Goal: Task Accomplishment & Management: Manage account settings

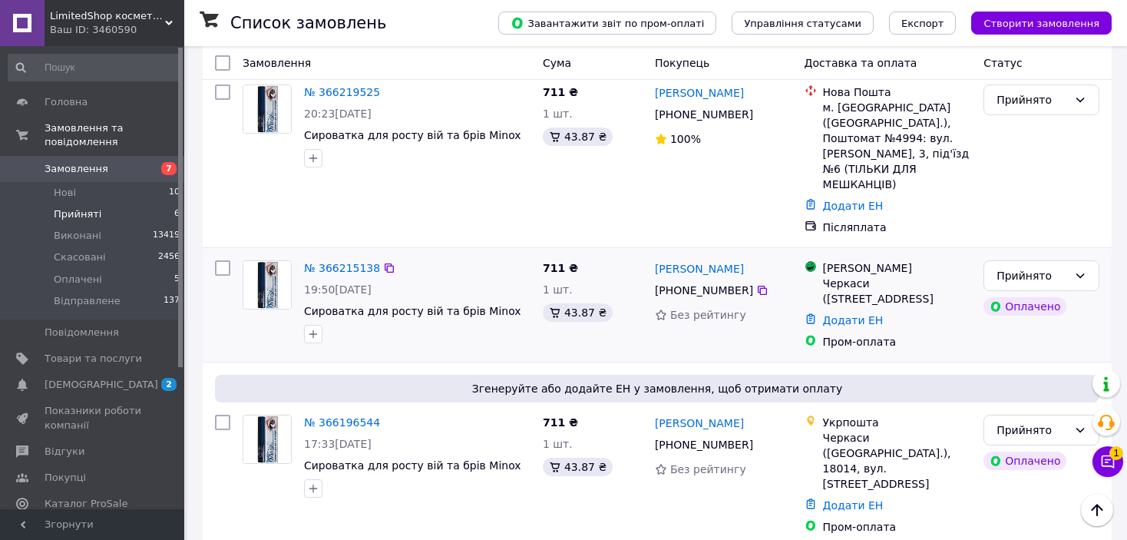
scroll to position [434, 0]
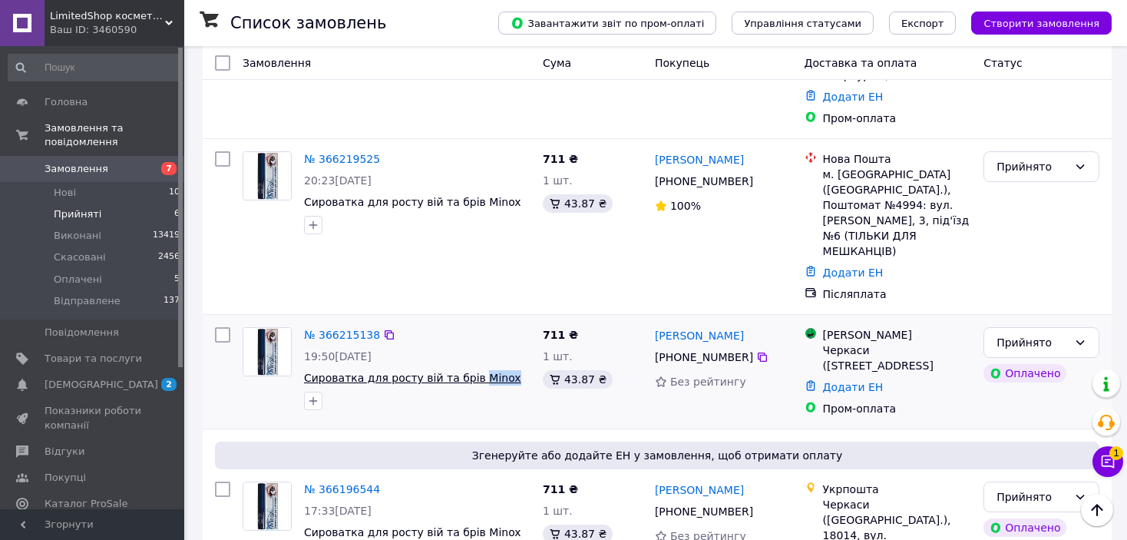
drag, startPoint x: 497, startPoint y: 306, endPoint x: 466, endPoint y: 298, distance: 32.6
click at [466, 370] on span "Сироватка для росту вій та брів Minox" at bounding box center [417, 377] width 226 height 15
copy span "Minox"
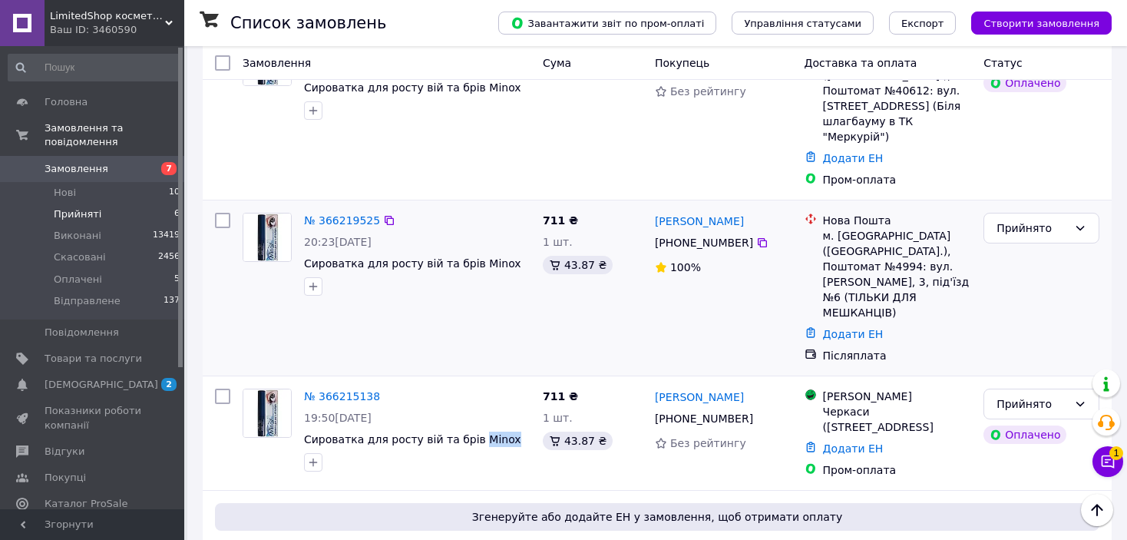
scroll to position [588, 0]
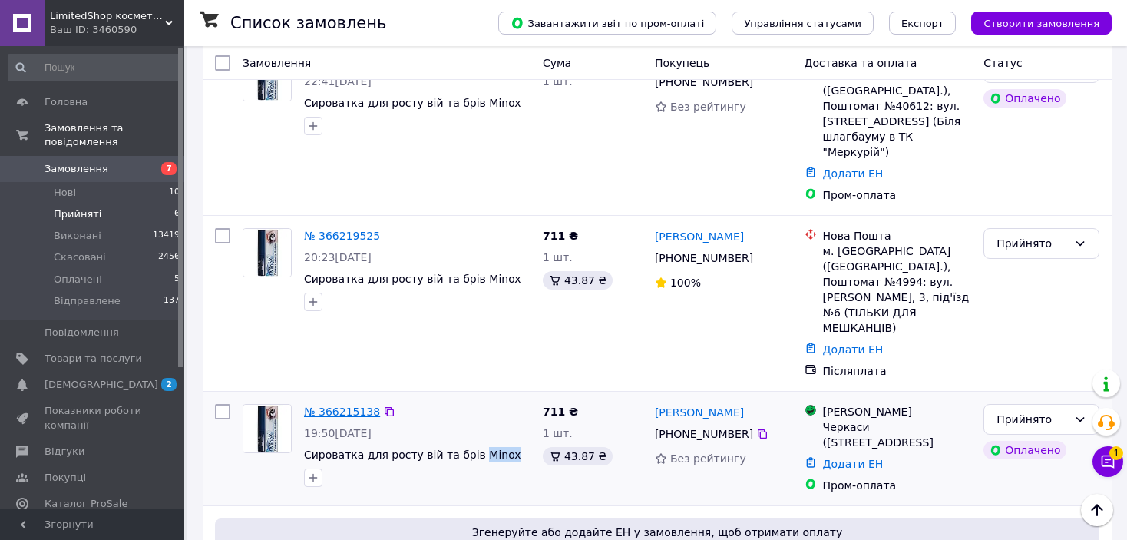
click at [341, 405] on link "№ 366215138" at bounding box center [342, 411] width 76 height 12
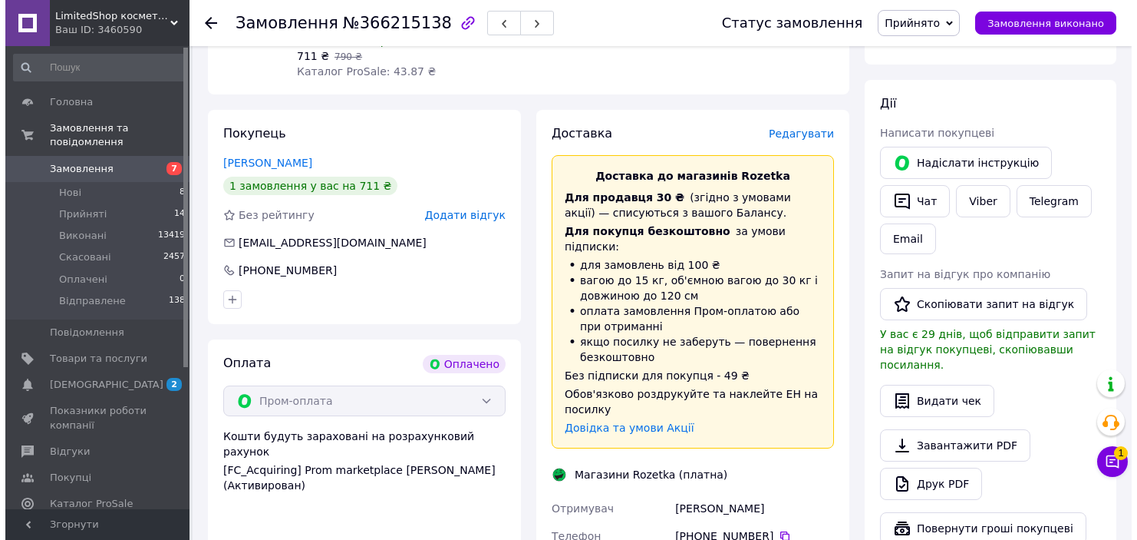
scroll to position [127, 0]
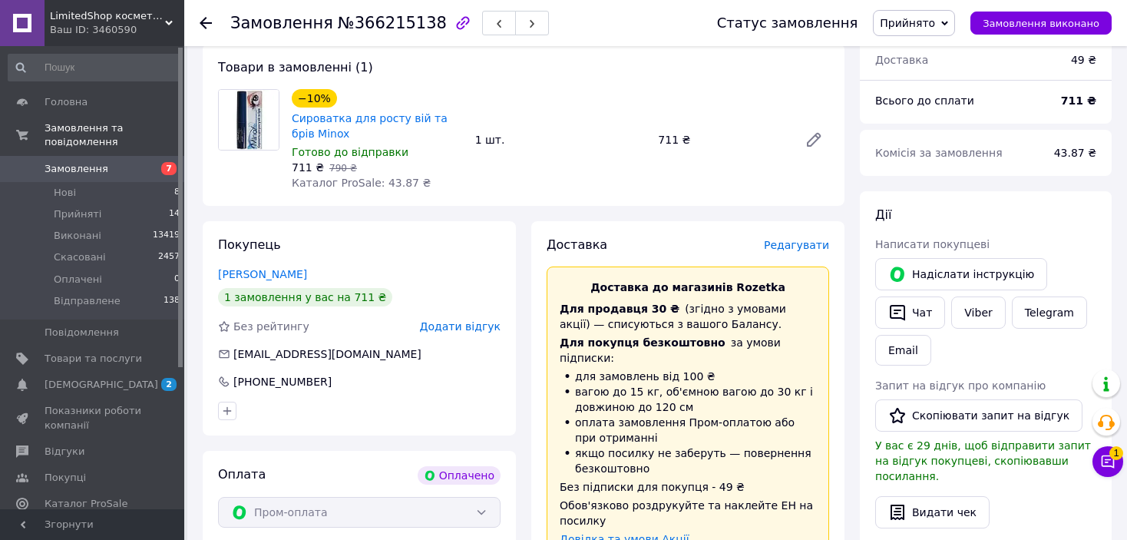
click at [814, 251] on span "Редагувати" at bounding box center [796, 245] width 65 height 12
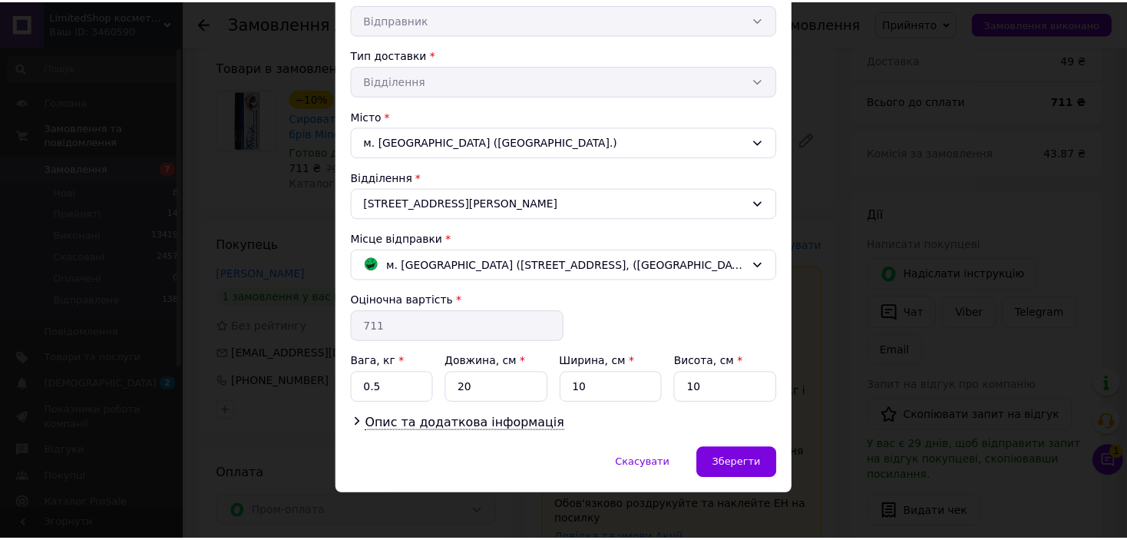
scroll to position [319, 0]
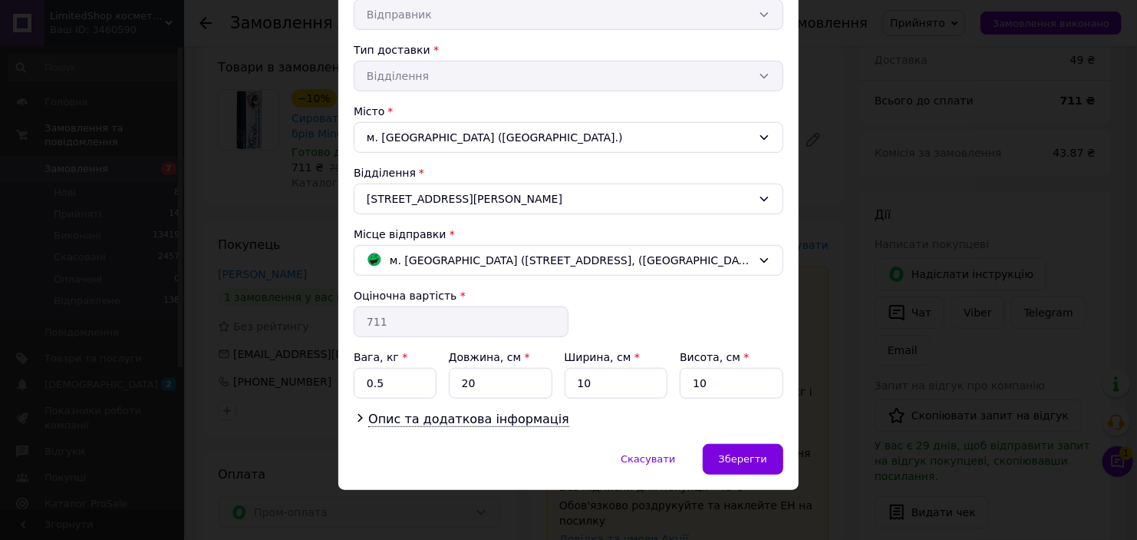
click at [880, 365] on div "× Редагування доставки Спосіб доставки [PERSON_NAME] (платна) Прізвище отримува…" at bounding box center [568, 270] width 1137 height 540
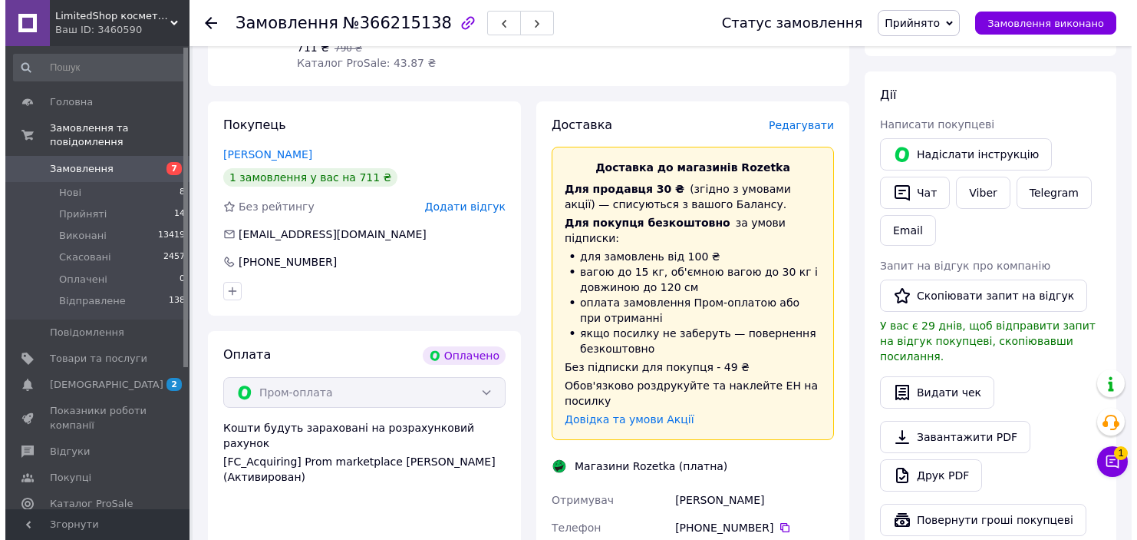
scroll to position [127, 0]
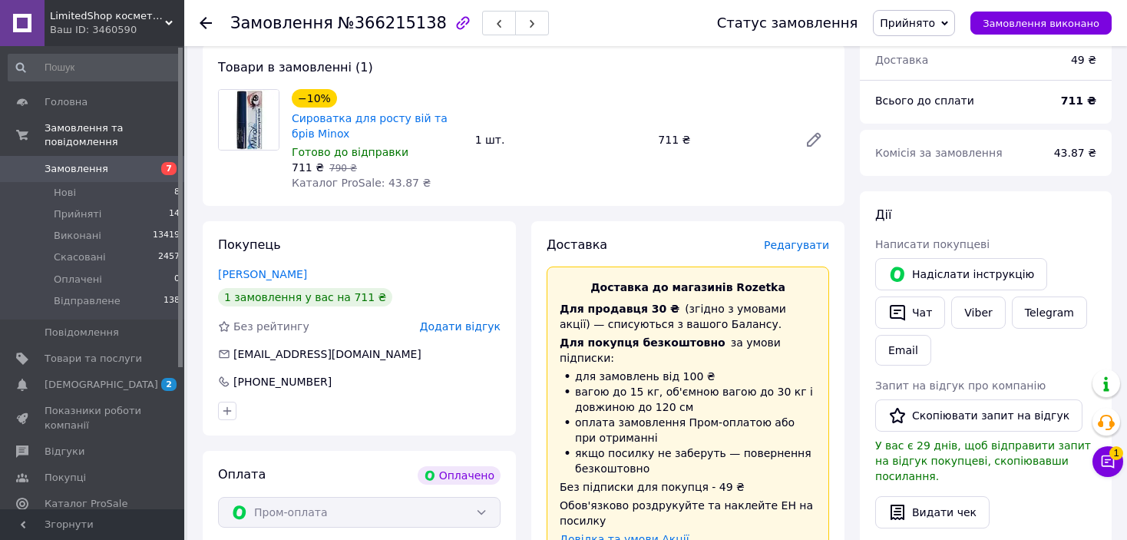
click at [800, 246] on span "Редагувати" at bounding box center [796, 245] width 65 height 12
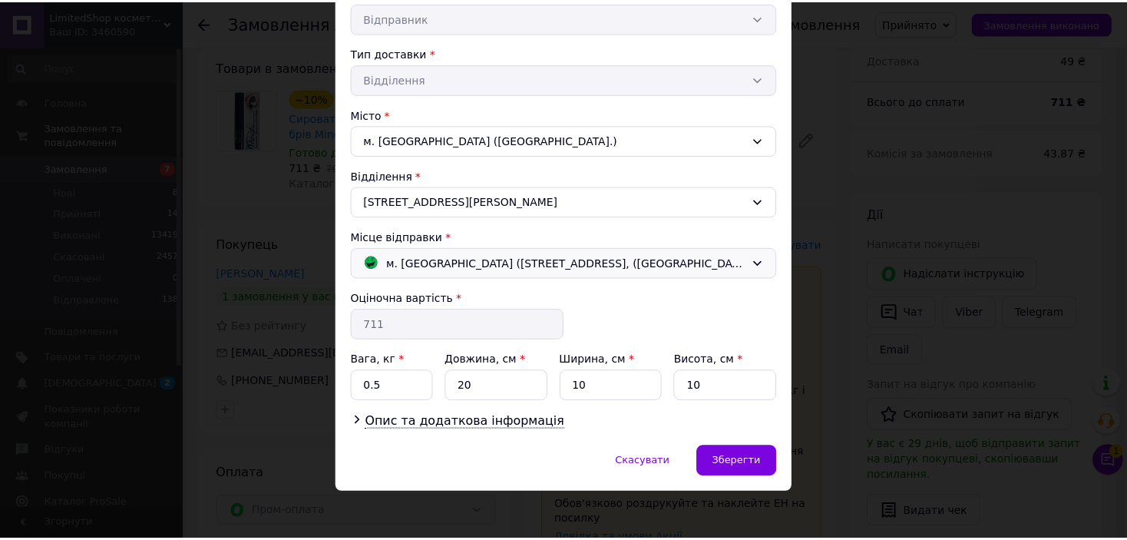
scroll to position [319, 0]
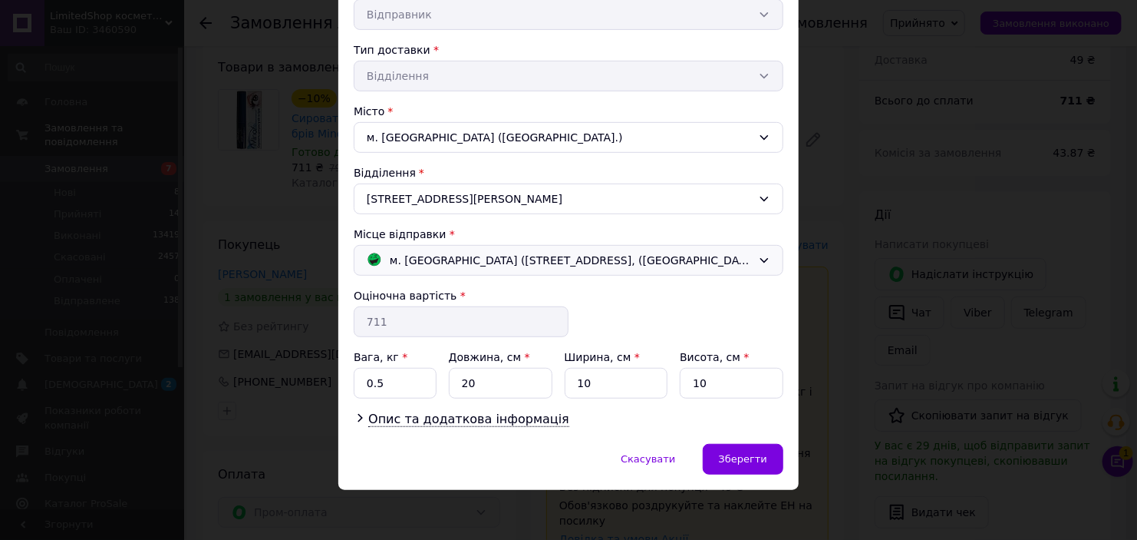
click at [592, 258] on span "м. [GEOGRAPHIC_DATA] ([STREET_ADDRESS], ([GEOGRAPHIC_DATA])" at bounding box center [571, 260] width 362 height 17
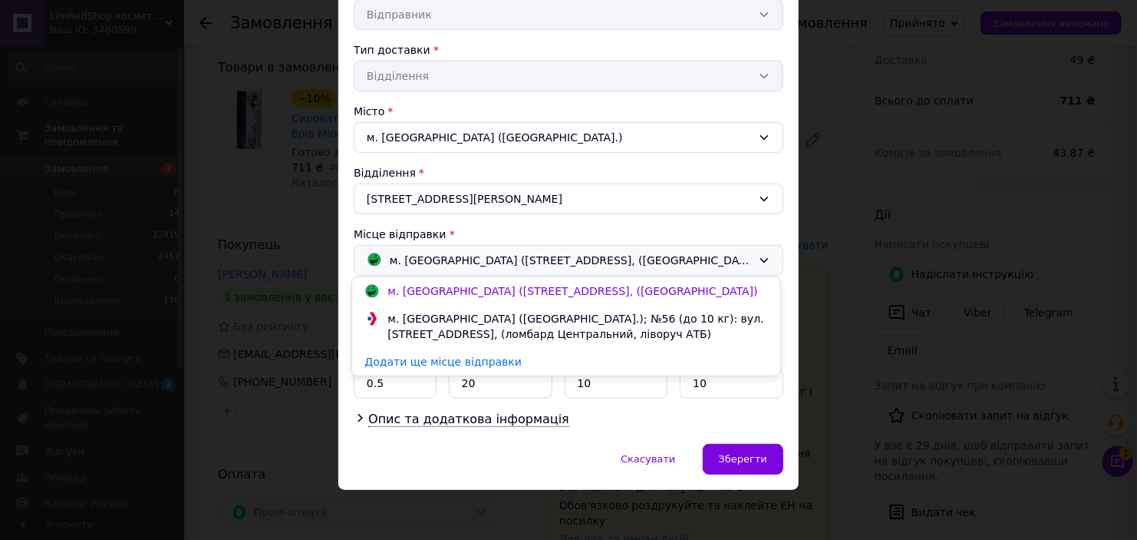
click at [599, 325] on div "м. [GEOGRAPHIC_DATA] ([GEOGRAPHIC_DATA].); №56 (до 10 кг): вул. [STREET_ADDRESS…" at bounding box center [566, 326] width 428 height 43
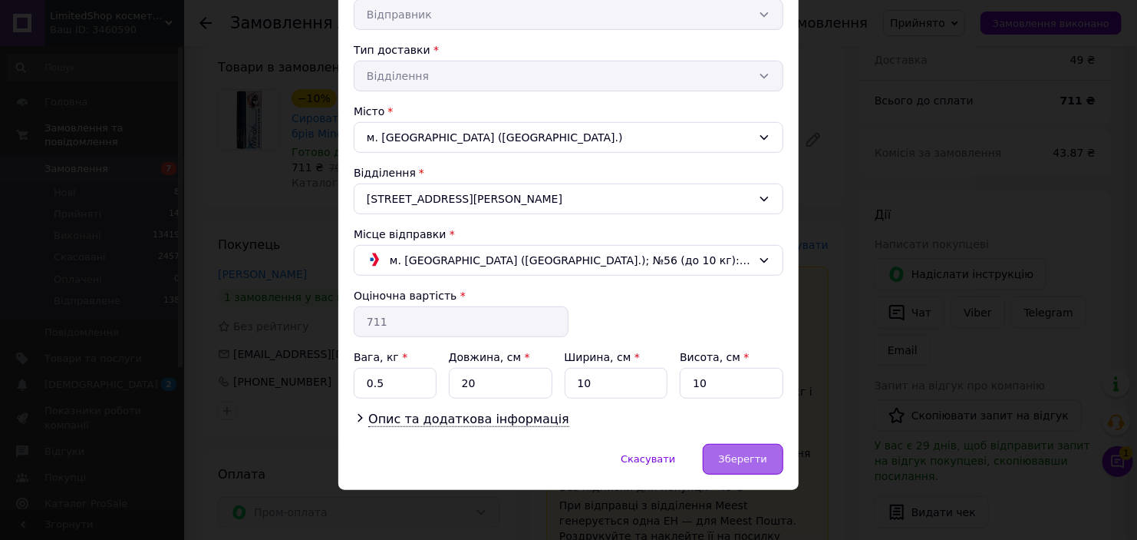
click at [726, 445] on div "Зберегти" at bounding box center [743, 459] width 81 height 31
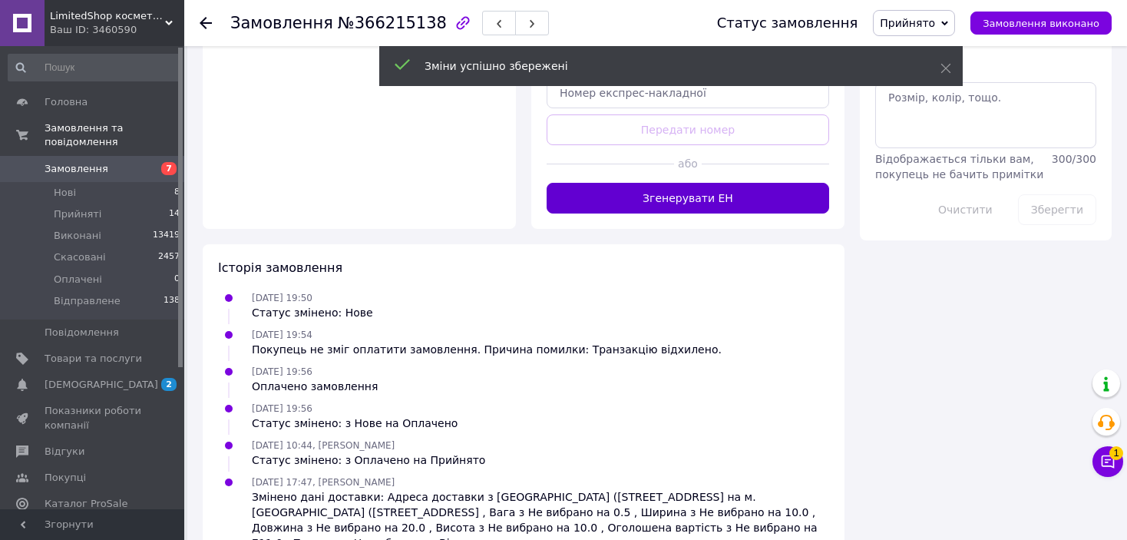
click at [759, 189] on button "Згенерувати ЕН" at bounding box center [687, 198] width 282 height 31
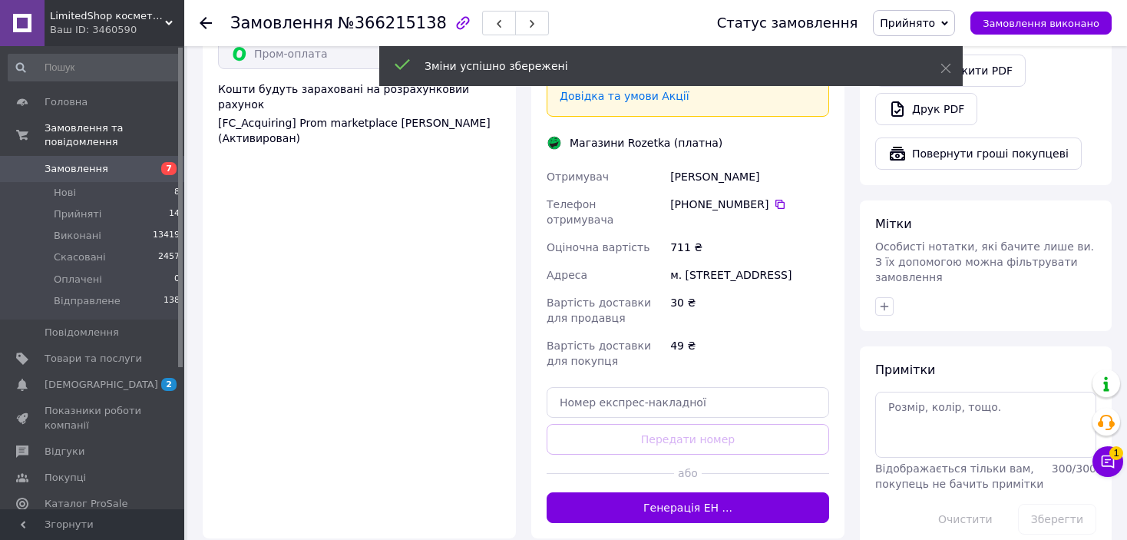
scroll to position [511, 0]
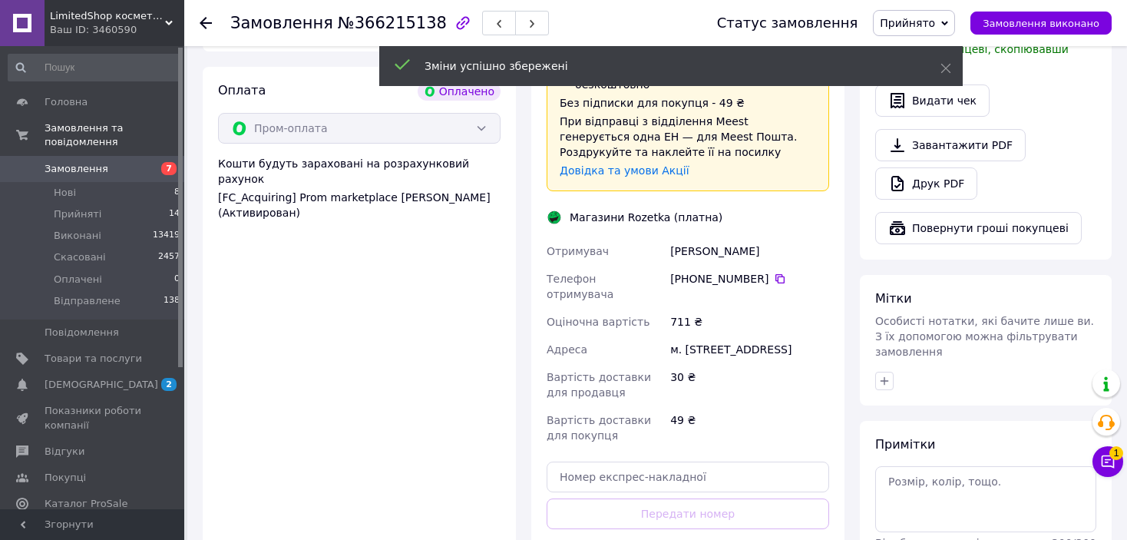
click at [938, 15] on span "Прийнято" at bounding box center [914, 23] width 82 height 26
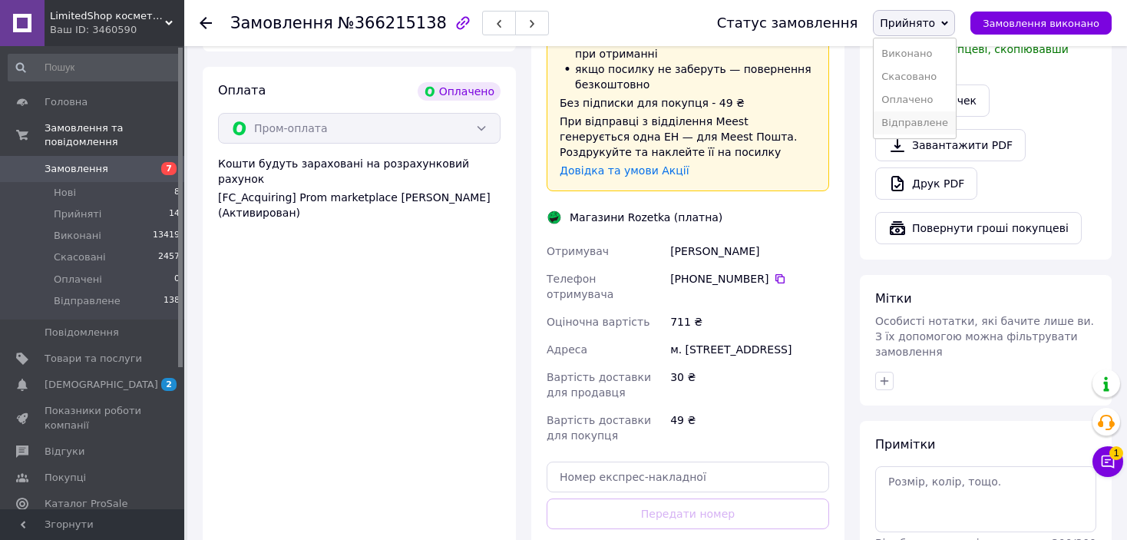
click at [941, 122] on li "Відправлене" at bounding box center [914, 122] width 82 height 23
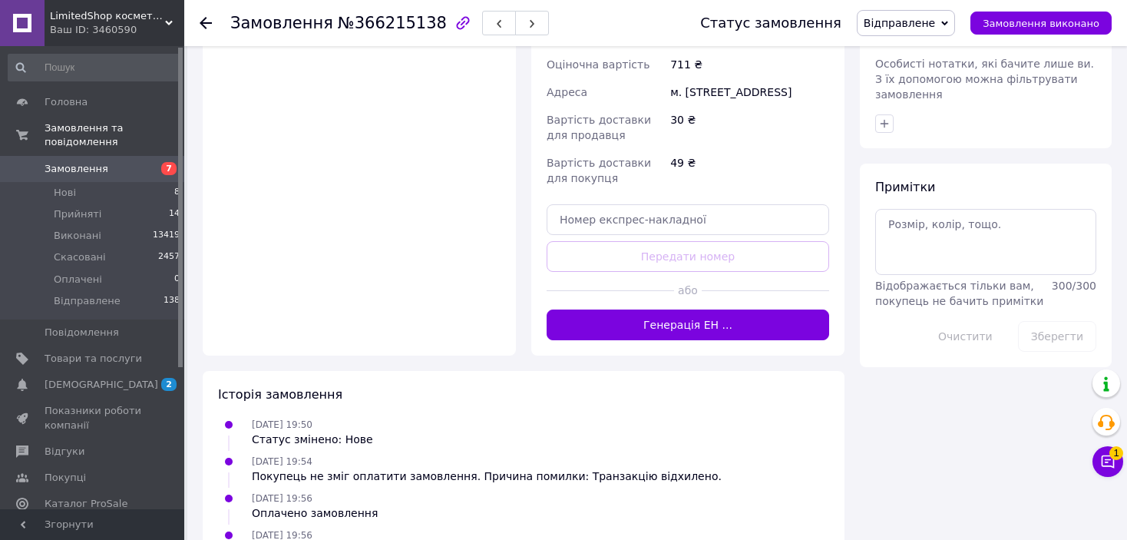
scroll to position [665, 0]
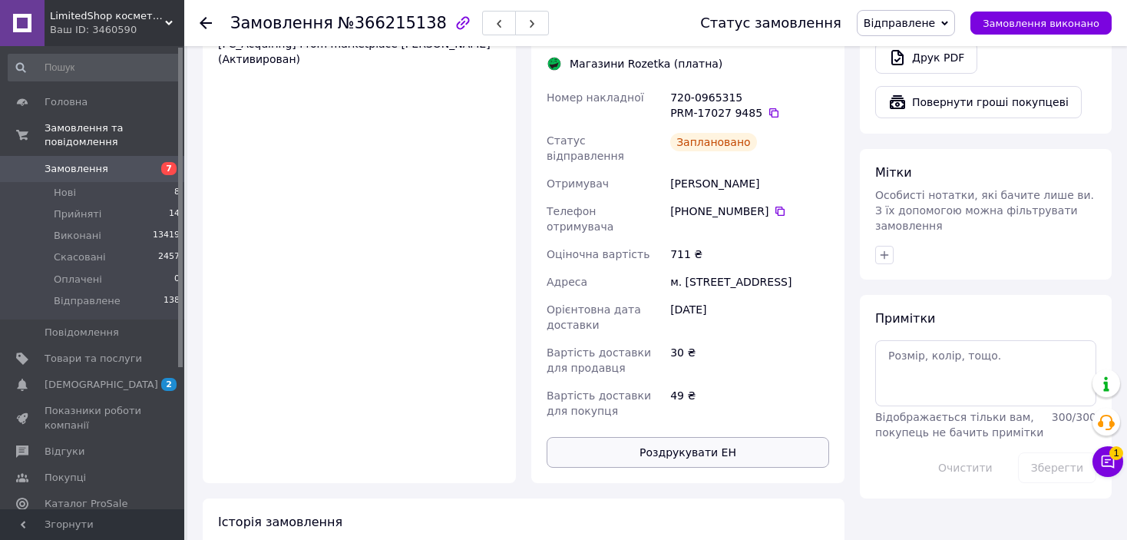
click at [737, 437] on button "Роздрукувати ЕН" at bounding box center [687, 452] width 282 height 31
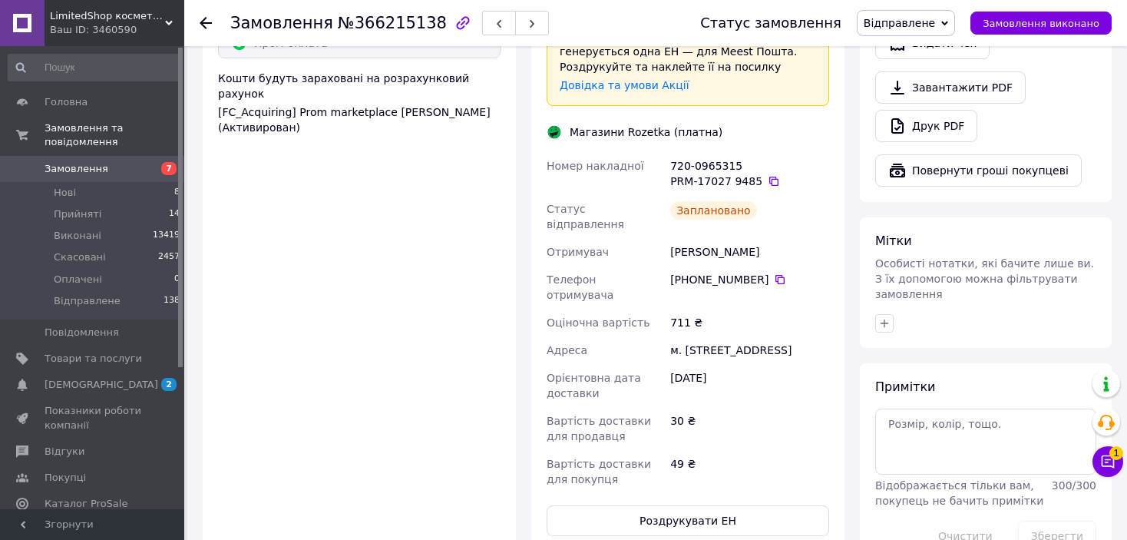
scroll to position [281, 0]
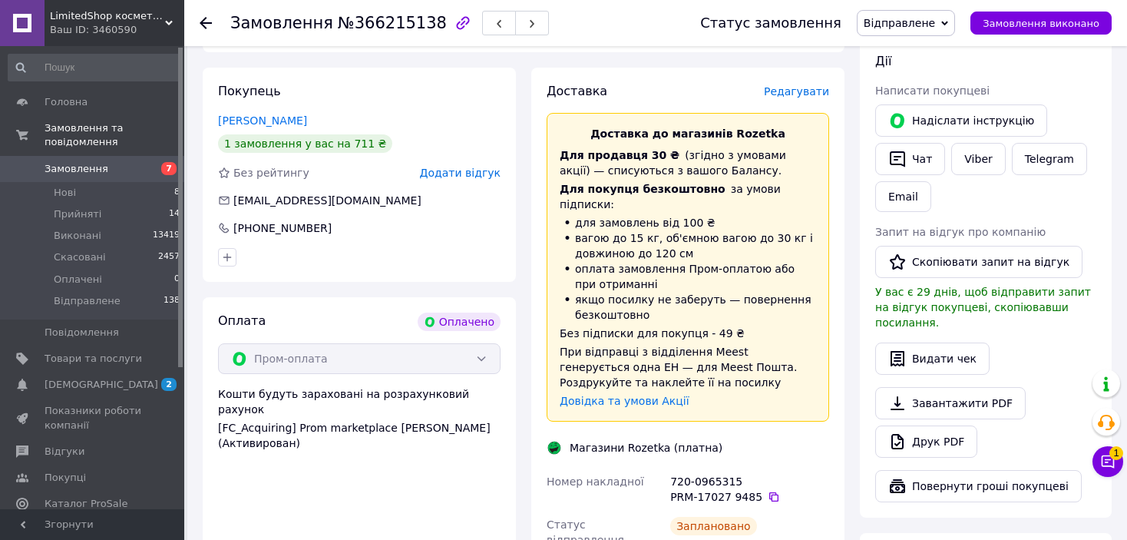
click at [217, 22] on div at bounding box center [215, 23] width 31 height 46
click at [210, 22] on use at bounding box center [206, 23] width 12 height 12
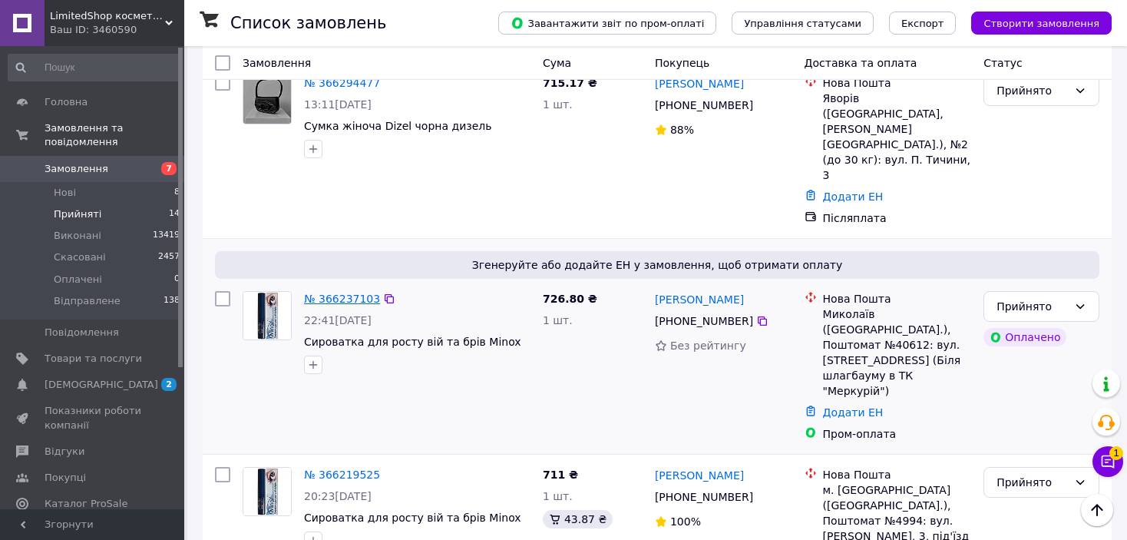
click at [351, 292] on link "№ 366237103" at bounding box center [342, 298] width 76 height 12
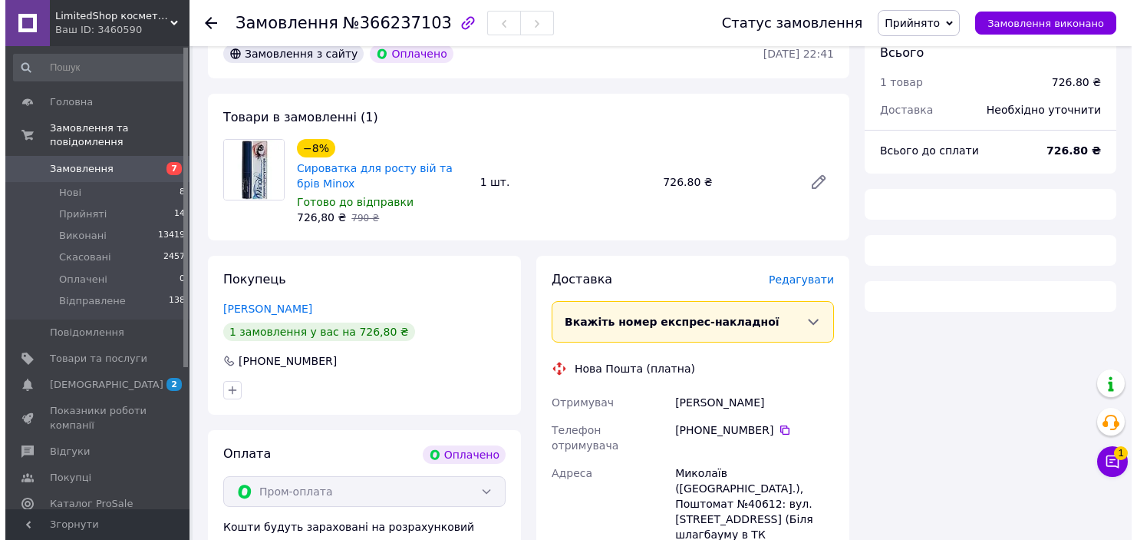
scroll to position [123, 0]
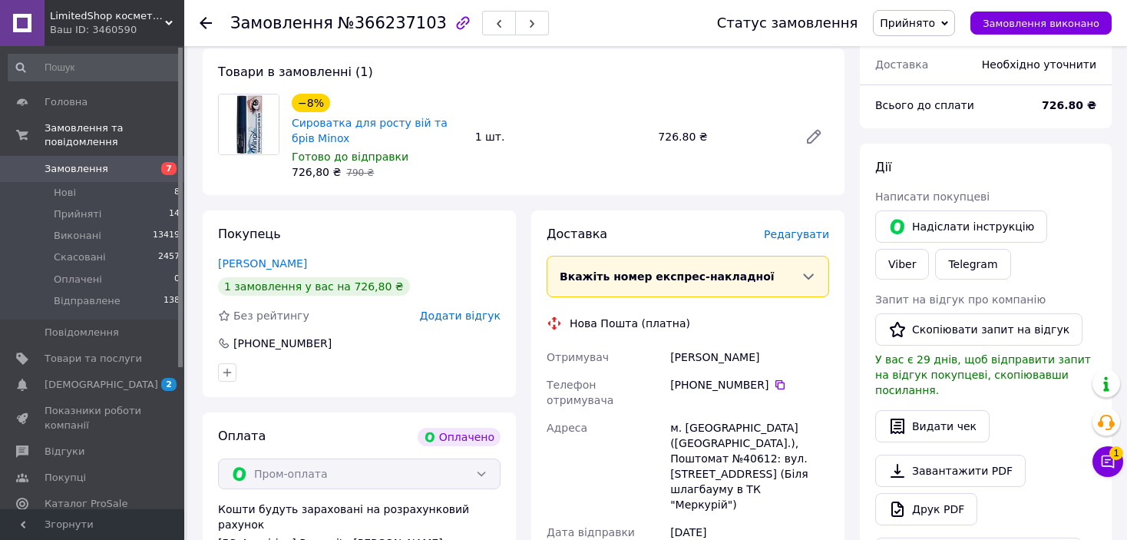
click at [797, 231] on span "Редагувати" at bounding box center [796, 234] width 65 height 12
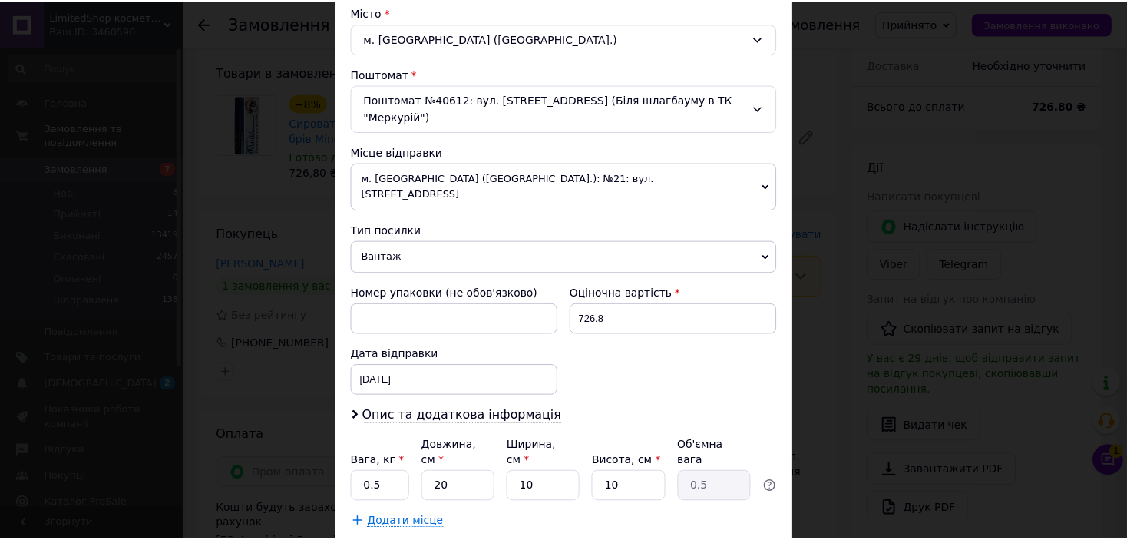
scroll to position [475, 0]
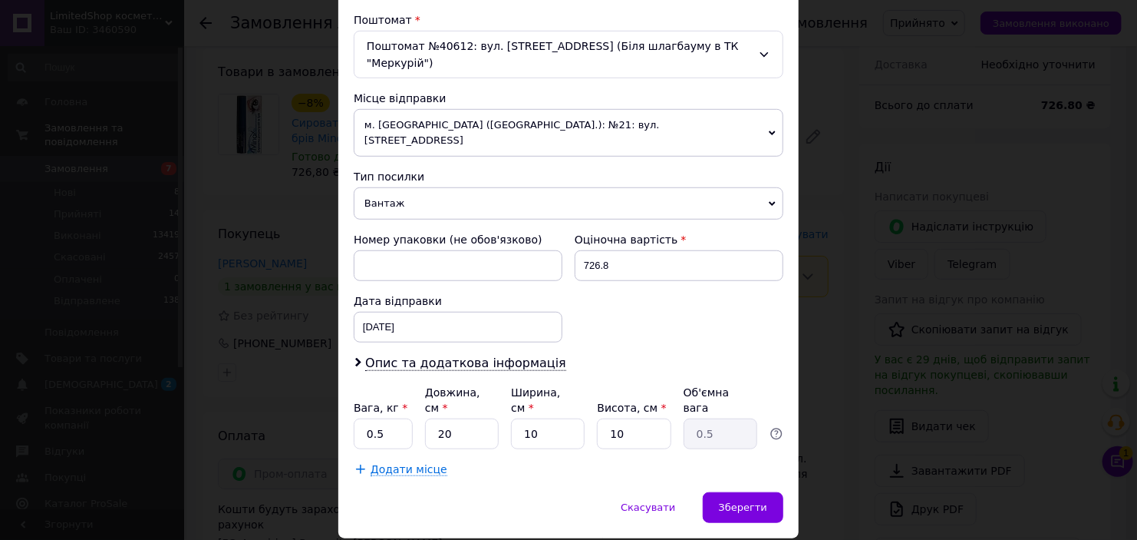
click at [497, 187] on span "Вантаж" at bounding box center [569, 203] width 430 height 32
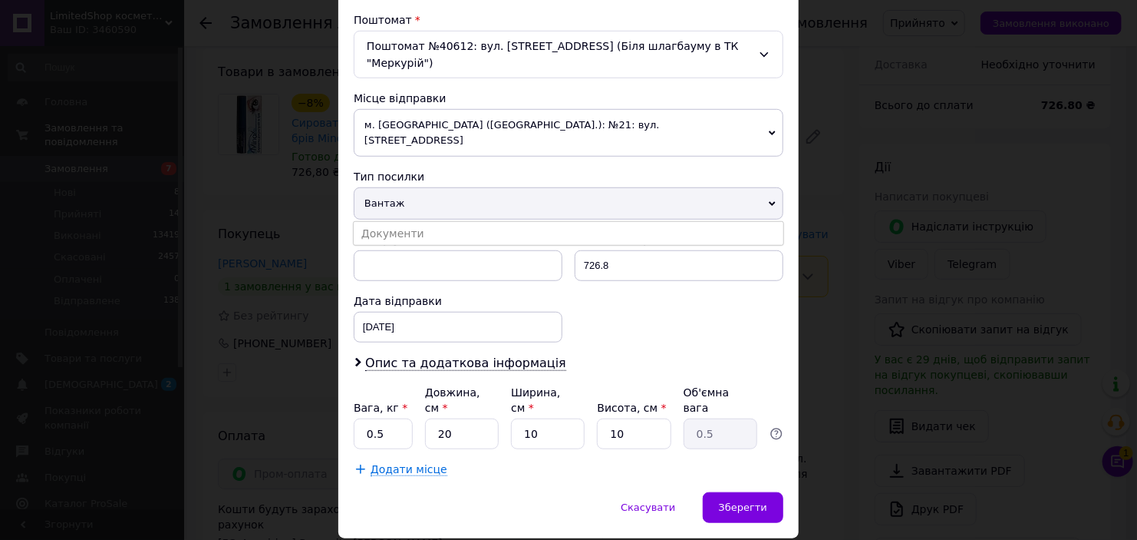
click at [493, 222] on li "Документи" at bounding box center [569, 233] width 430 height 23
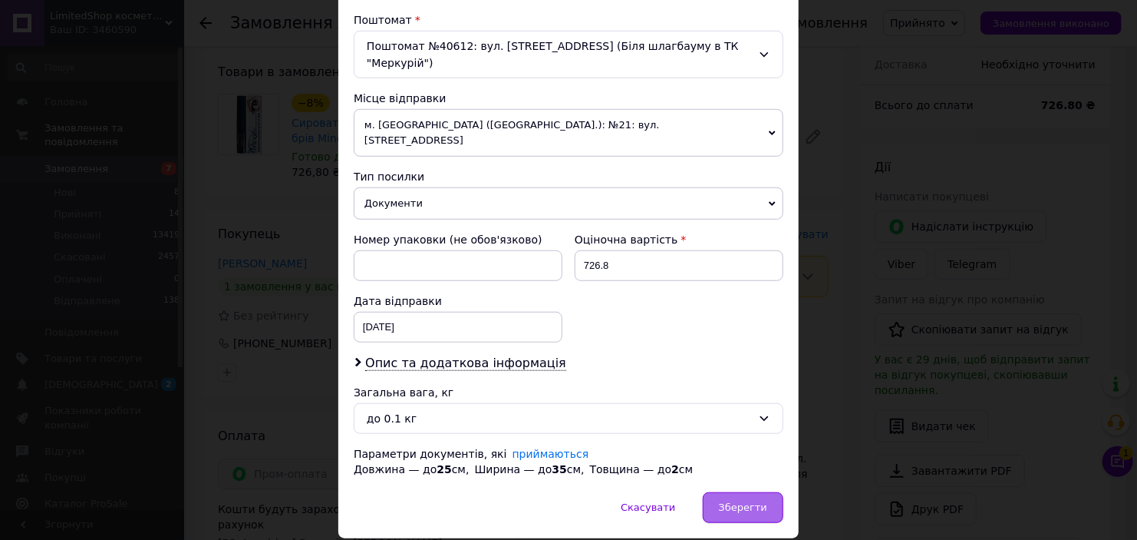
click at [774, 492] on div "Зберегти" at bounding box center [743, 507] width 81 height 31
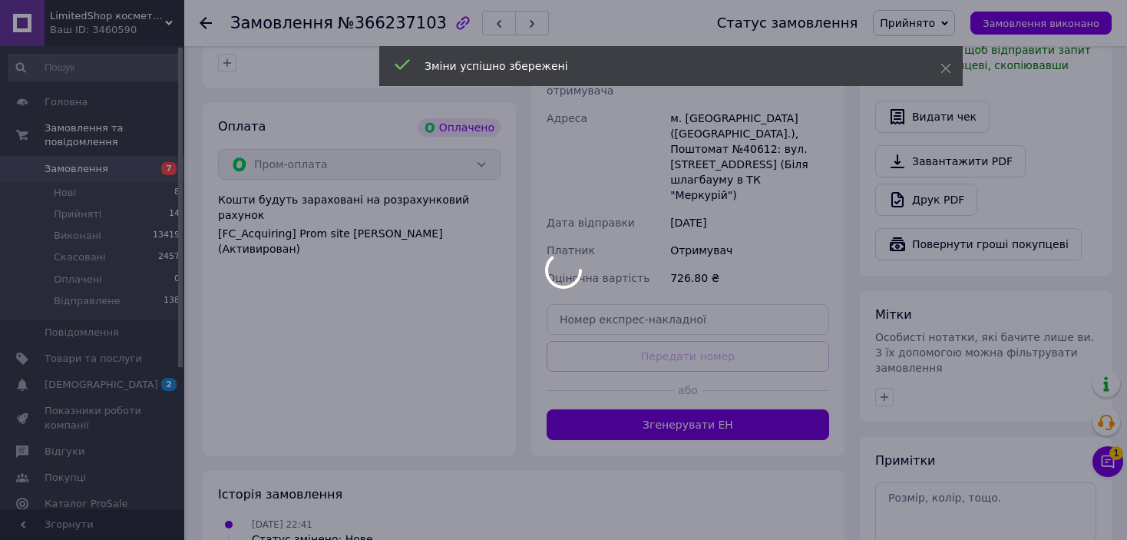
scroll to position [507, 0]
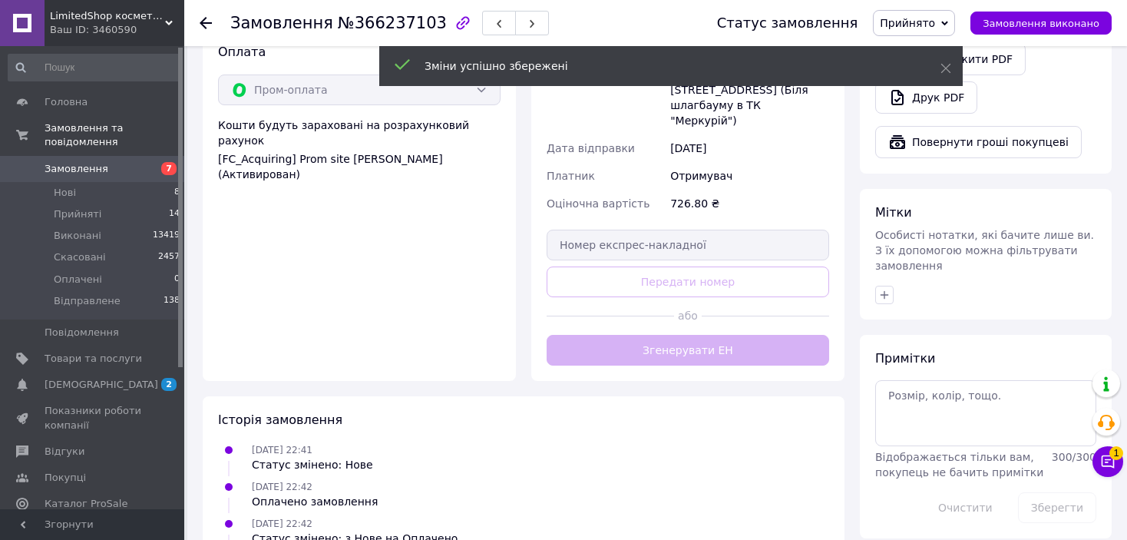
click at [704, 302] on div "Доставка [PERSON_NAME] Вкажіть номер експрес-накладної Обов'язково введіть номе…" at bounding box center [687, 103] width 282 height 523
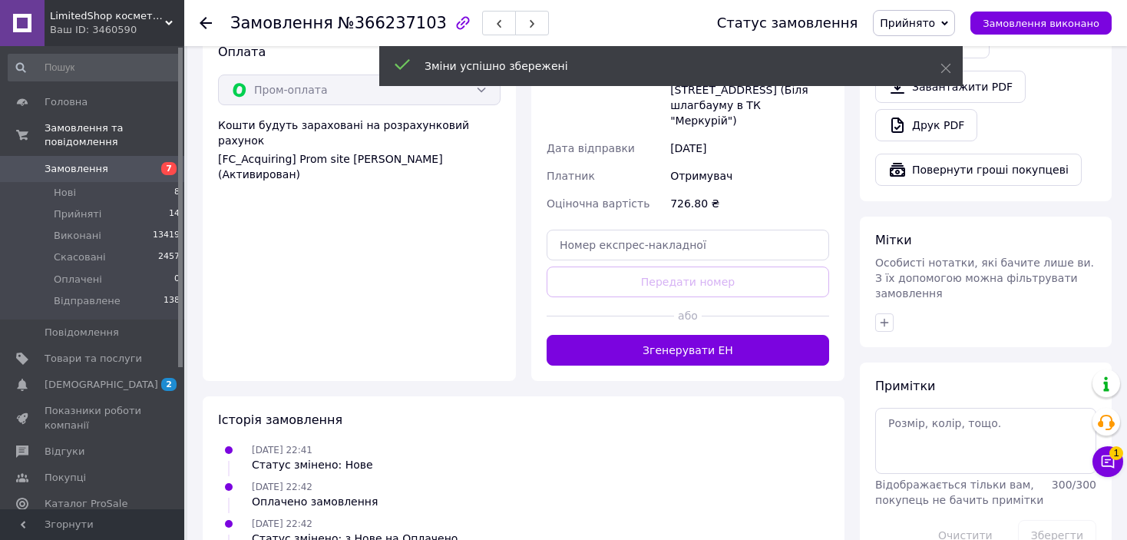
click at [704, 335] on button "Згенерувати ЕН" at bounding box center [687, 350] width 282 height 31
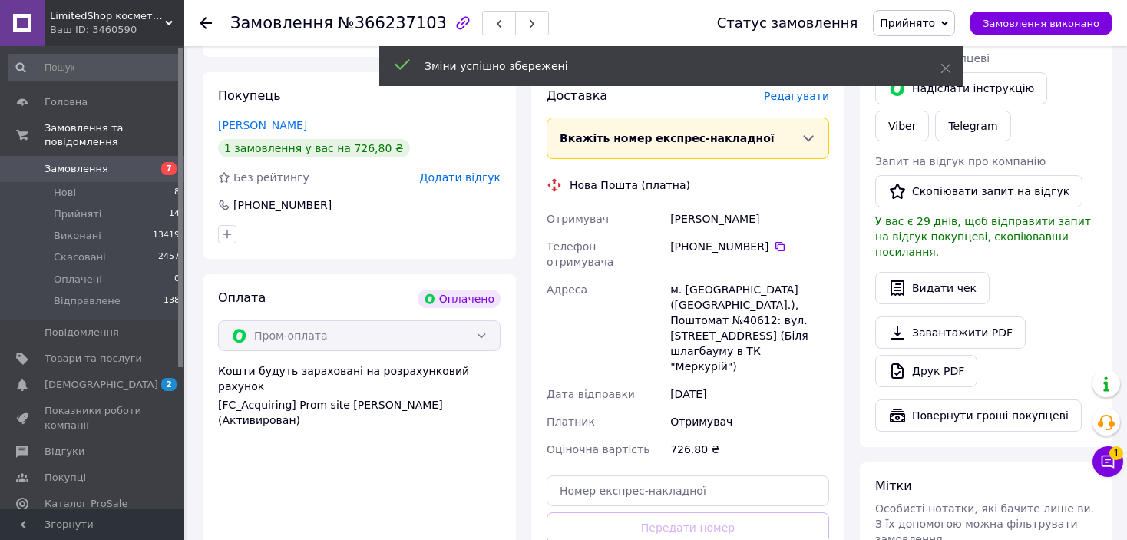
scroll to position [123, 0]
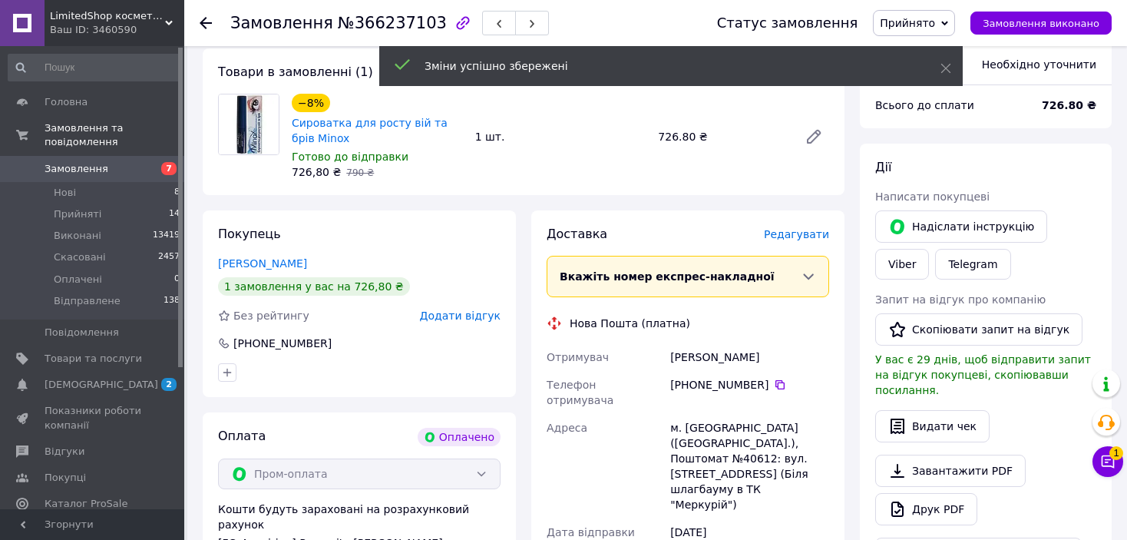
click at [923, 17] on span "Прийнято" at bounding box center [906, 23] width 55 height 12
click at [932, 117] on li "Відправлене" at bounding box center [914, 122] width 82 height 23
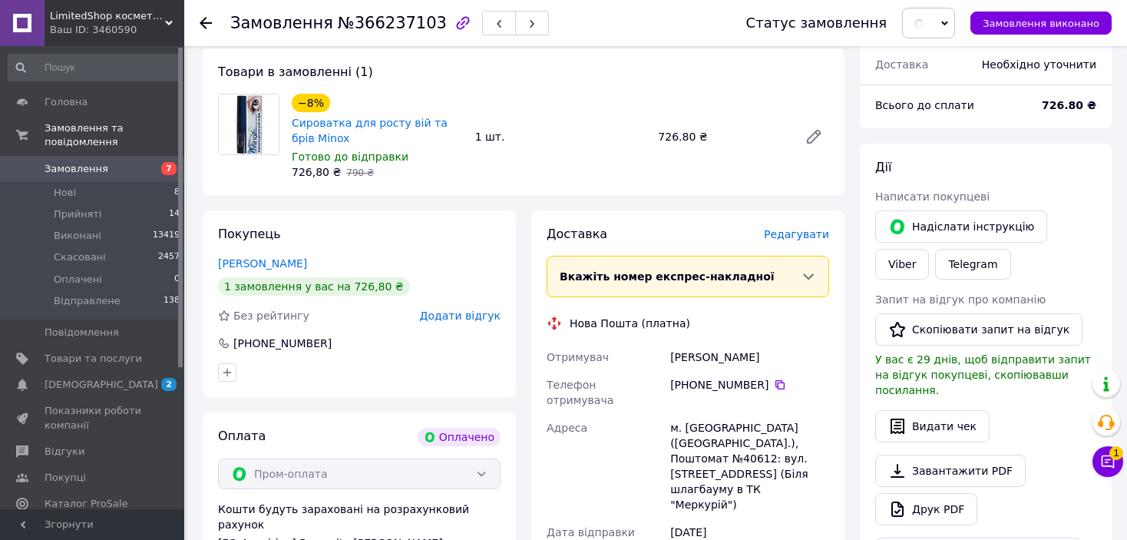
scroll to position [0, 0]
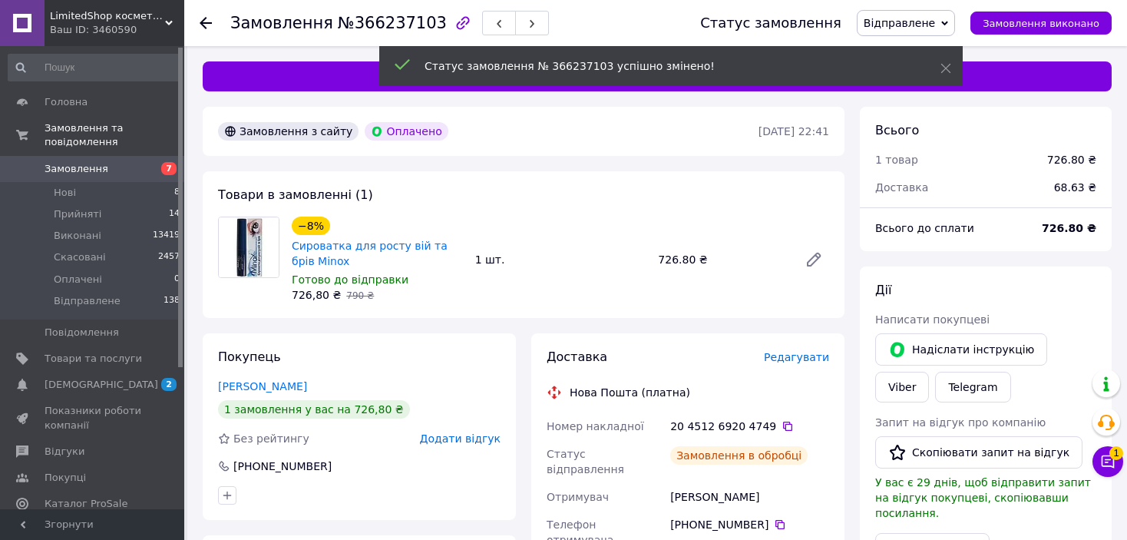
click at [203, 21] on use at bounding box center [206, 23] width 12 height 12
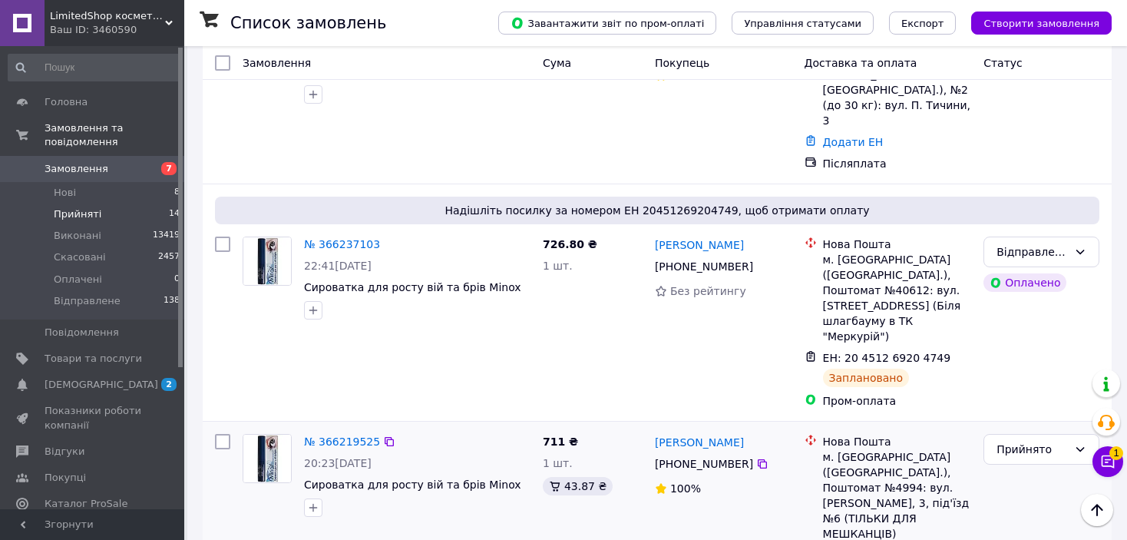
scroll to position [1842, 0]
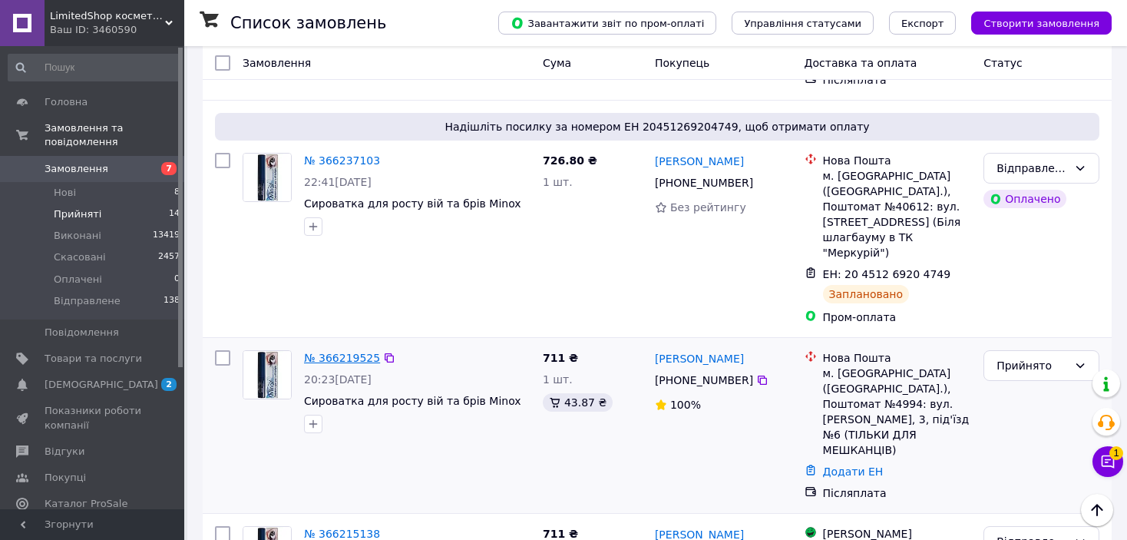
click at [348, 351] on link "№ 366219525" at bounding box center [342, 357] width 76 height 12
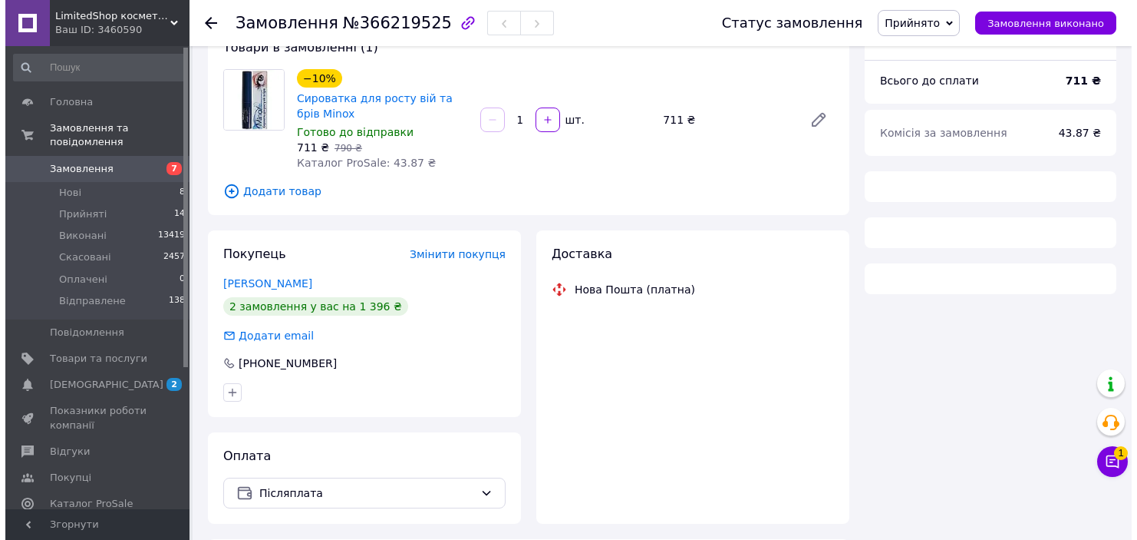
scroll to position [148, 0]
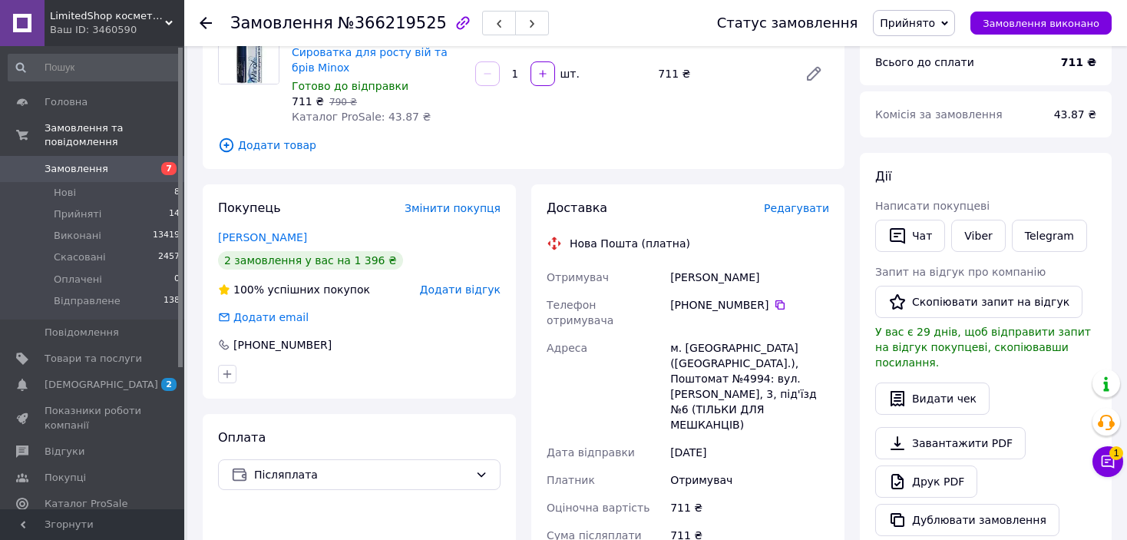
click at [791, 209] on span "Редагувати" at bounding box center [796, 208] width 65 height 12
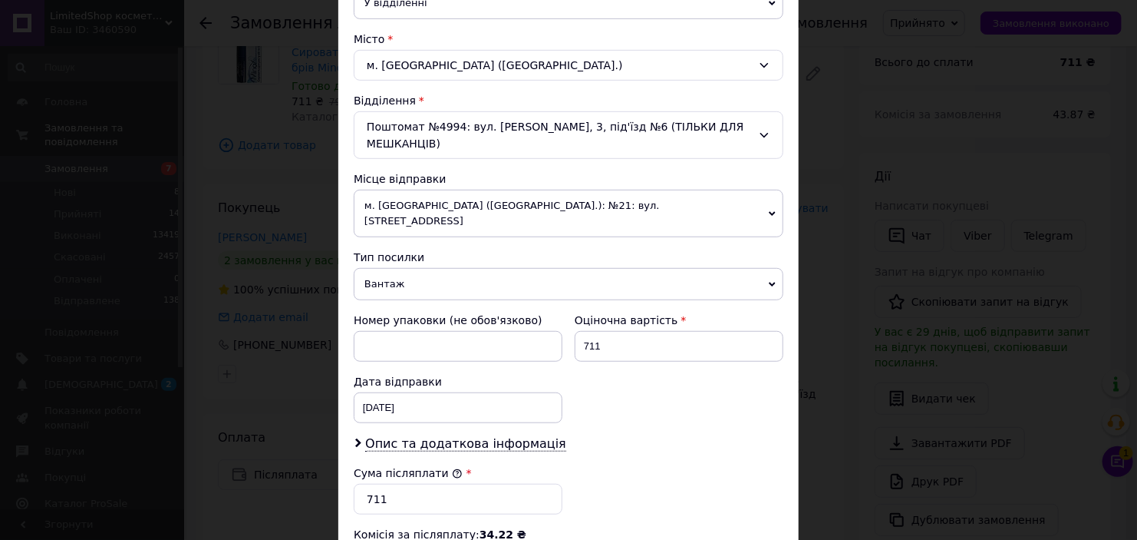
scroll to position [537, 0]
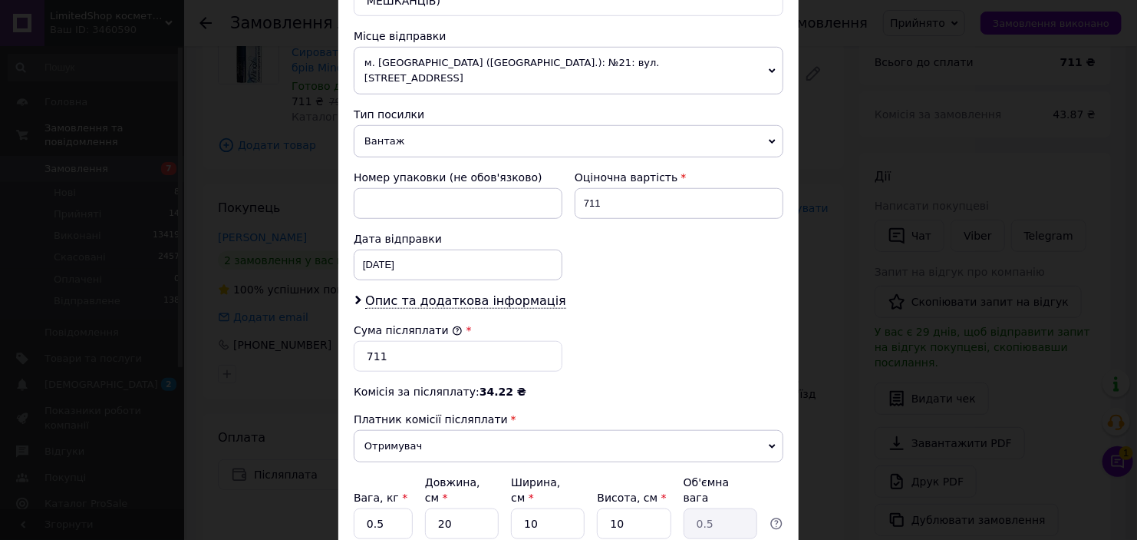
click at [458, 125] on span "Вантаж" at bounding box center [569, 141] width 430 height 32
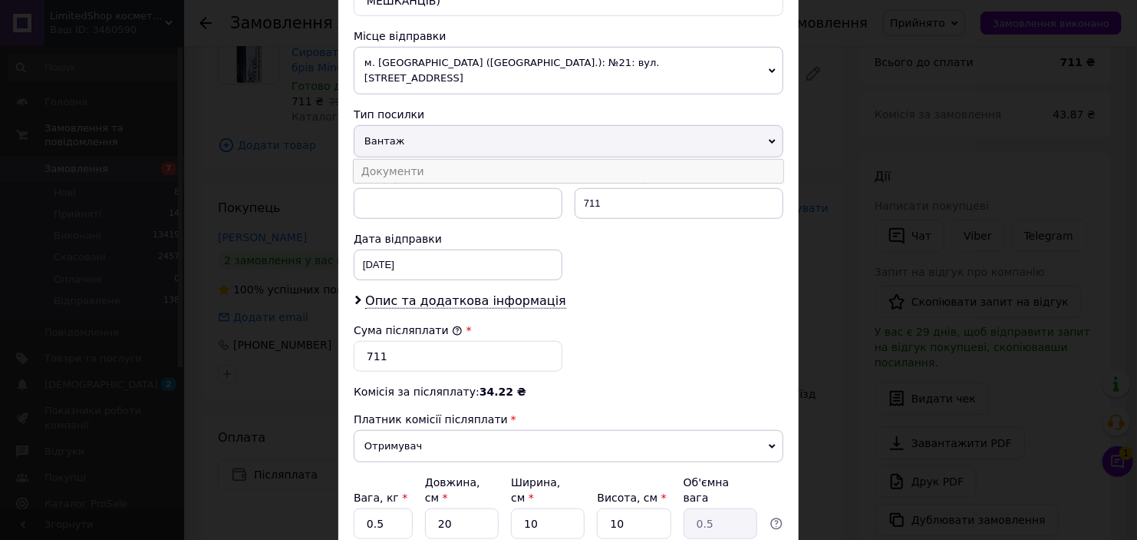
click at [447, 160] on li "Документи" at bounding box center [569, 171] width 430 height 23
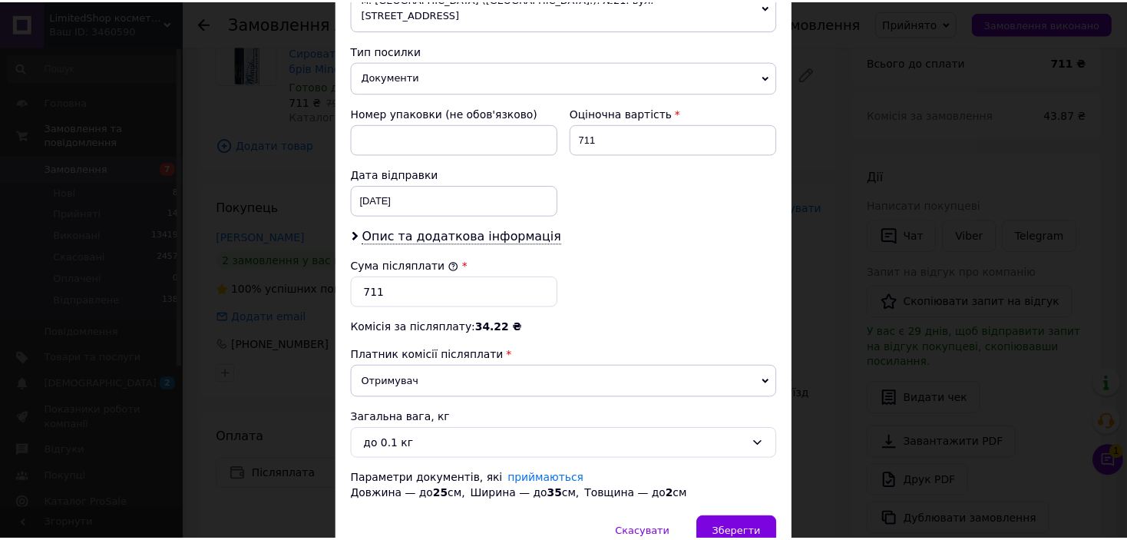
scroll to position [642, 0]
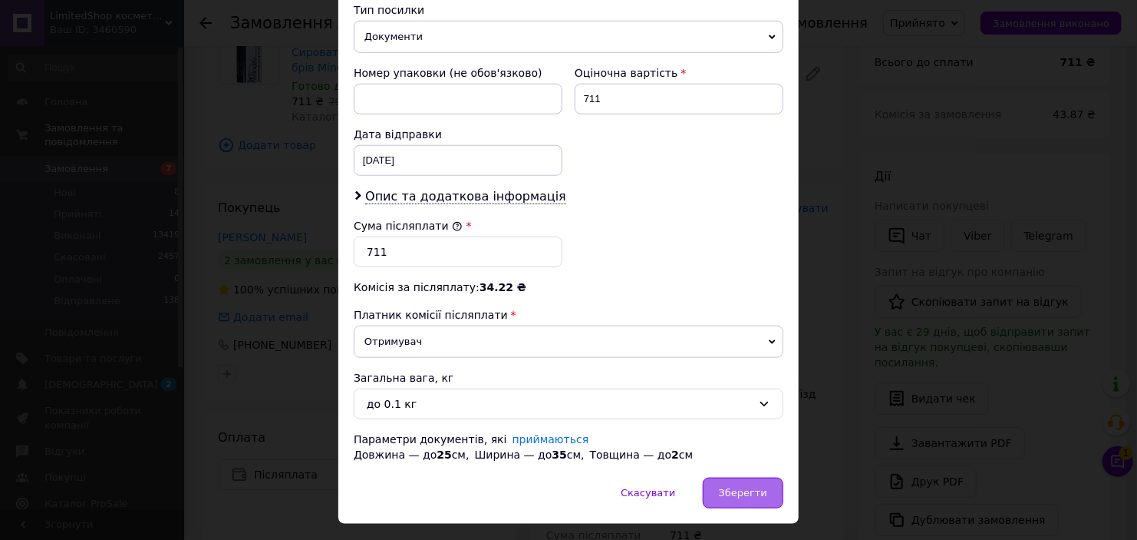
click at [728, 487] on span "Зберегти" at bounding box center [743, 493] width 48 height 12
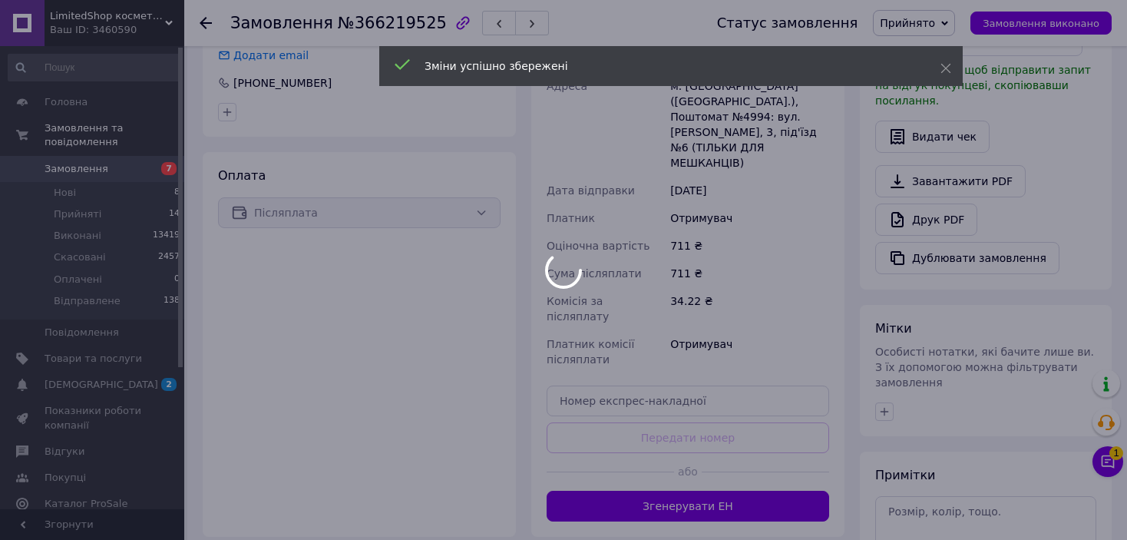
scroll to position [507, 0]
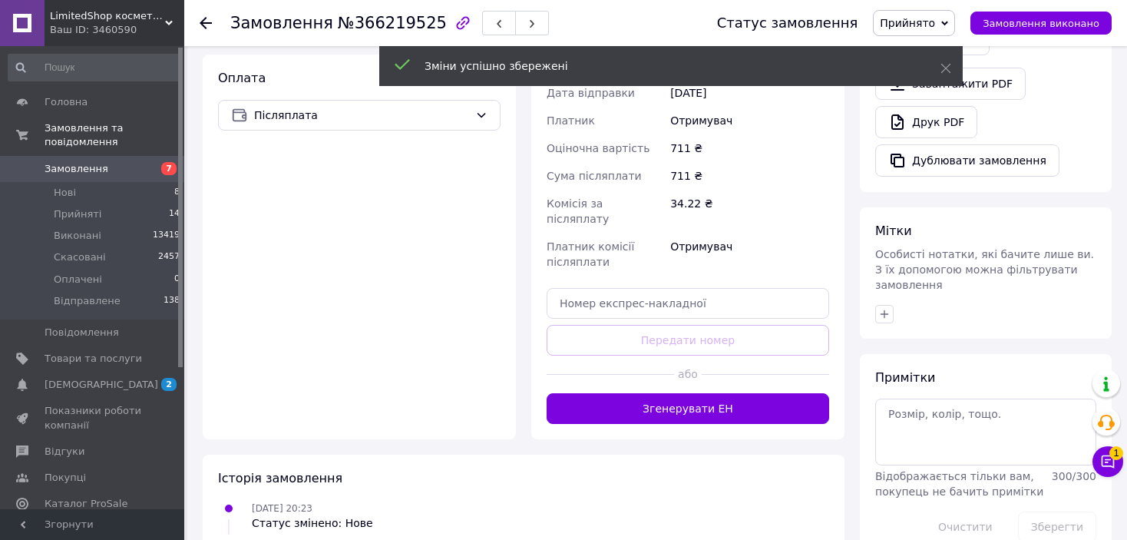
click at [714, 393] on button "Згенерувати ЕН" at bounding box center [687, 408] width 282 height 31
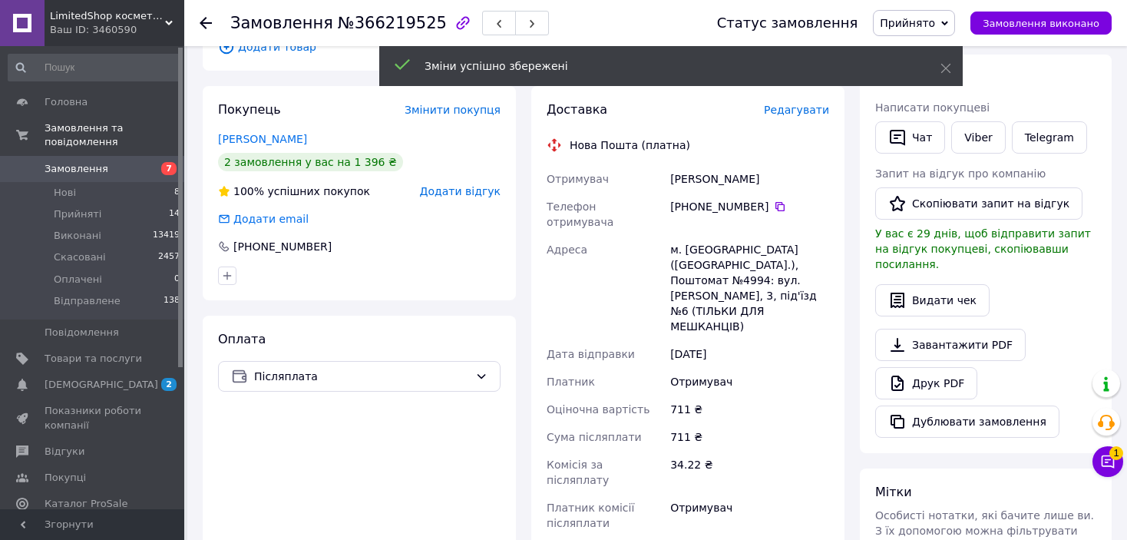
scroll to position [124, 0]
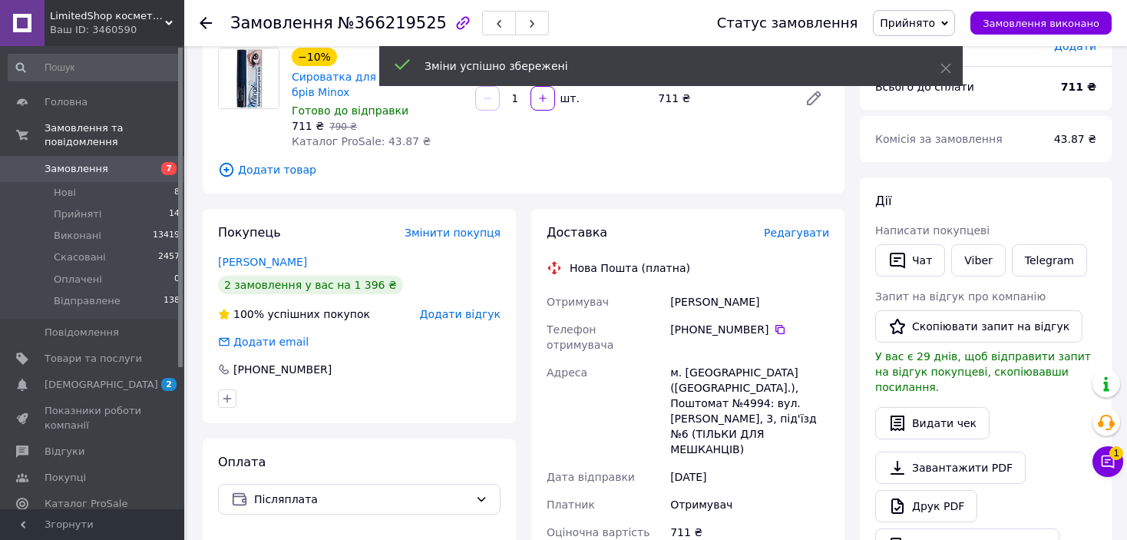
click at [930, 23] on span "Прийнято" at bounding box center [906, 23] width 55 height 12
click at [919, 124] on li "Відправлене" at bounding box center [914, 122] width 82 height 23
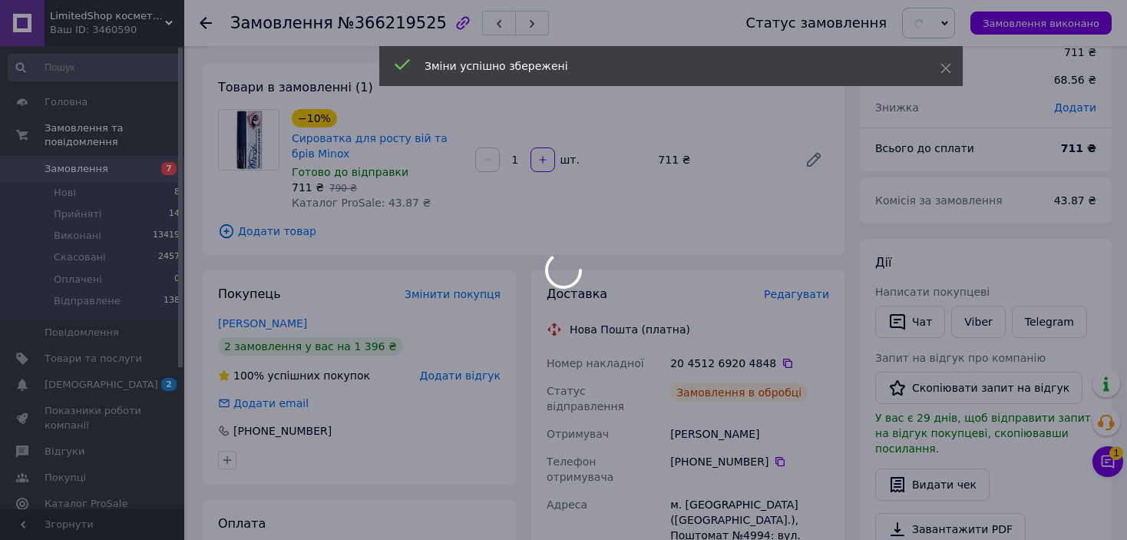
scroll to position [0, 0]
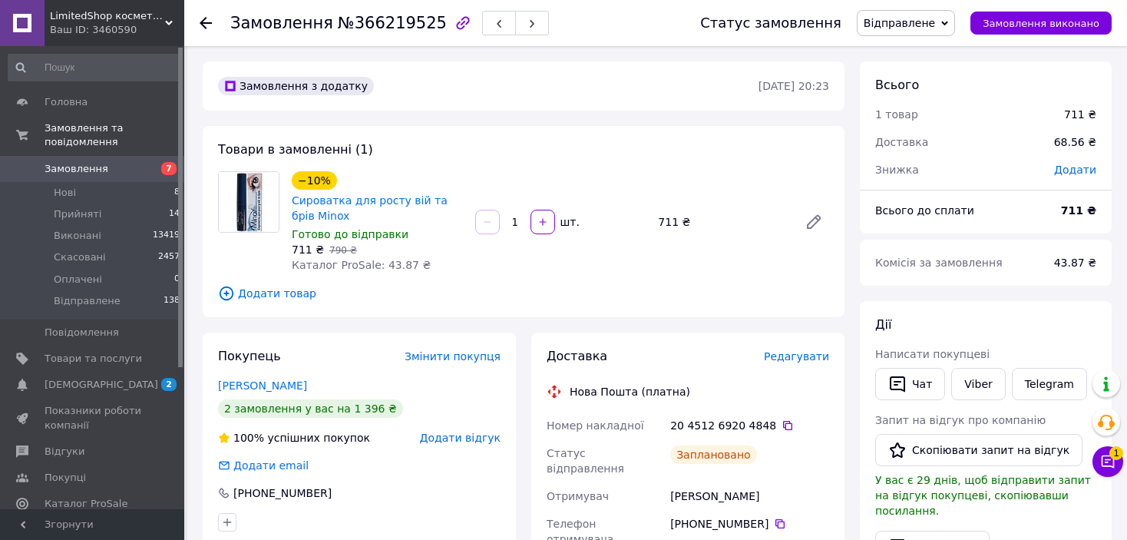
click at [207, 26] on icon at bounding box center [206, 23] width 12 height 12
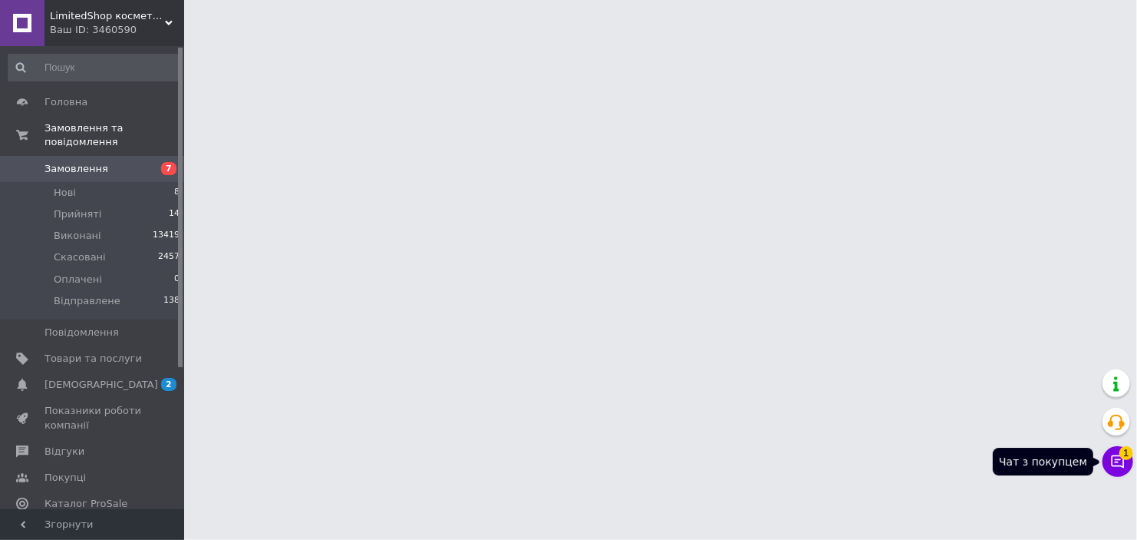
click at [1122, 468] on icon at bounding box center [1117, 461] width 15 height 15
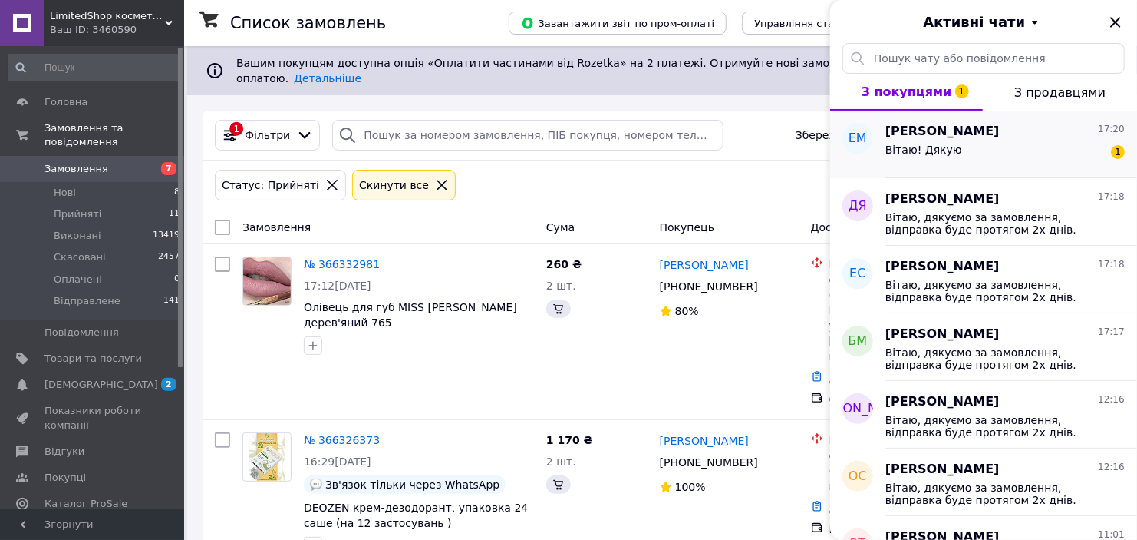
click at [1098, 135] on span "17:20" at bounding box center [1111, 129] width 27 height 13
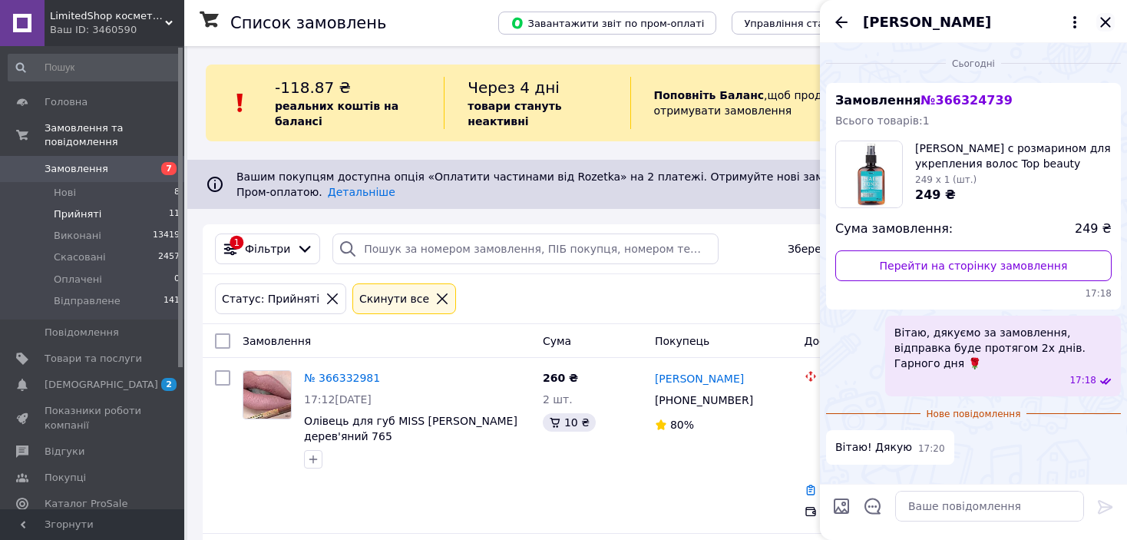
click at [1101, 18] on icon "Закрити" at bounding box center [1105, 22] width 10 height 10
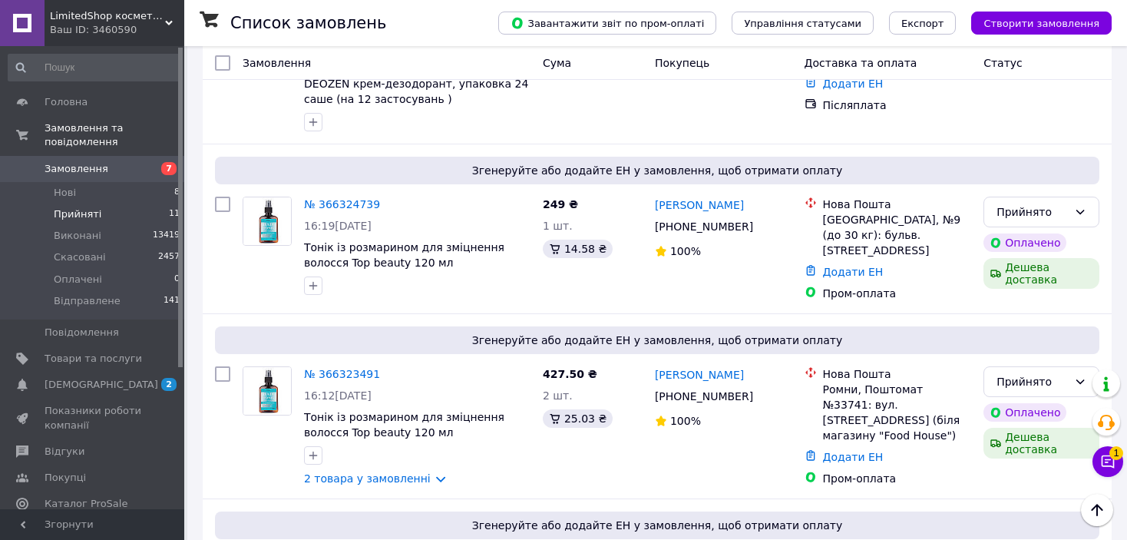
scroll to position [614, 0]
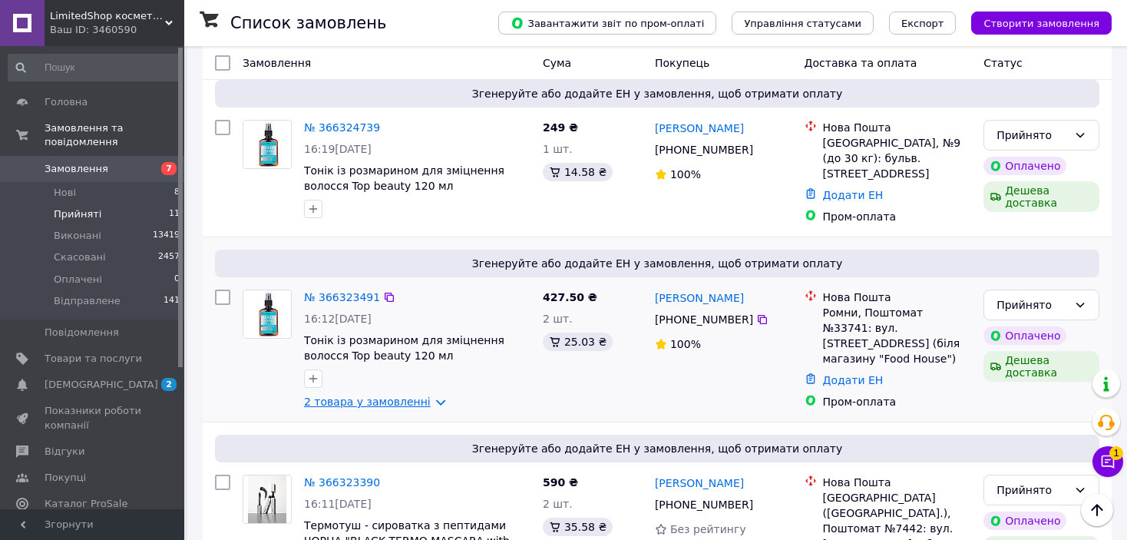
click at [411, 395] on link "2 товара у замовленні" at bounding box center [367, 401] width 127 height 12
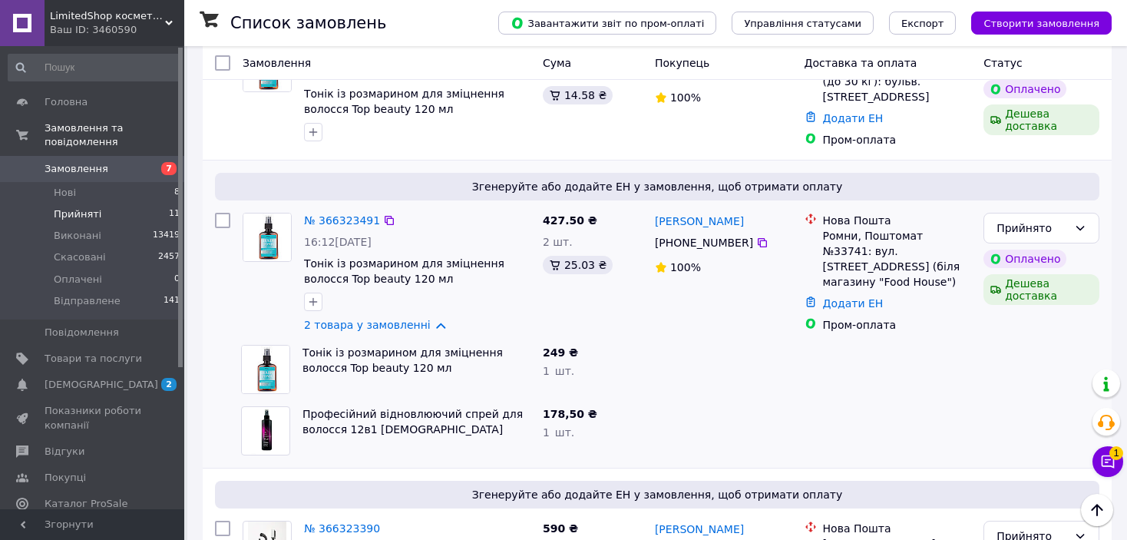
scroll to position [537, 0]
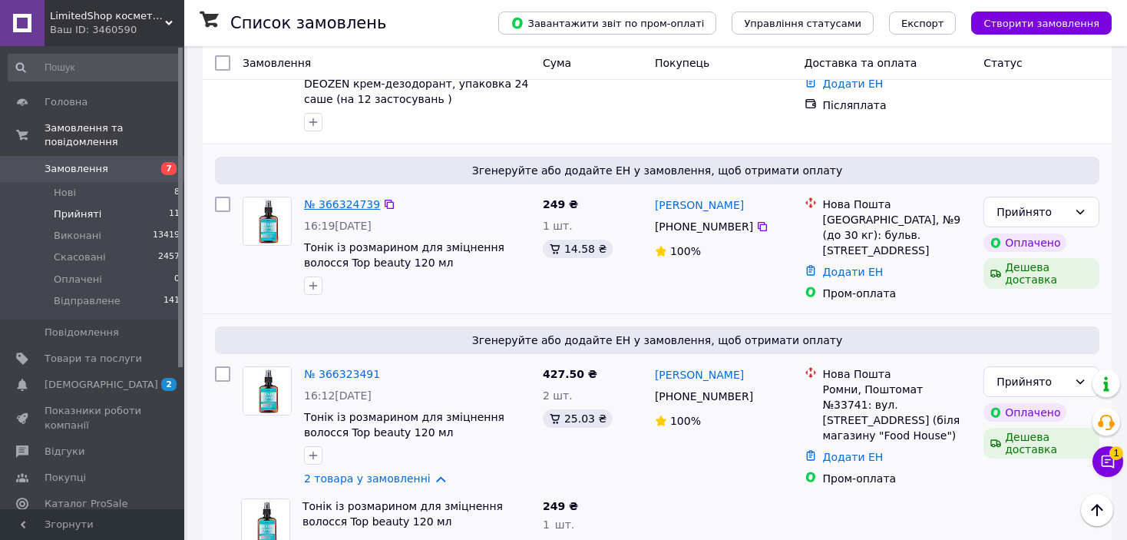
click at [335, 198] on link "№ 366324739" at bounding box center [342, 204] width 76 height 12
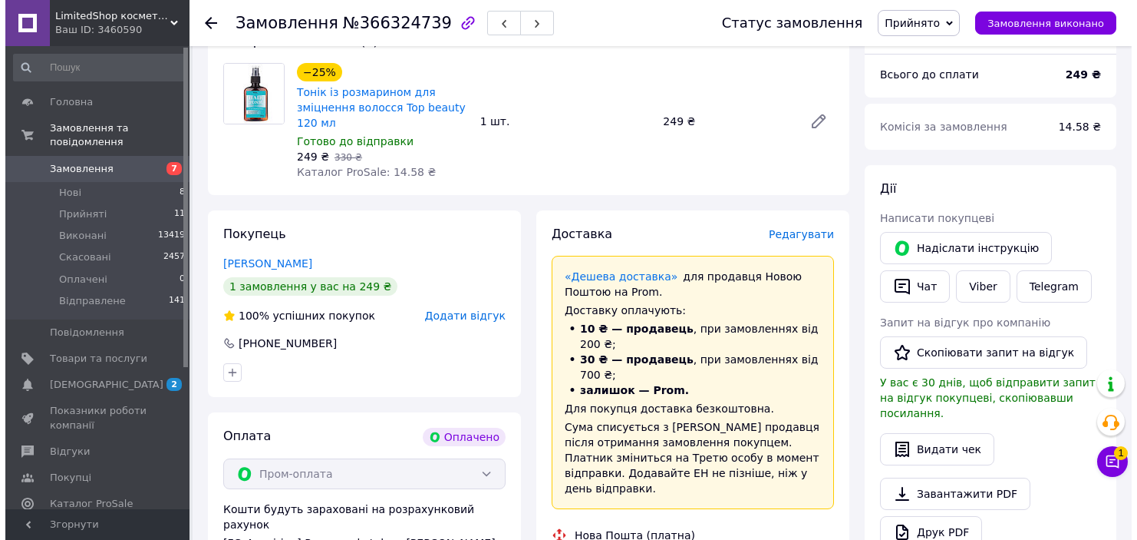
scroll to position [230, 0]
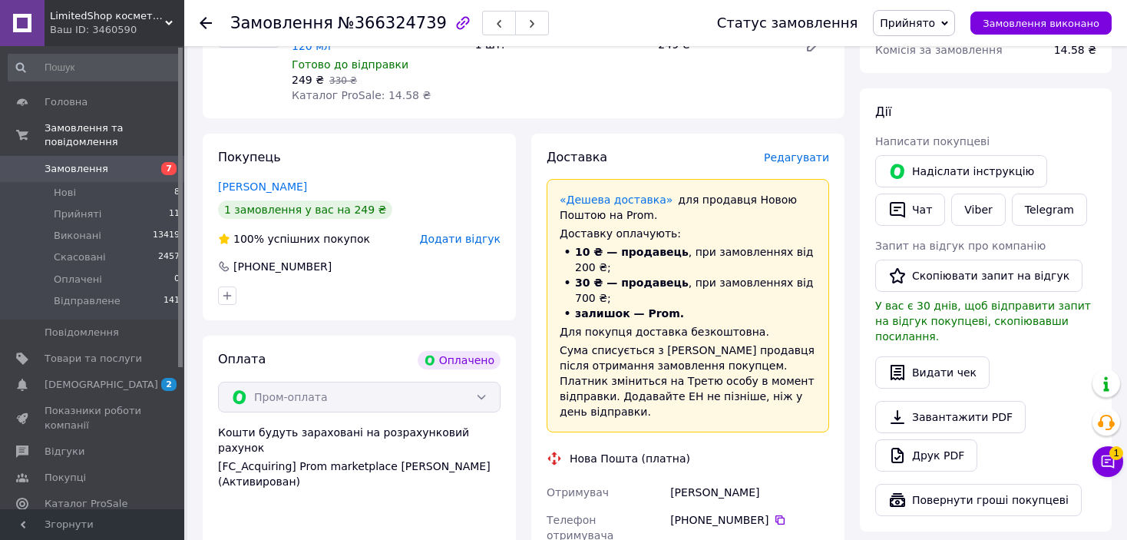
click at [794, 153] on span "Редагувати" at bounding box center [796, 157] width 65 height 12
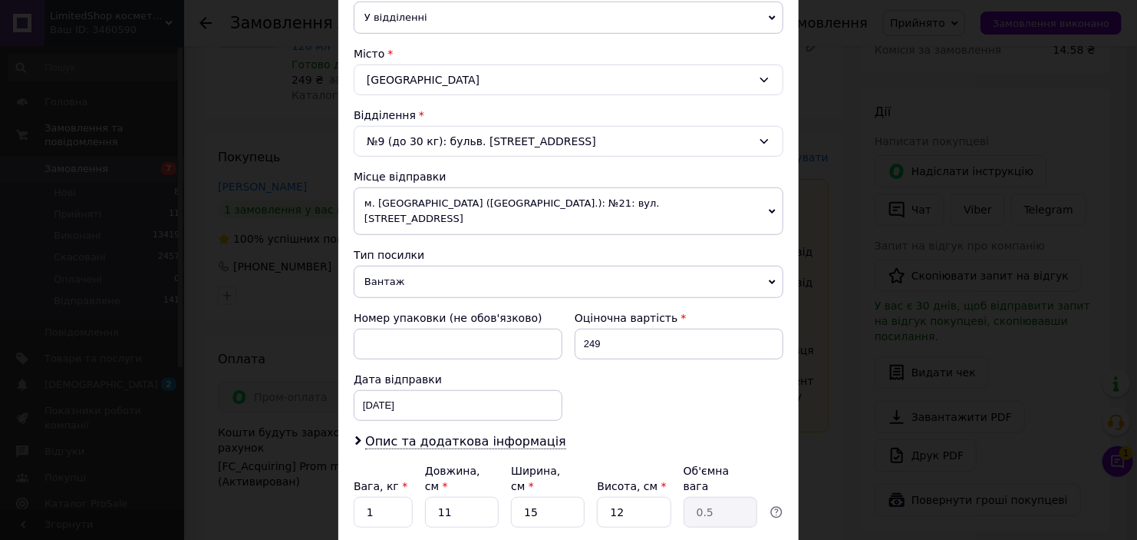
scroll to position [475, 0]
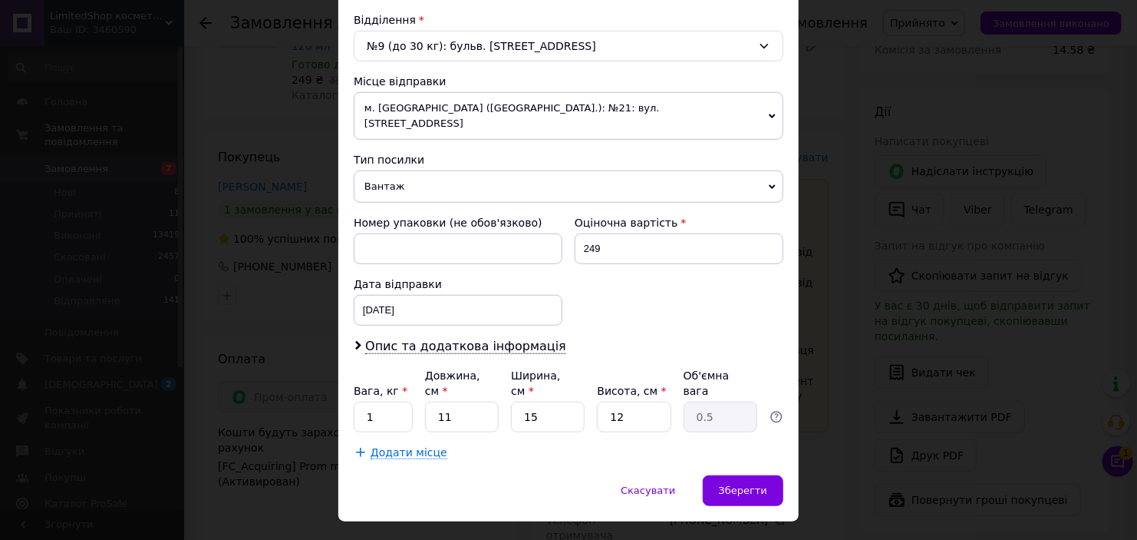
click at [880, 212] on div "× Редагування доставки Спосіб доставки Нова Пошта (платна) Платник Отримувач Ві…" at bounding box center [568, 270] width 1137 height 540
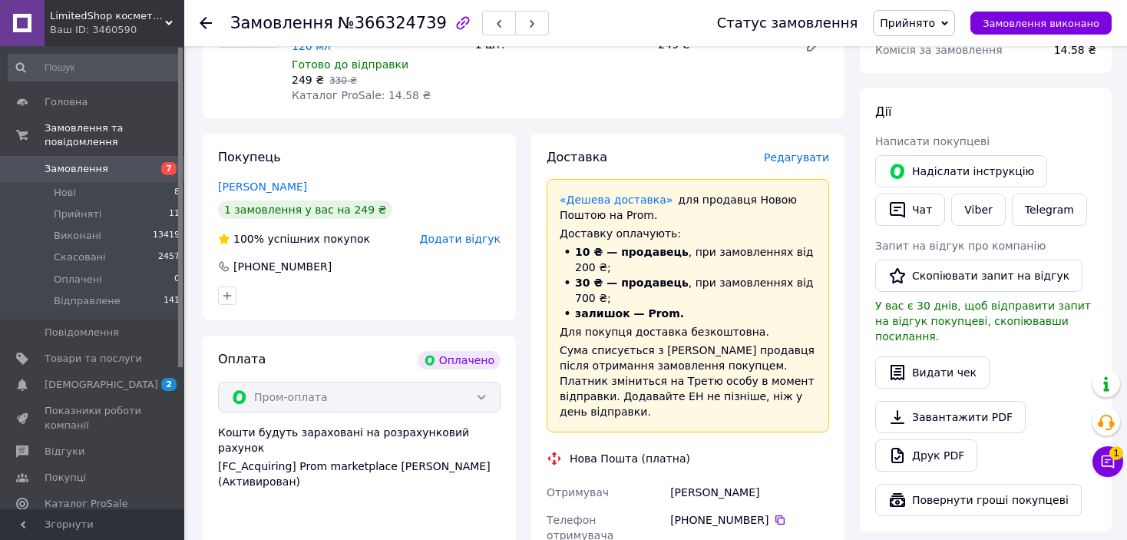
click at [797, 154] on span "Редагувати" at bounding box center [796, 157] width 65 height 12
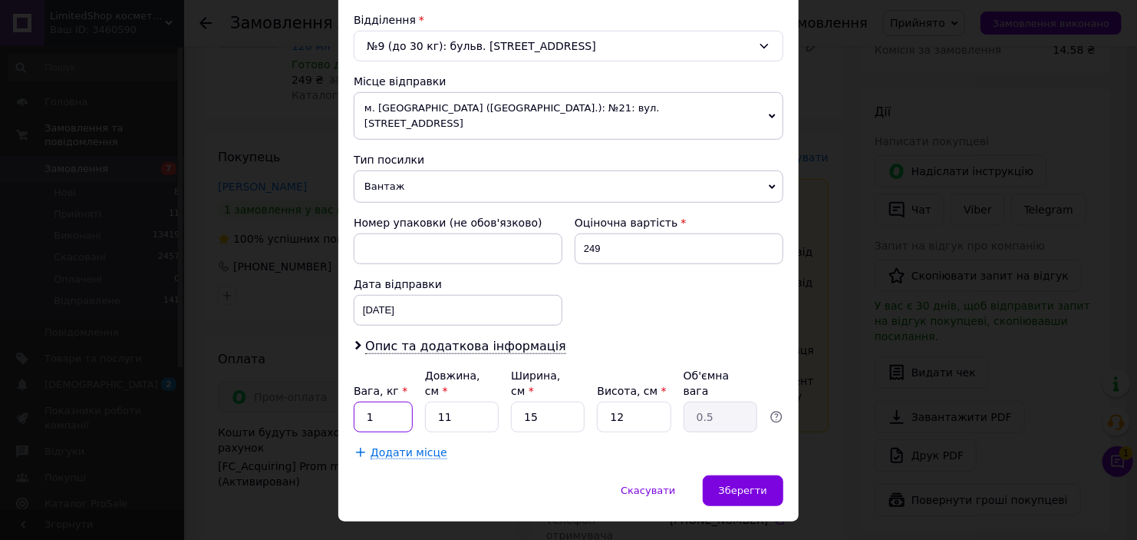
click at [386, 401] on input "1" at bounding box center [383, 416] width 59 height 31
type input "0.5"
click at [726, 475] on div "Зберегти" at bounding box center [743, 490] width 81 height 31
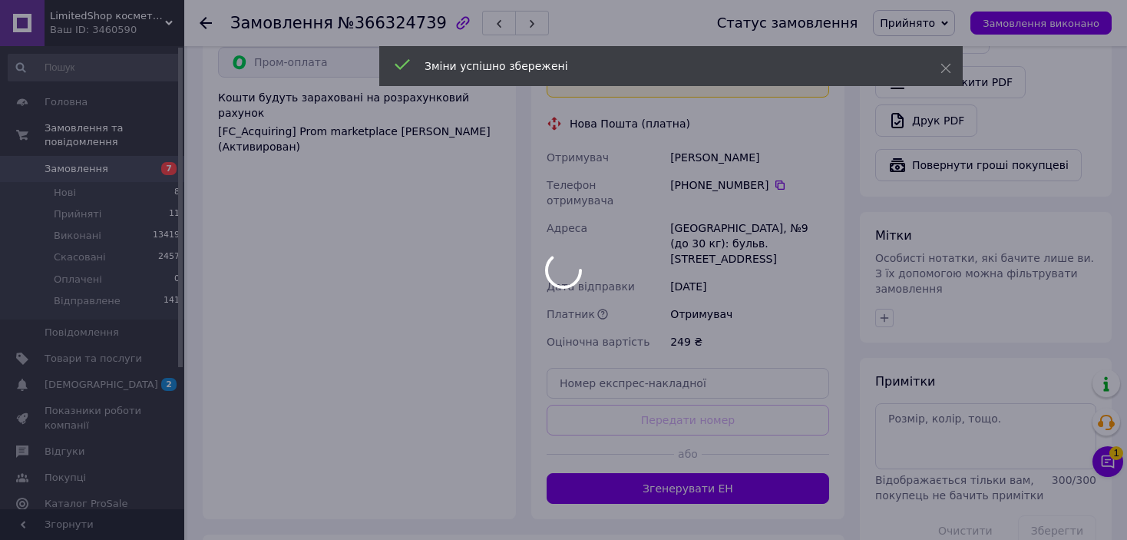
scroll to position [614, 0]
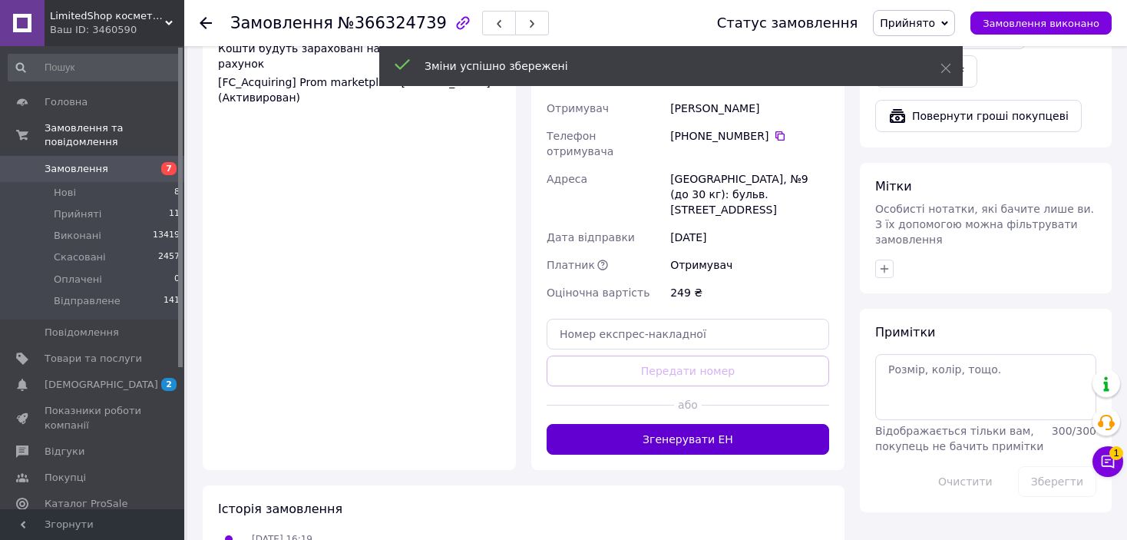
click at [732, 424] on button "Згенерувати ЕН" at bounding box center [687, 439] width 282 height 31
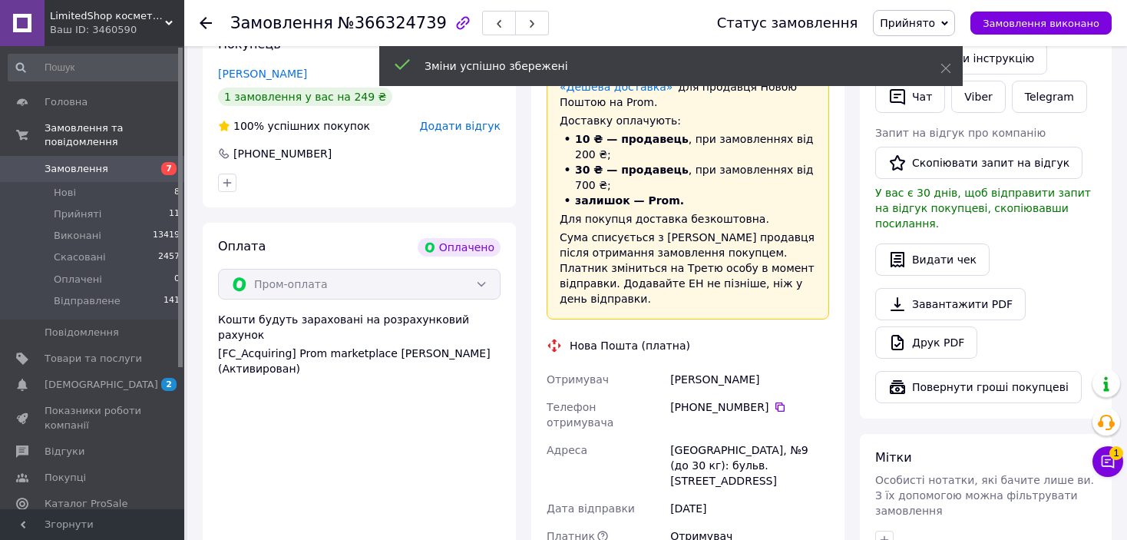
scroll to position [307, 0]
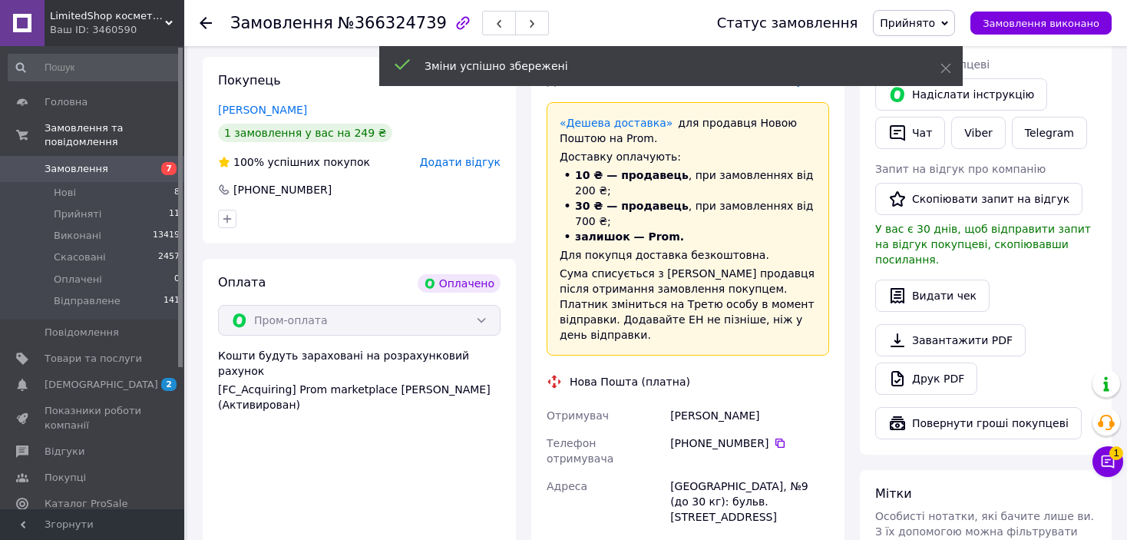
click at [908, 20] on span "Прийнято" at bounding box center [906, 23] width 55 height 12
click at [920, 128] on li "Відправлене" at bounding box center [914, 122] width 82 height 23
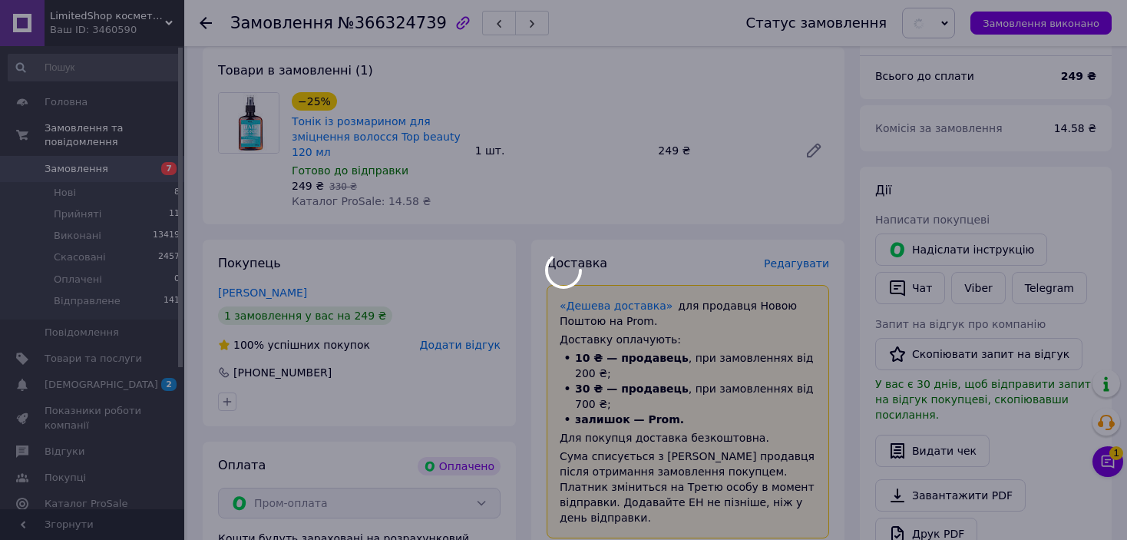
scroll to position [0, 0]
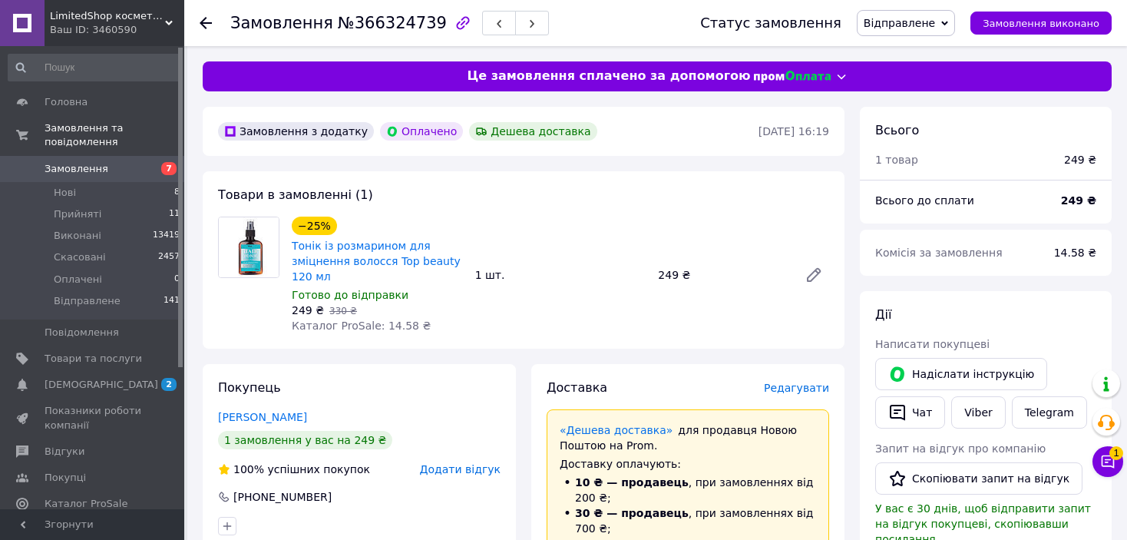
click at [205, 20] on icon at bounding box center [206, 23] width 12 height 12
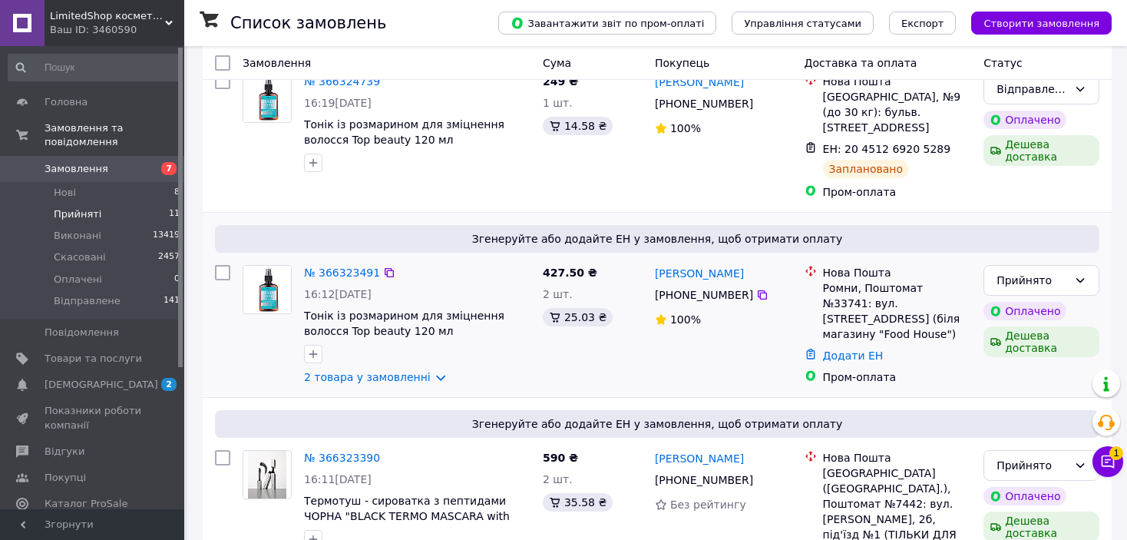
scroll to position [691, 0]
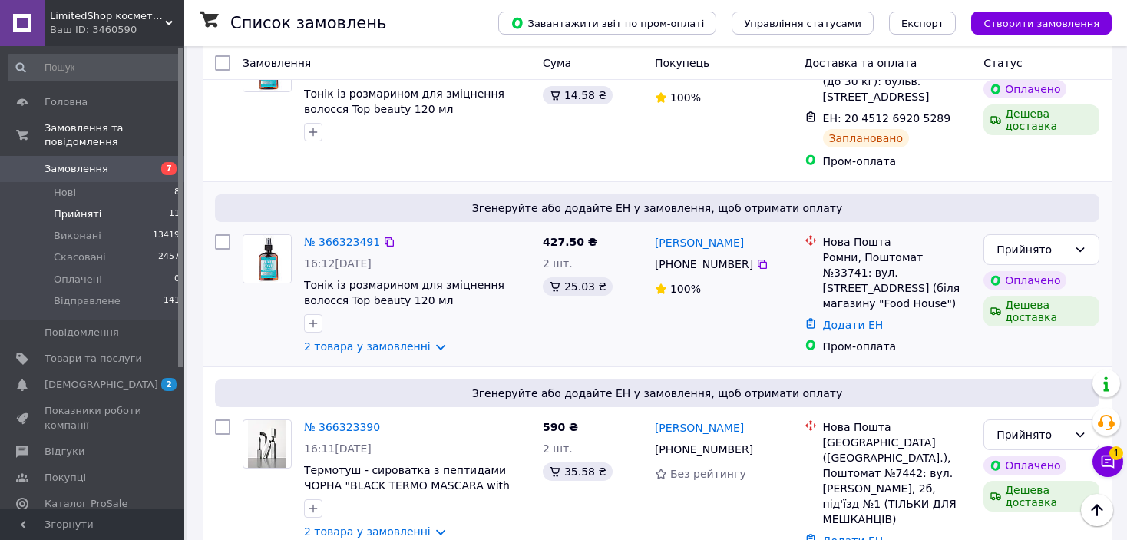
click at [368, 236] on link "№ 366323491" at bounding box center [342, 242] width 76 height 12
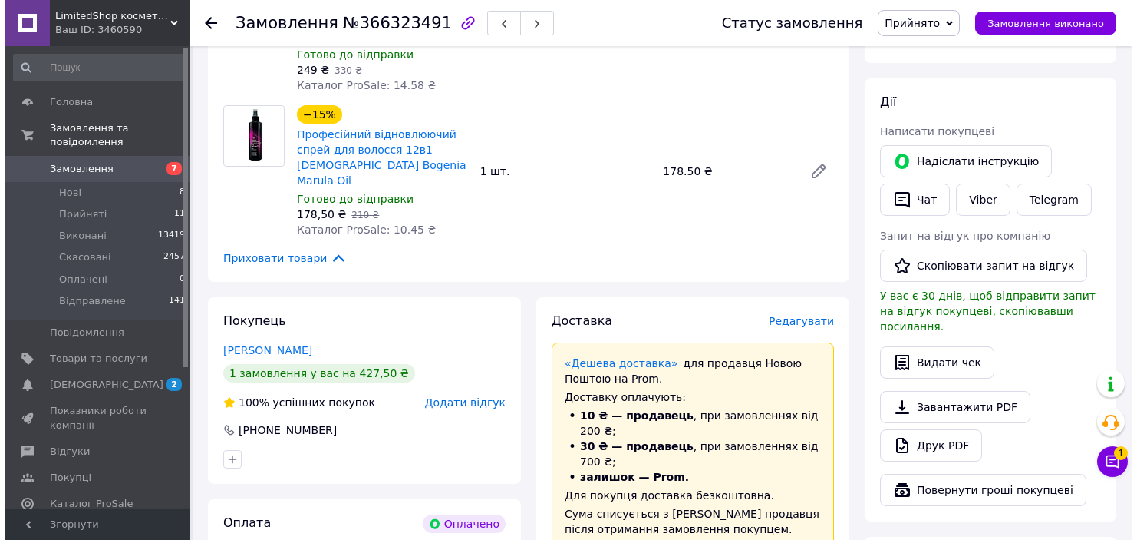
scroll to position [303, 0]
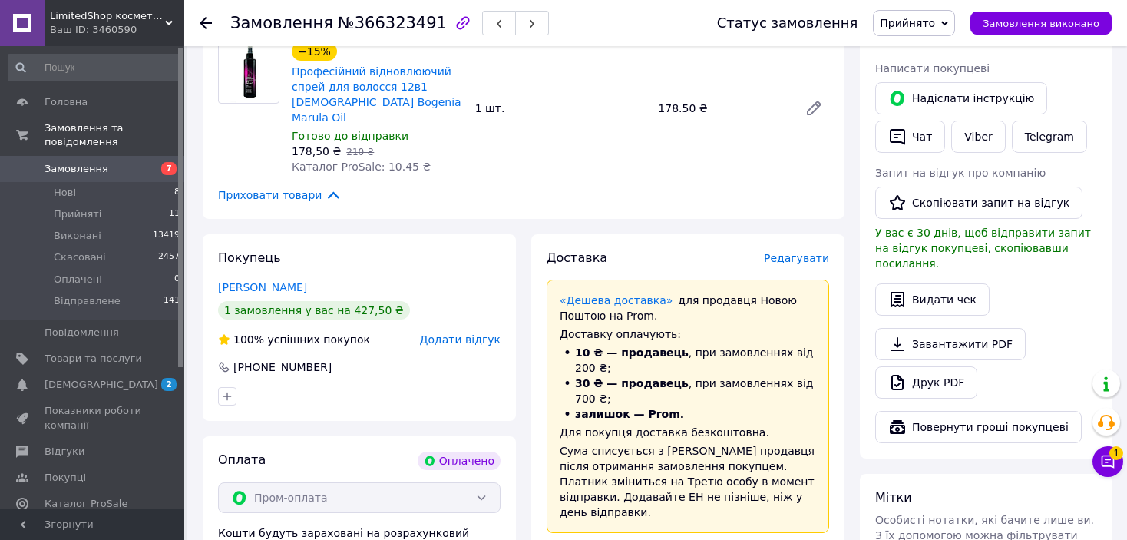
click at [815, 252] on span "Редагувати" at bounding box center [796, 258] width 65 height 12
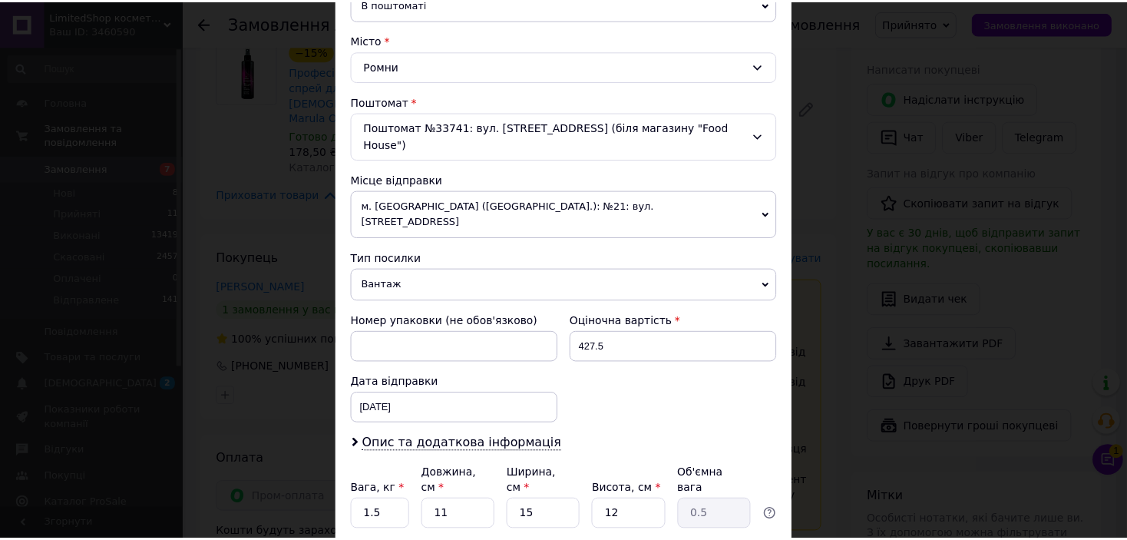
scroll to position [475, 0]
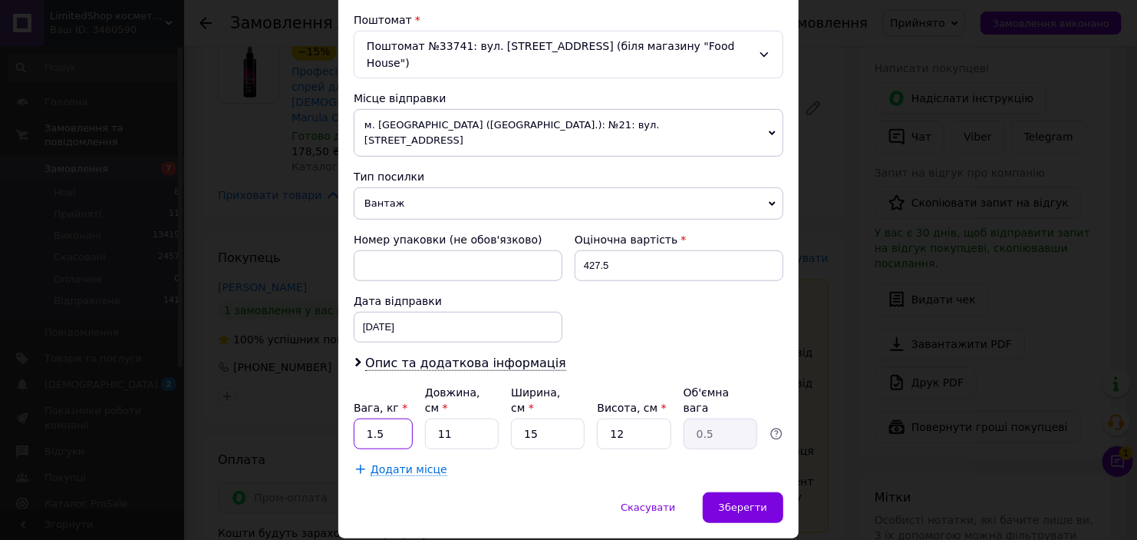
click at [378, 418] on input "1.5" at bounding box center [383, 433] width 59 height 31
type input "1"
drag, startPoint x: 545, startPoint y: 381, endPoint x: 509, endPoint y: 371, distance: 37.2
click at [511, 418] on input "Ширина, см *" at bounding box center [548, 433] width 74 height 31
type input "2"
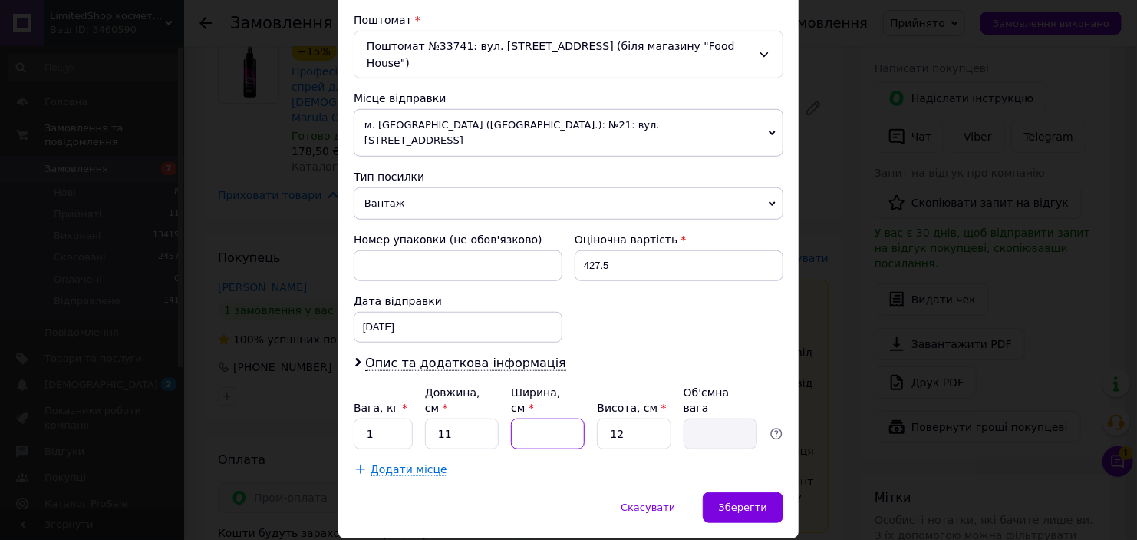
type input "0.1"
type input "29"
type input "0.96"
type input "29"
click at [774, 492] on div "Зберегти" at bounding box center [743, 507] width 81 height 31
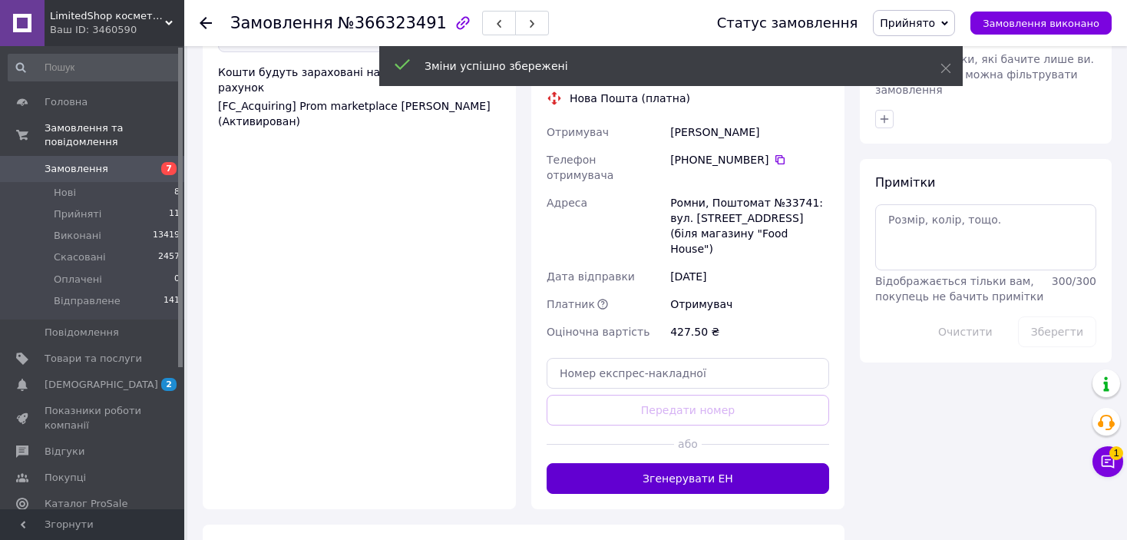
click at [724, 463] on button "Згенерувати ЕН" at bounding box center [687, 478] width 282 height 31
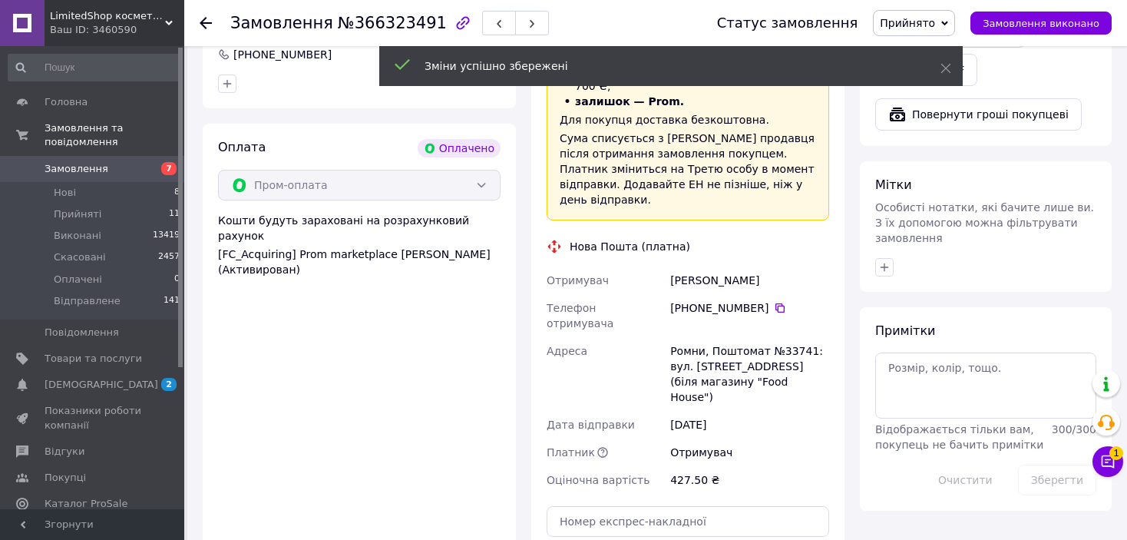
scroll to position [380, 0]
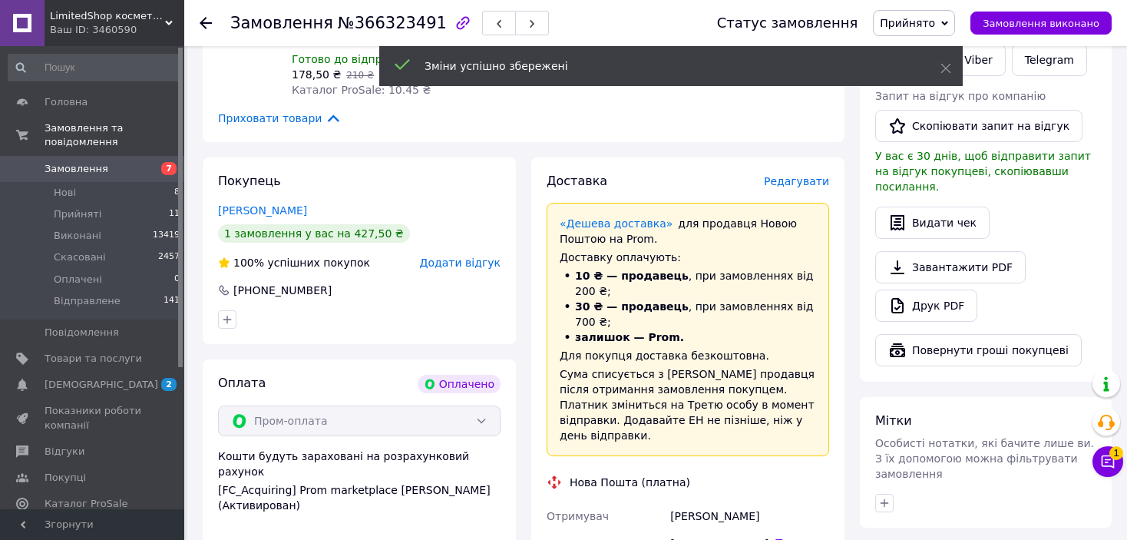
click at [911, 17] on span "Прийнято" at bounding box center [906, 23] width 55 height 12
click at [923, 129] on li "Відправлене" at bounding box center [914, 122] width 82 height 23
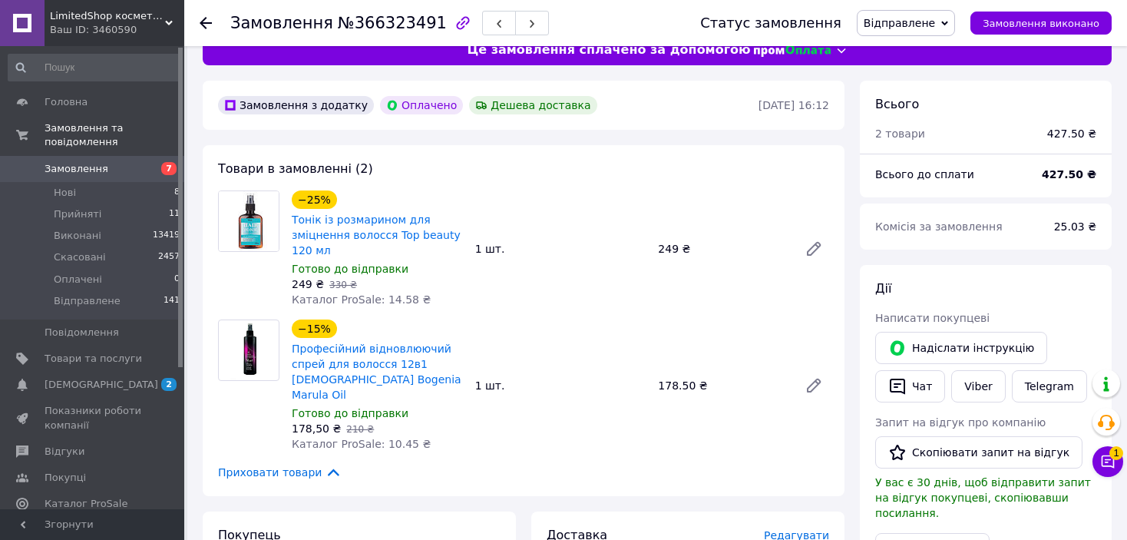
scroll to position [0, 0]
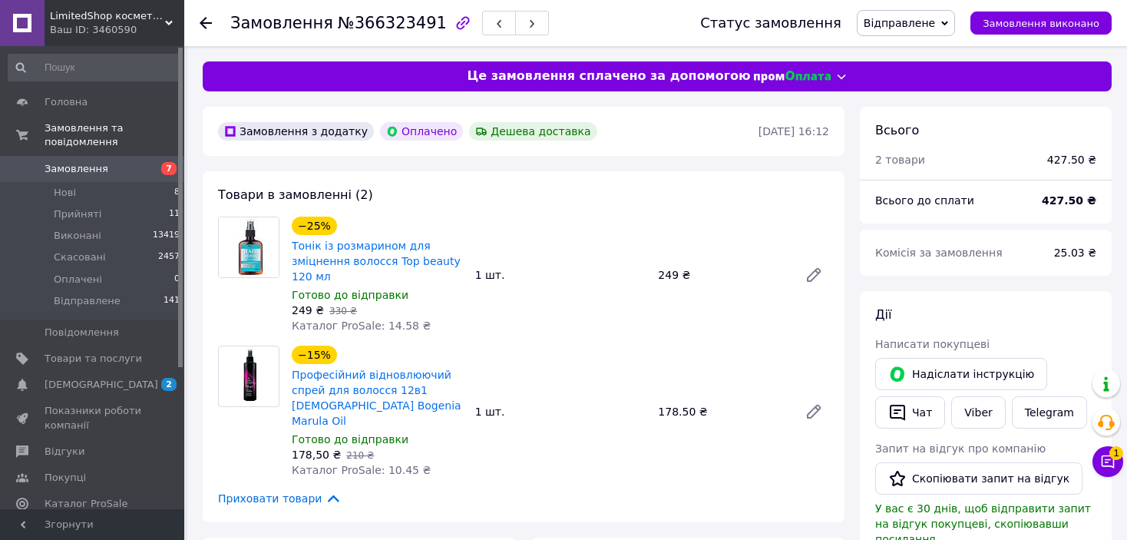
click at [204, 20] on icon at bounding box center [206, 23] width 12 height 12
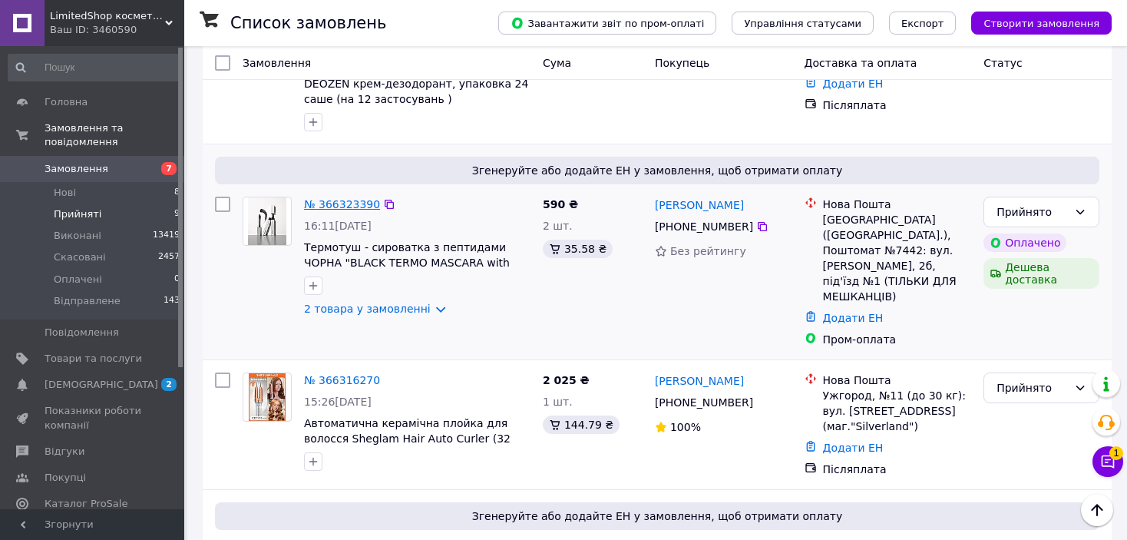
click at [328, 198] on link "№ 366323390" at bounding box center [342, 204] width 76 height 12
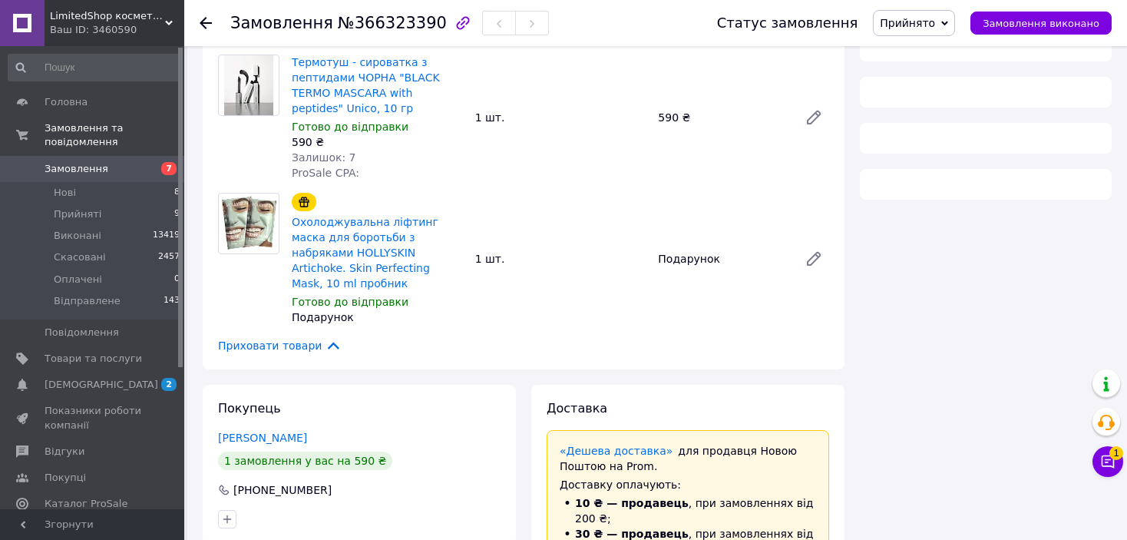
scroll to position [8, 0]
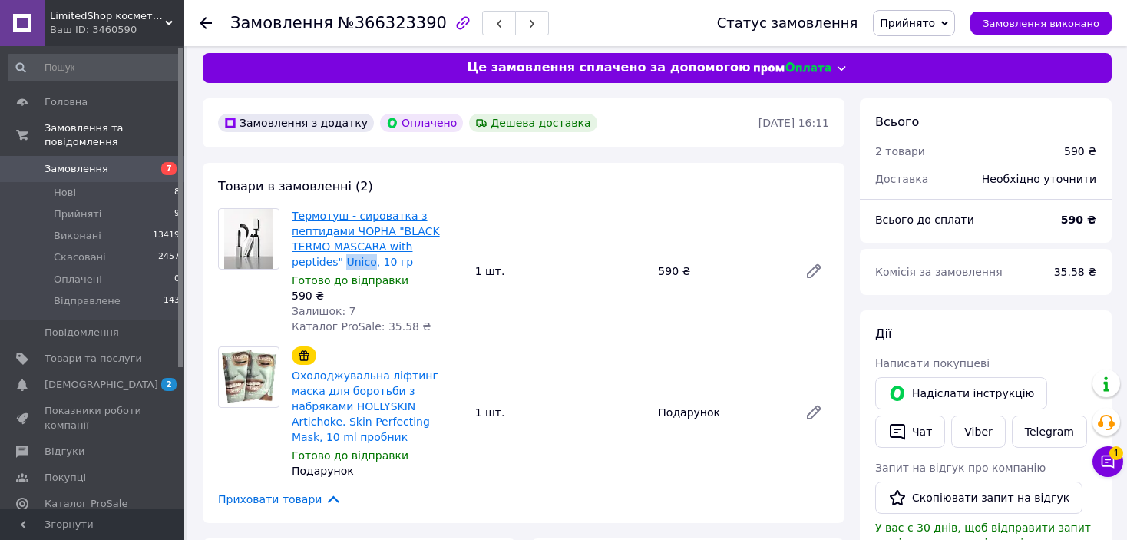
drag, startPoint x: 441, startPoint y: 249, endPoint x: 414, endPoint y: 246, distance: 27.8
copy link "Unico"
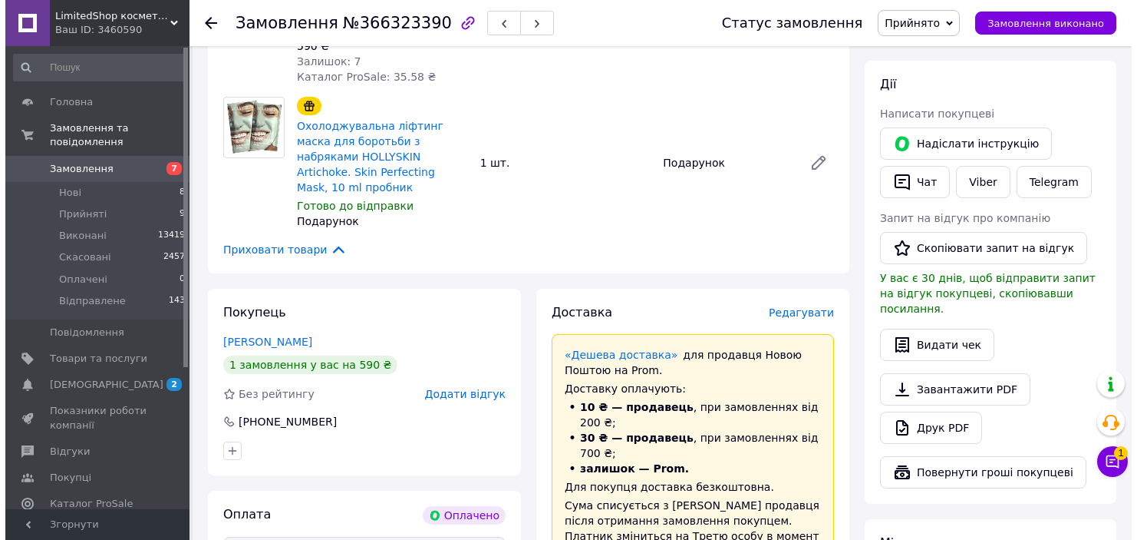
scroll to position [384, 0]
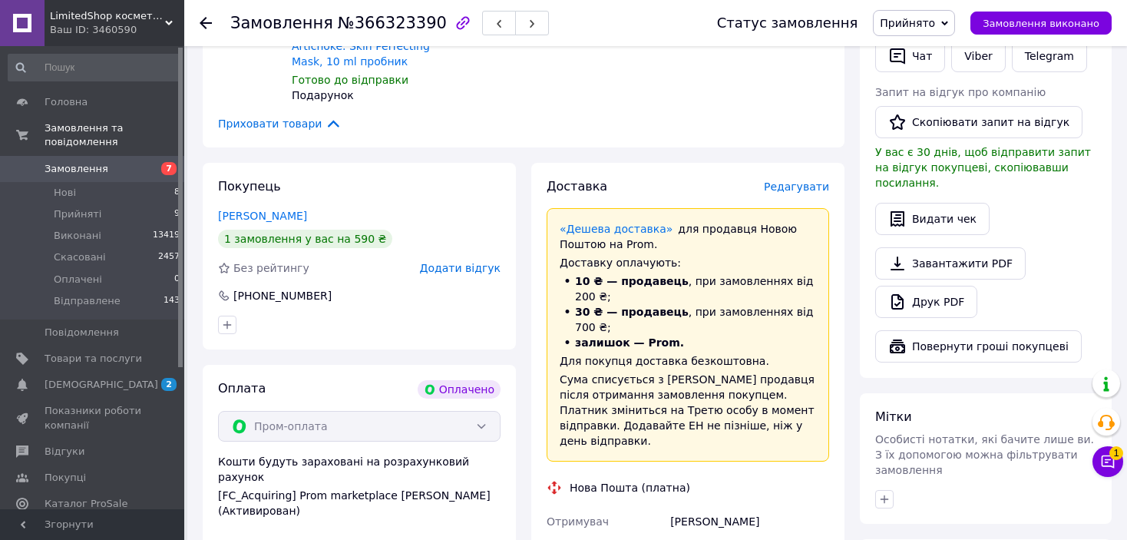
click at [797, 180] on span "Редагувати" at bounding box center [796, 186] width 65 height 12
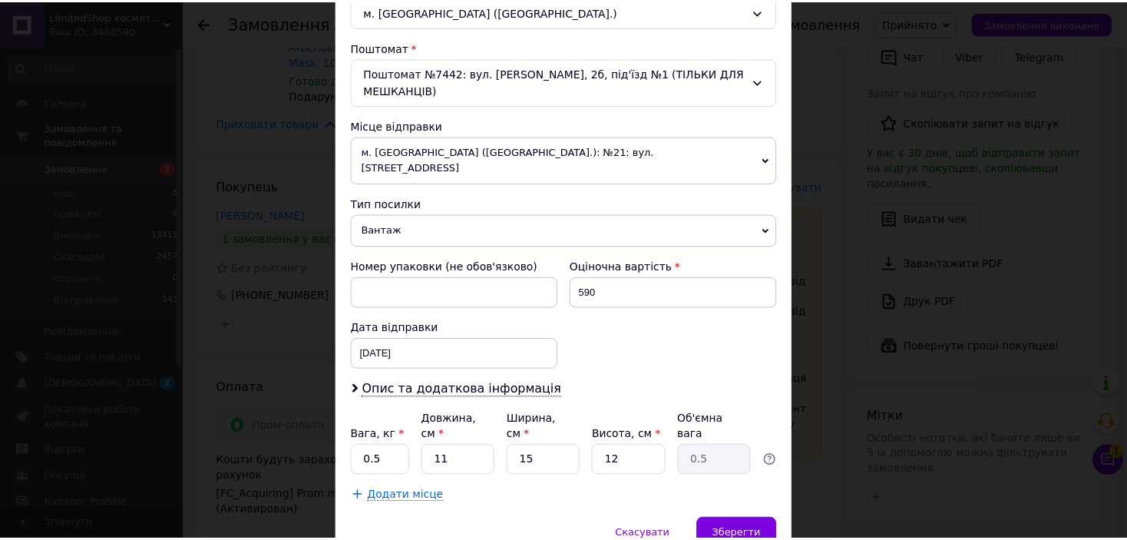
scroll to position [475, 0]
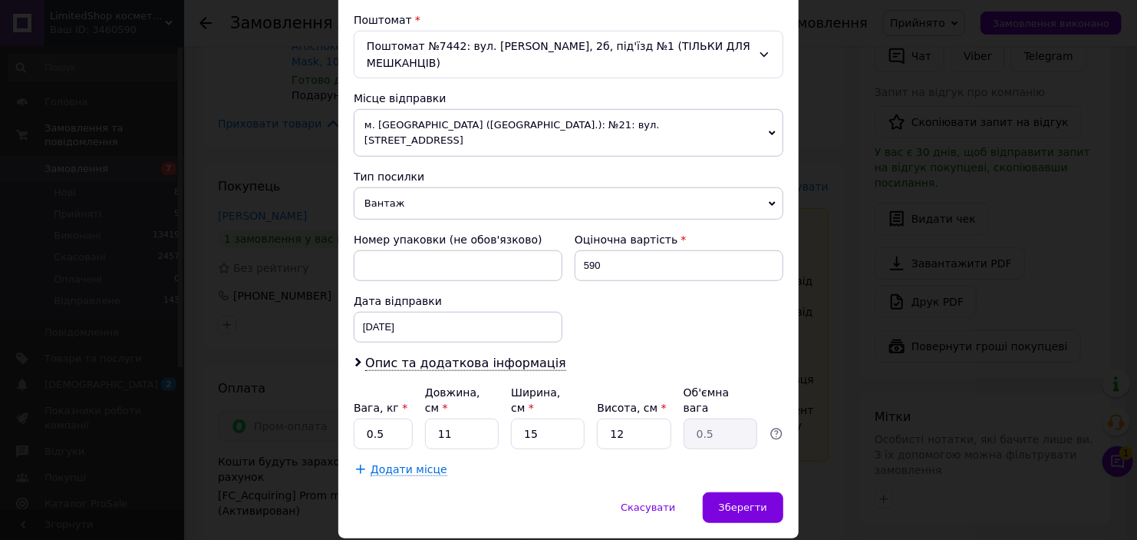
click at [858, 239] on div "× Редагування доставки Спосіб доставки Нова Пошта (платна) Платник Отримувач Ві…" at bounding box center [568, 270] width 1137 height 540
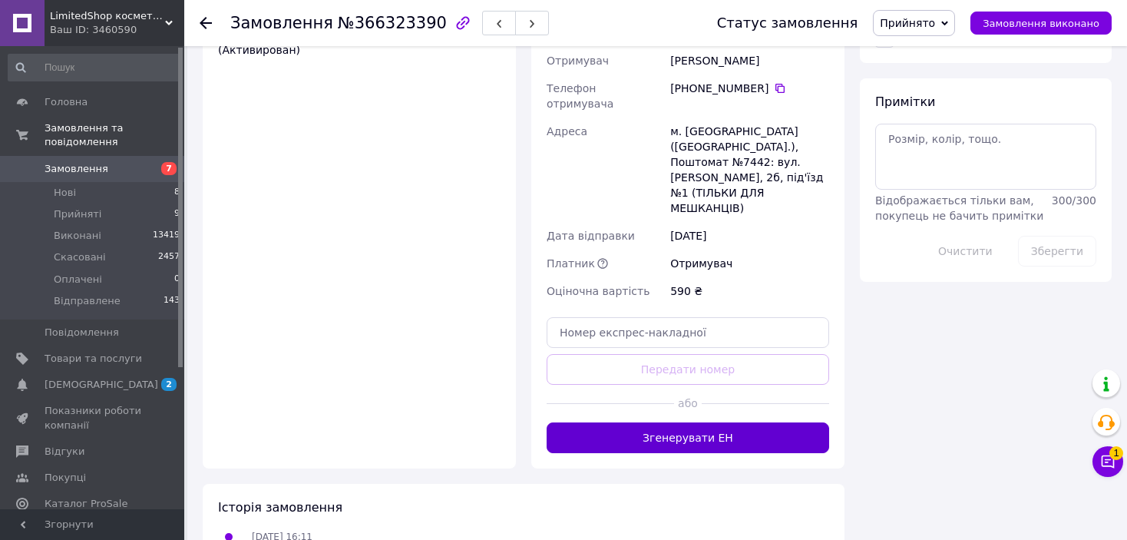
click at [736, 422] on button "Згенерувати ЕН" at bounding box center [687, 437] width 282 height 31
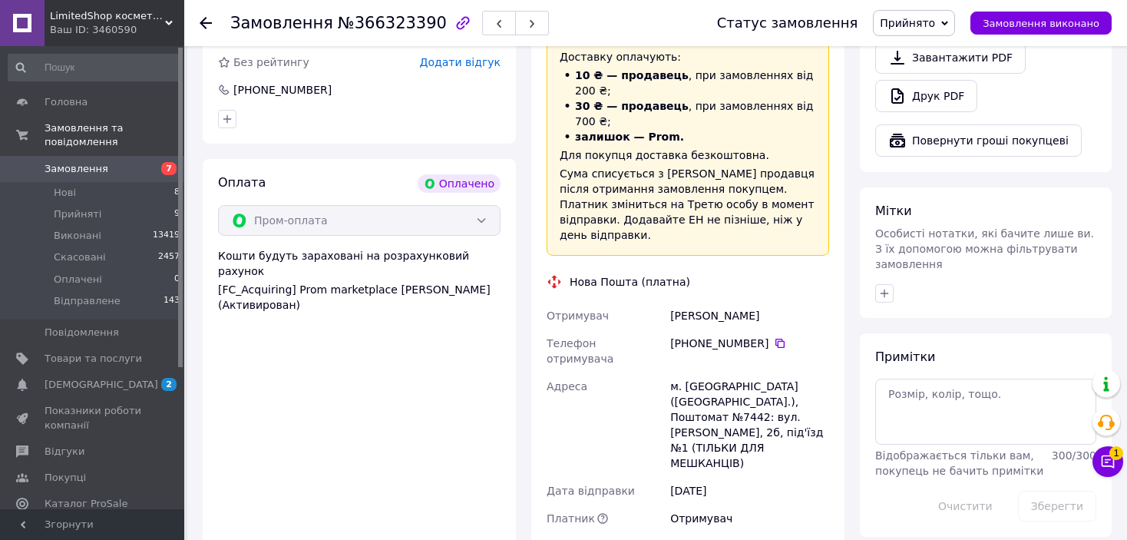
scroll to position [460, 0]
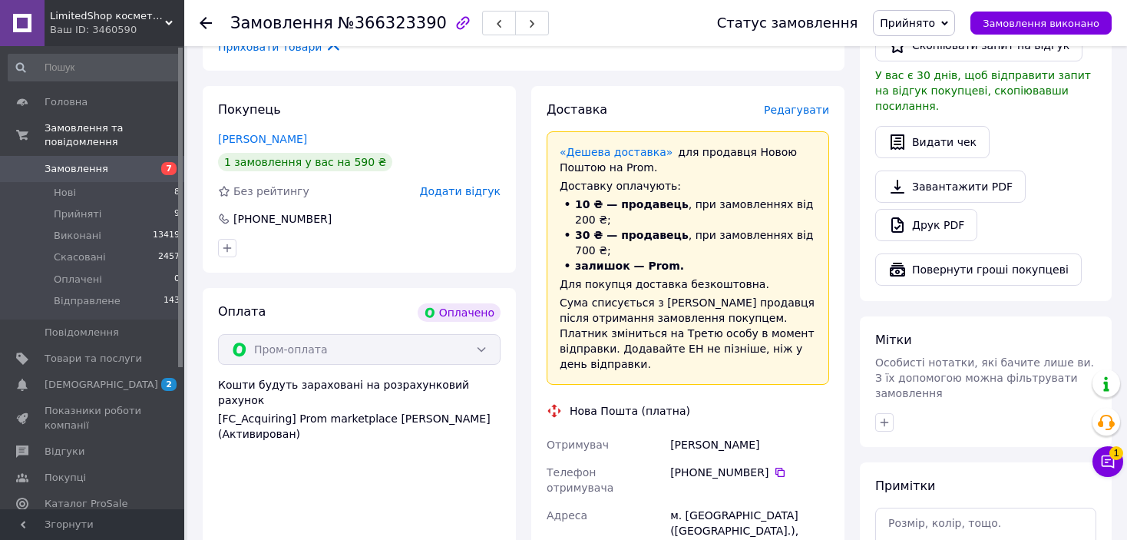
click at [926, 19] on span "Прийнято" at bounding box center [906, 23] width 55 height 12
click at [918, 112] on li "Відправлене" at bounding box center [914, 122] width 82 height 23
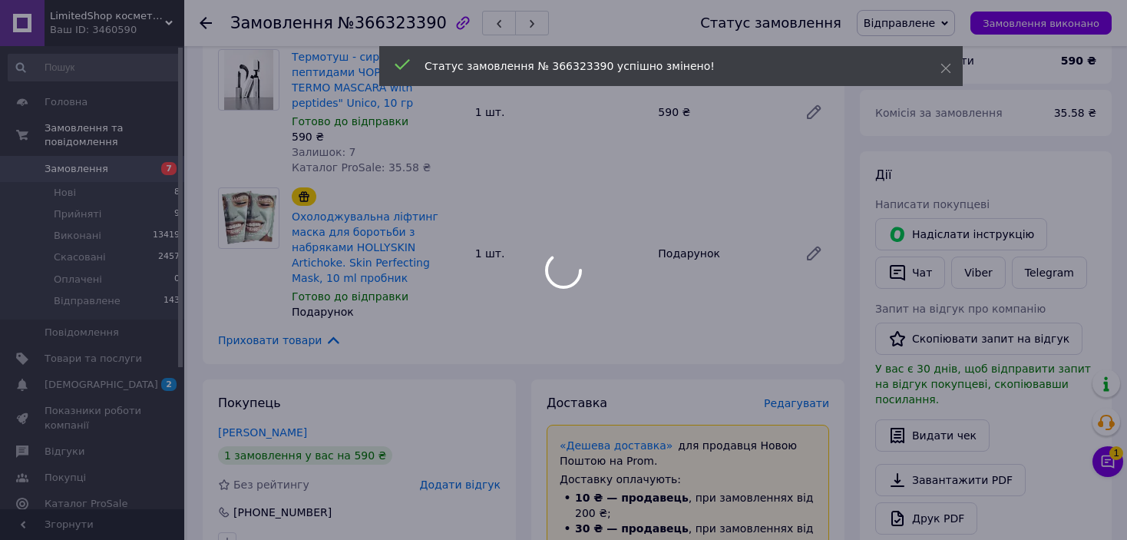
scroll to position [153, 0]
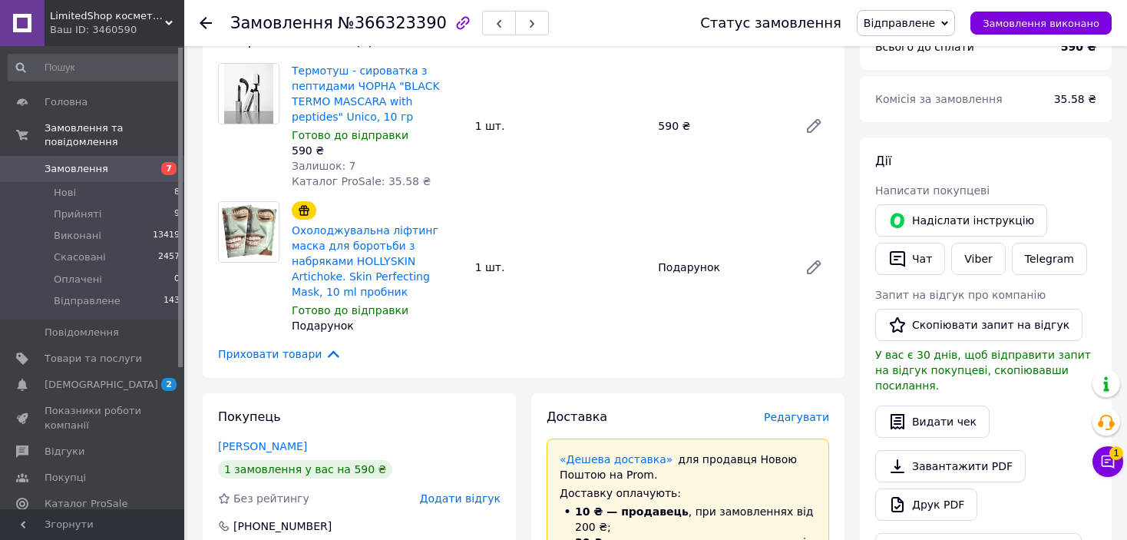
click at [200, 22] on div "Замовлення №366323390 Статус замовлення Відправлене Прийнято Виконано Скасовано…" at bounding box center [655, 23] width 942 height 46
click at [204, 25] on icon at bounding box center [206, 23] width 12 height 12
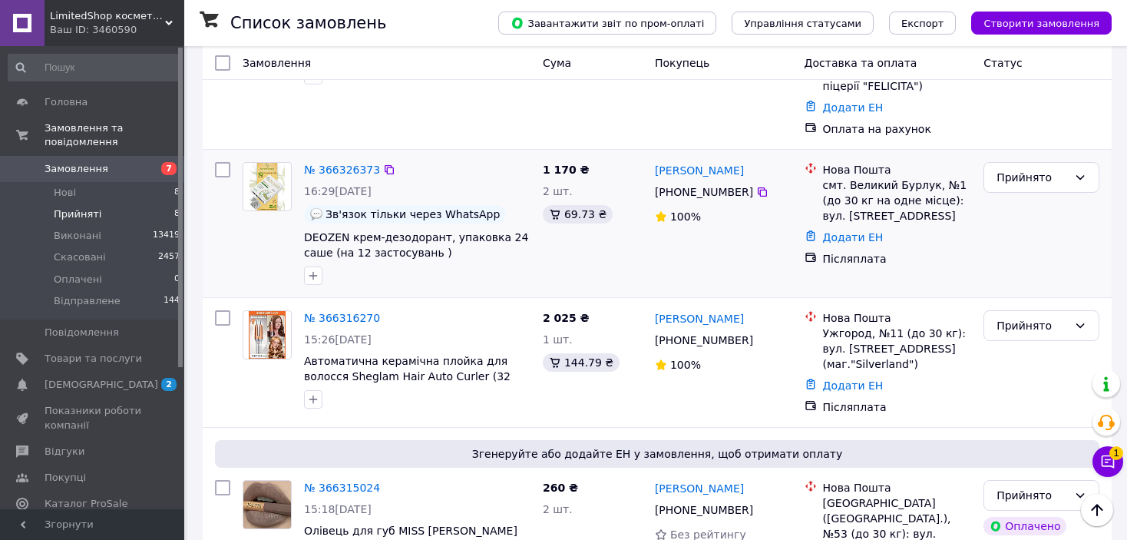
scroll to position [384, 0]
drag, startPoint x: 344, startPoint y: 223, endPoint x: 305, endPoint y: 226, distance: 39.2
click at [325, 163] on link "№ 366326373" at bounding box center [342, 169] width 76 height 12
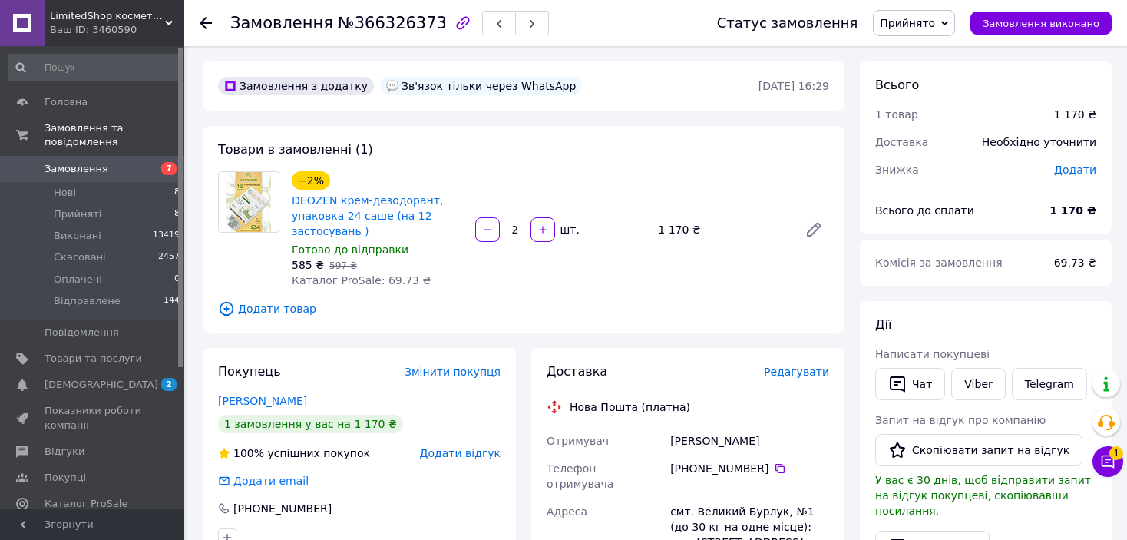
click at [783, 379] on div "Редагувати" at bounding box center [796, 371] width 65 height 15
click at [797, 365] on span "Редагувати" at bounding box center [796, 371] width 65 height 12
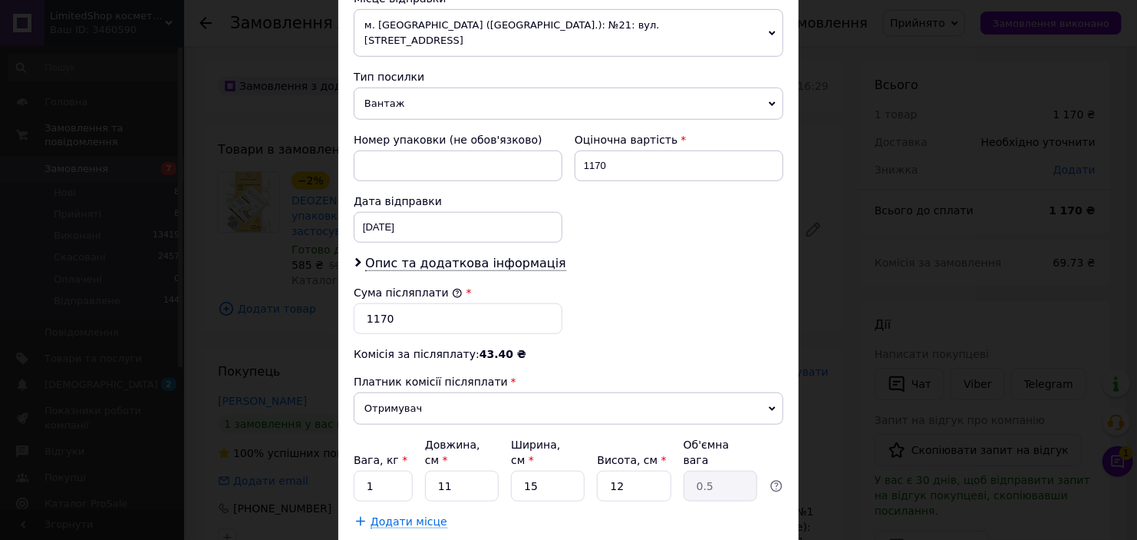
scroll to position [614, 0]
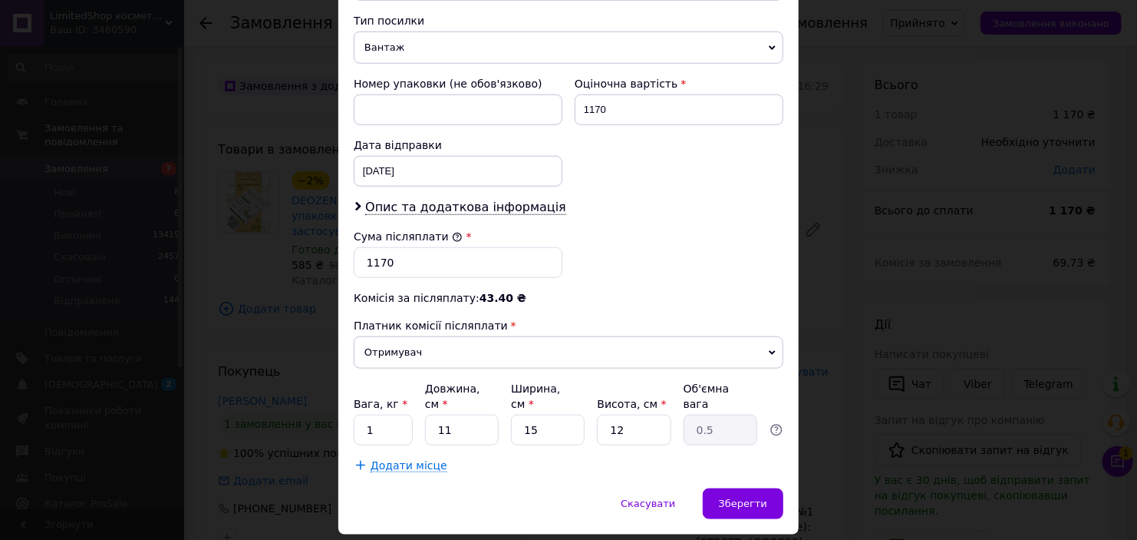
click at [499, 41] on span "Вантаж" at bounding box center [569, 47] width 430 height 32
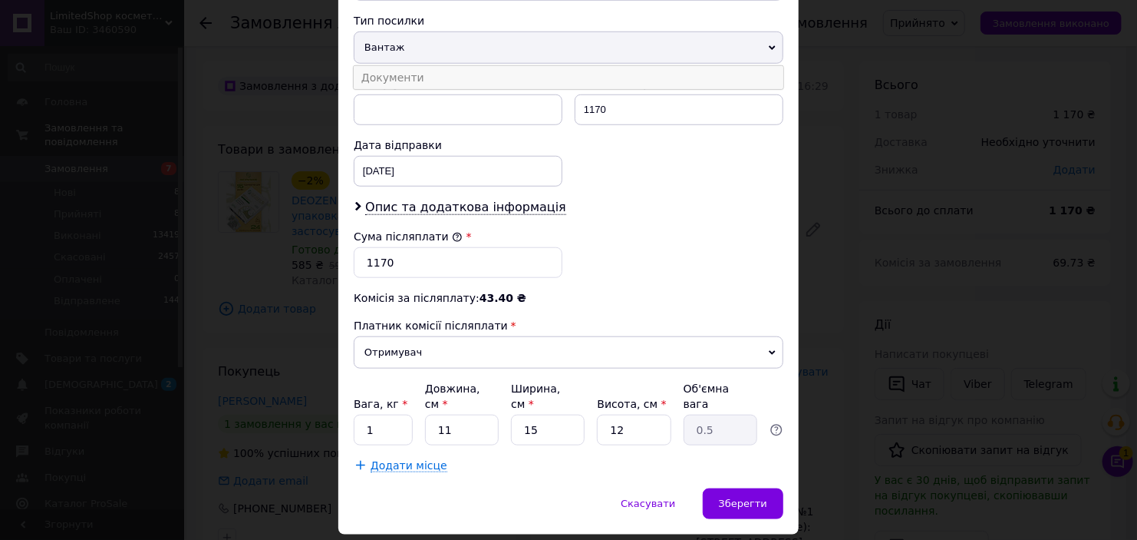
click at [485, 66] on li "Документи" at bounding box center [569, 77] width 430 height 23
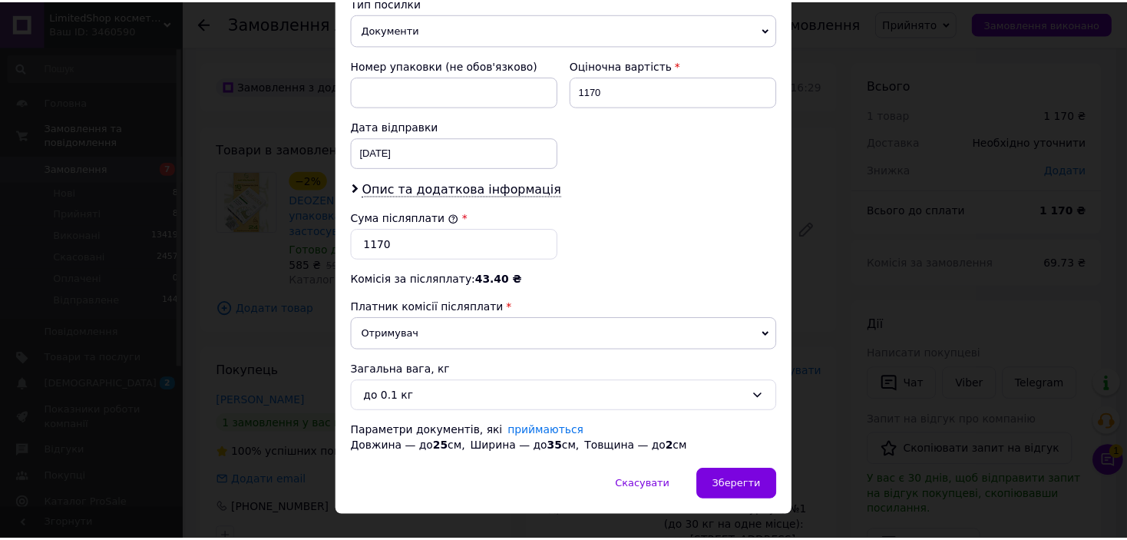
scroll to position [642, 0]
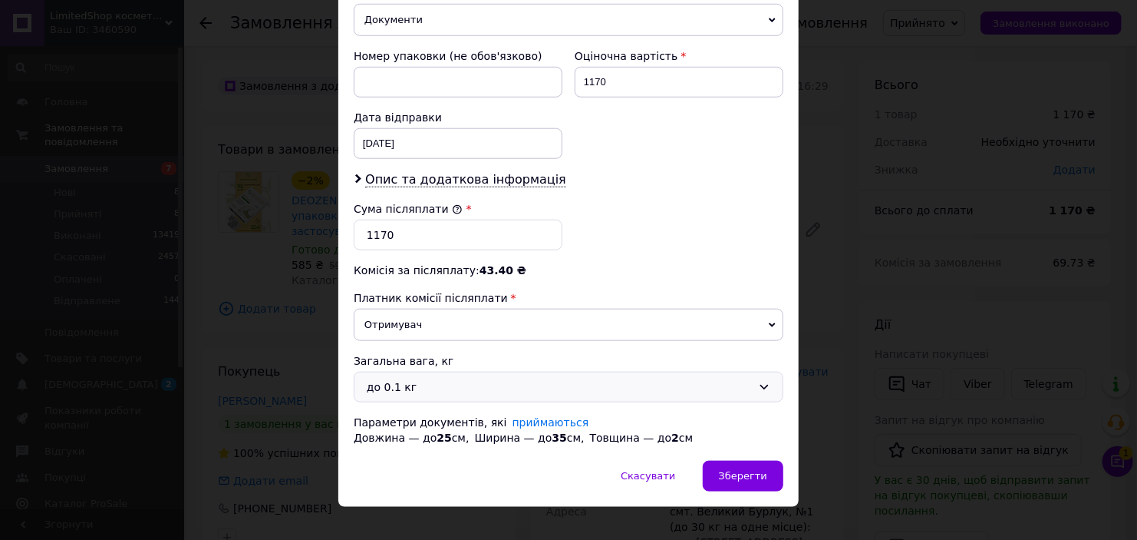
click at [454, 378] on div "до 0.1 кг" at bounding box center [559, 386] width 385 height 17
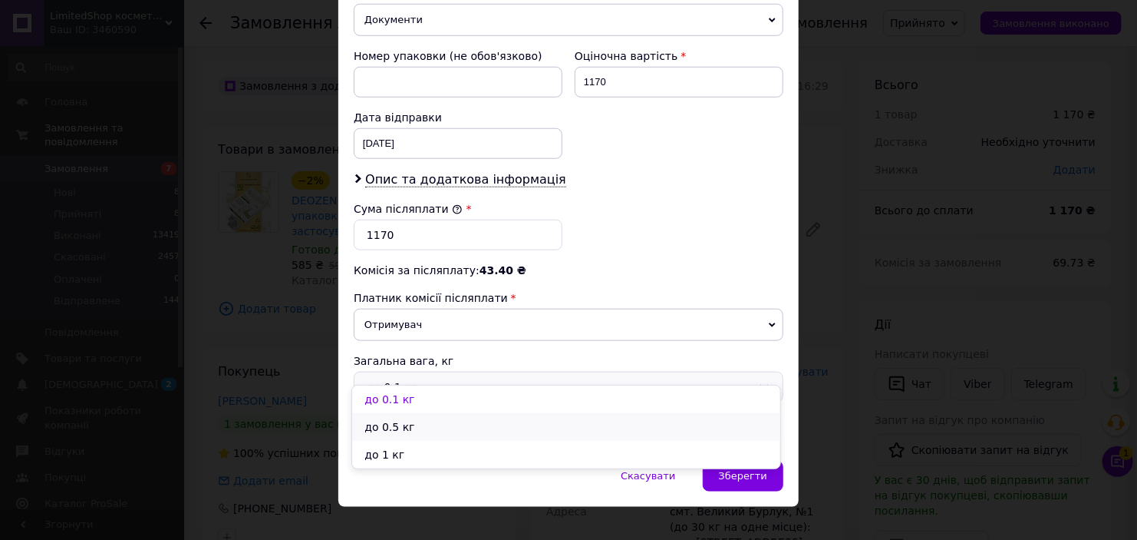
click at [444, 430] on li "до 0.5 кг" at bounding box center [566, 427] width 428 height 28
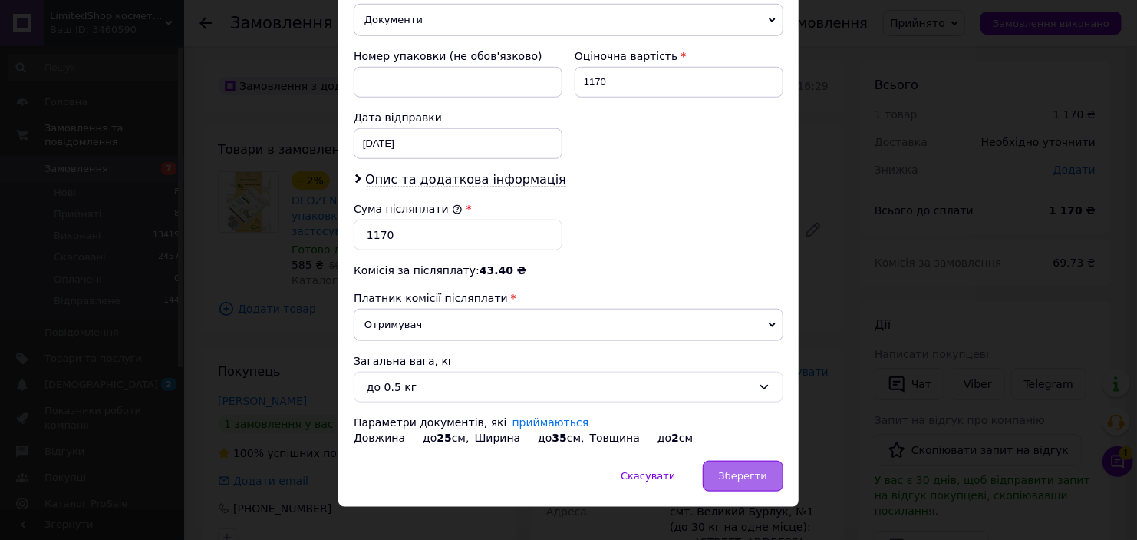
click at [745, 470] on span "Зберегти" at bounding box center [743, 476] width 48 height 12
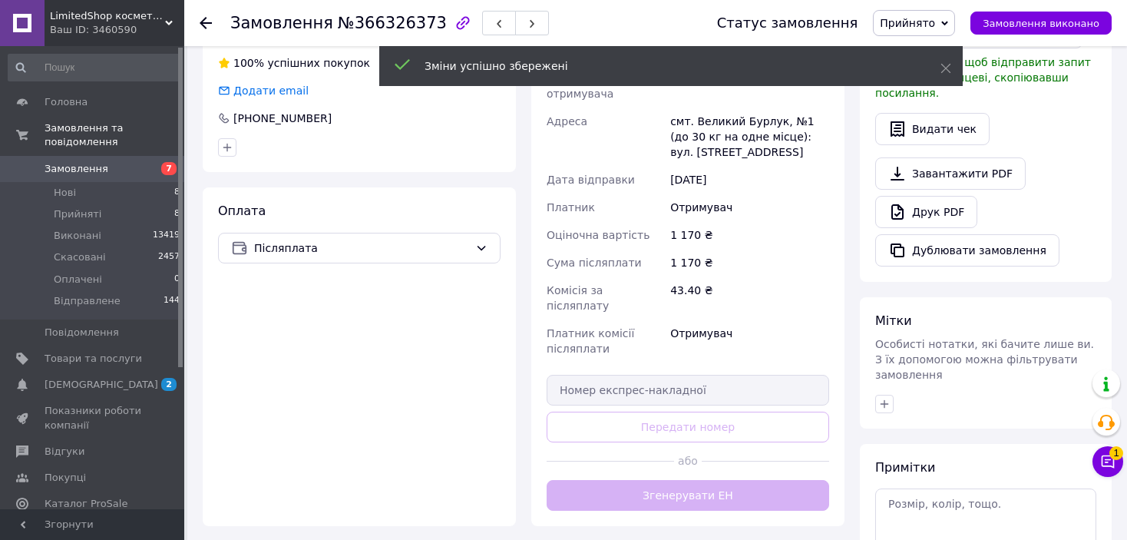
scroll to position [460, 0]
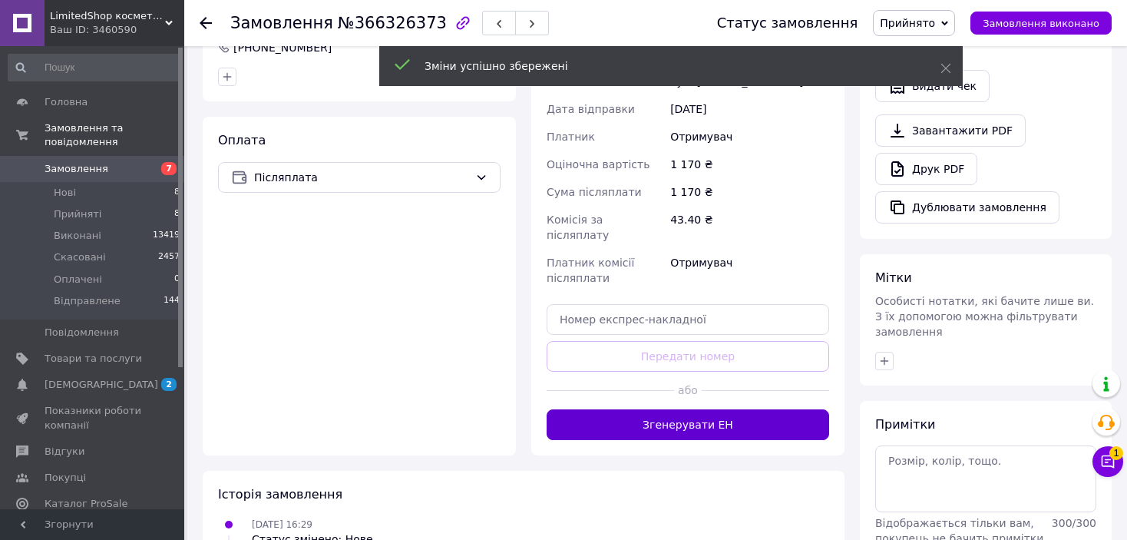
drag, startPoint x: 711, startPoint y: 395, endPoint x: 920, endPoint y: 232, distance: 265.1
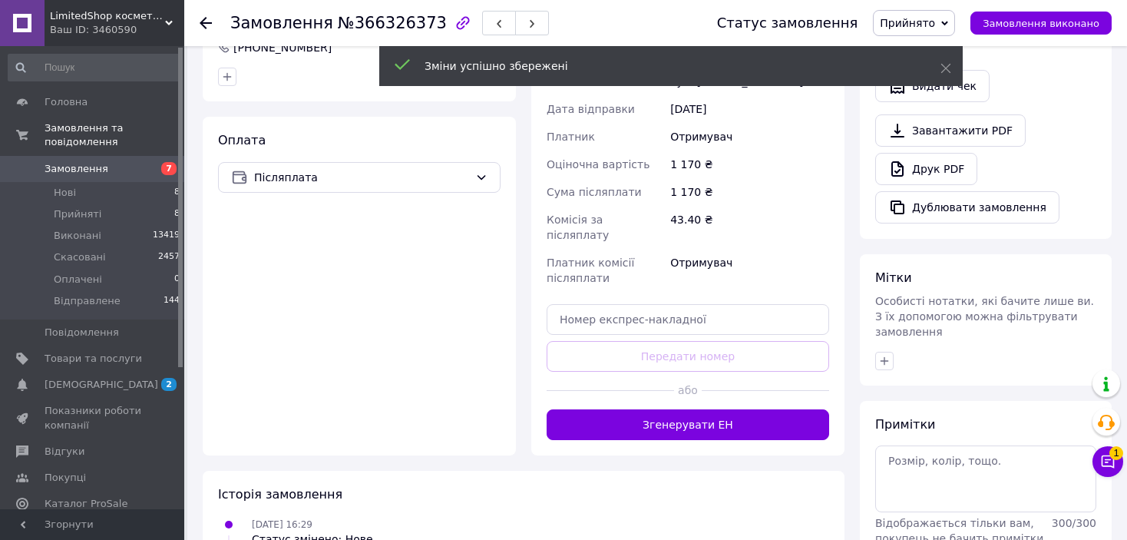
click at [711, 409] on button "Згенерувати ЕН" at bounding box center [687, 424] width 282 height 31
click at [935, 19] on span "Прийнято" at bounding box center [906, 23] width 55 height 12
click at [934, 118] on li "Відправлене" at bounding box center [914, 122] width 82 height 23
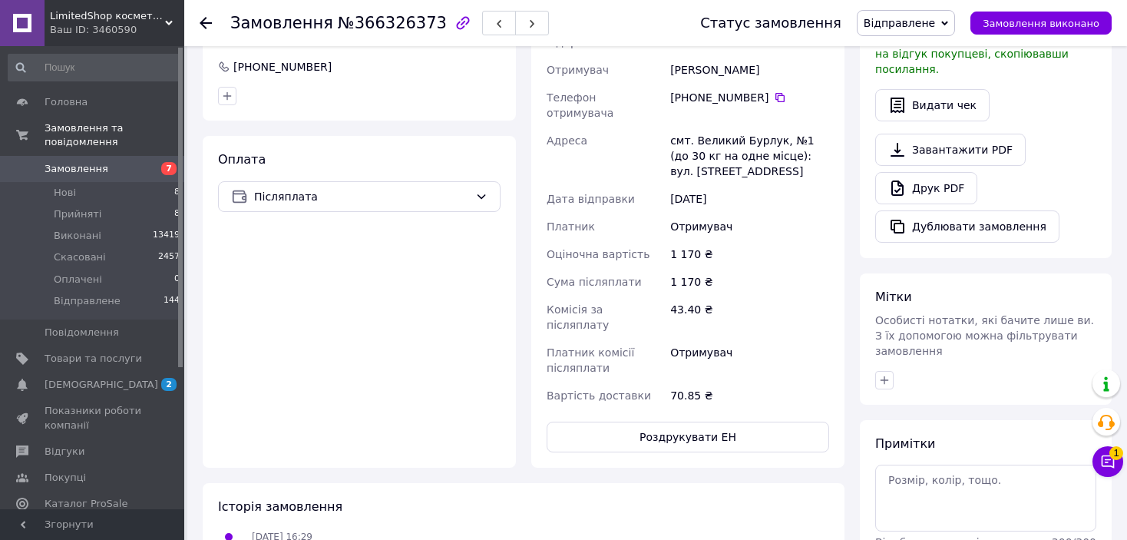
scroll to position [153, 0]
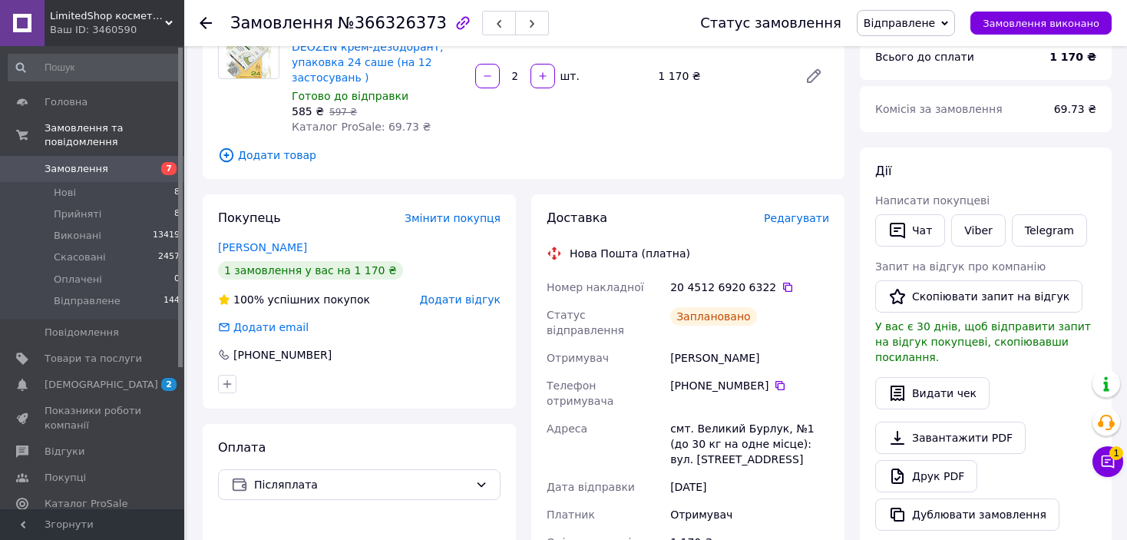
click at [209, 21] on icon at bounding box center [206, 23] width 12 height 12
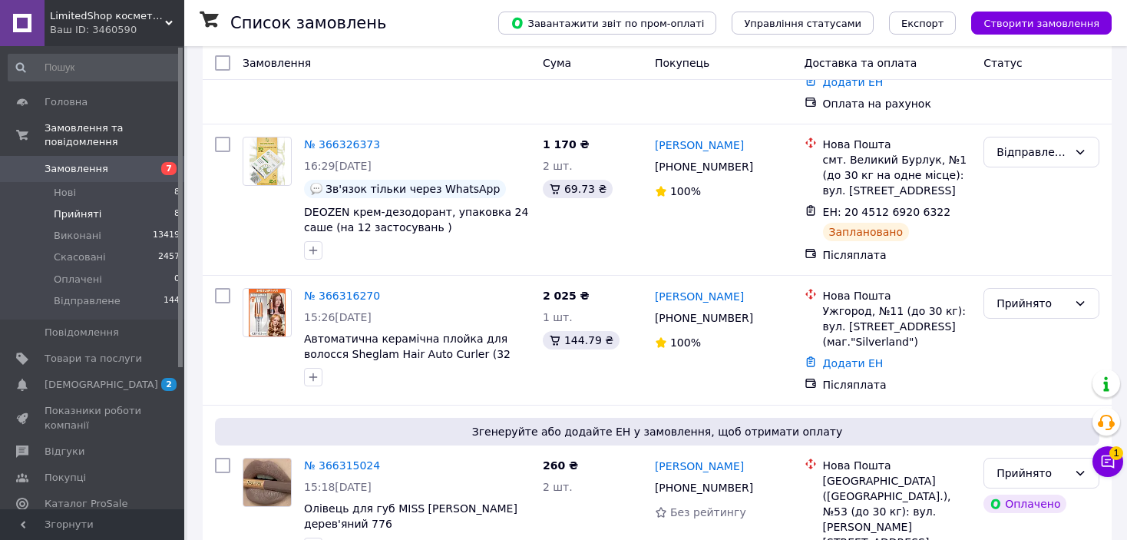
scroll to position [460, 0]
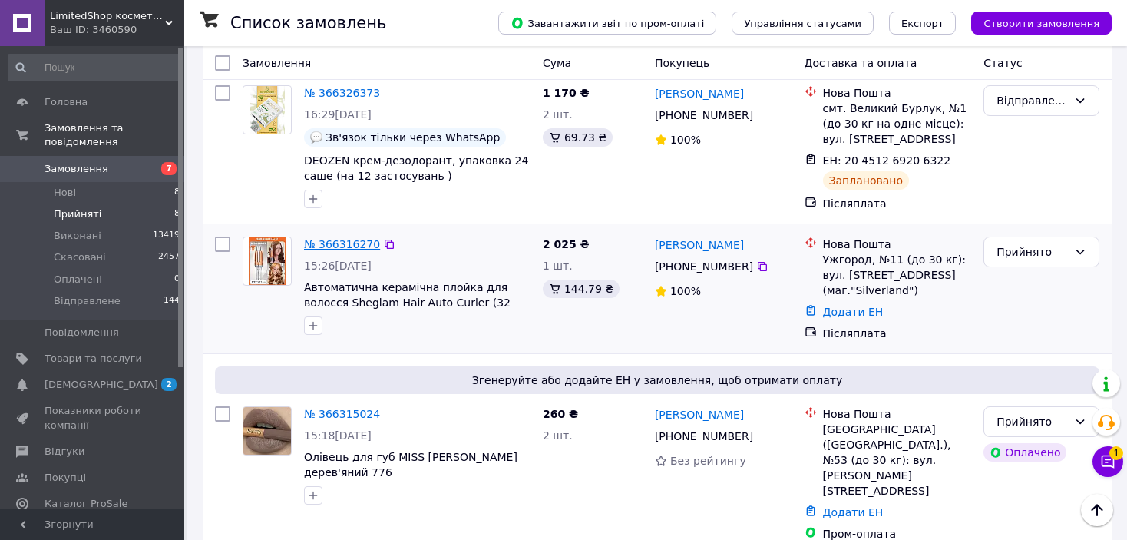
click at [348, 238] on link "№ 366316270" at bounding box center [342, 244] width 76 height 12
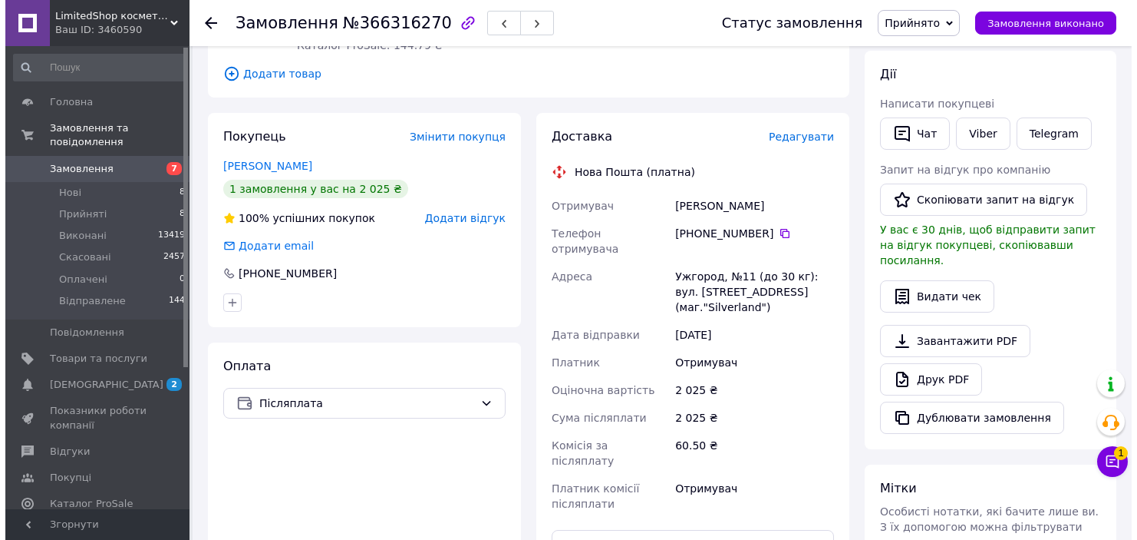
scroll to position [58, 0]
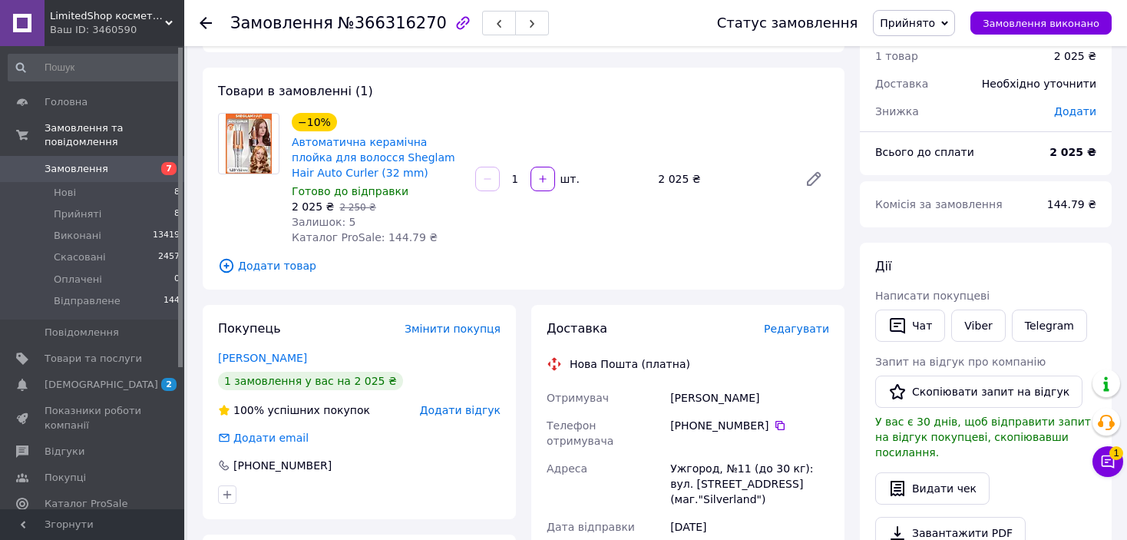
click at [800, 327] on span "Редагувати" at bounding box center [796, 328] width 65 height 12
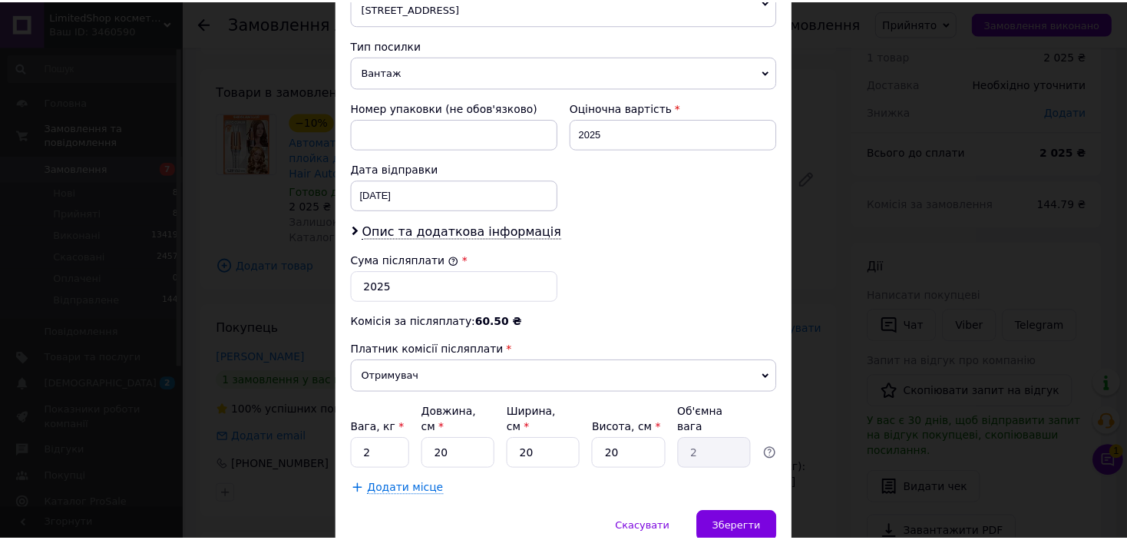
scroll to position [626, 0]
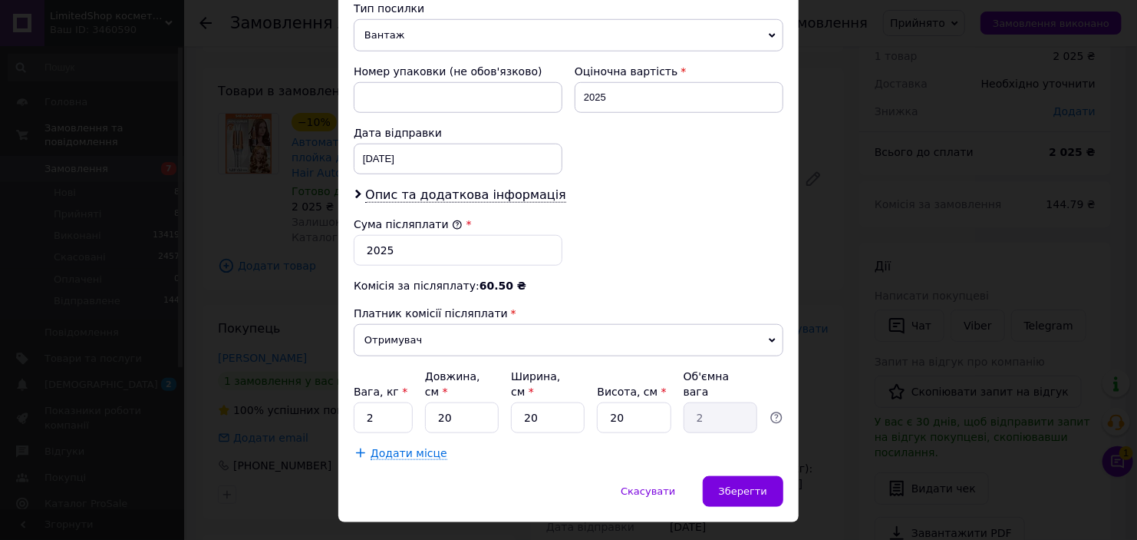
click at [813, 315] on div "× Редагування доставки Спосіб доставки Нова Пошта (платна) Платник Отримувач Ві…" at bounding box center [568, 270] width 1137 height 540
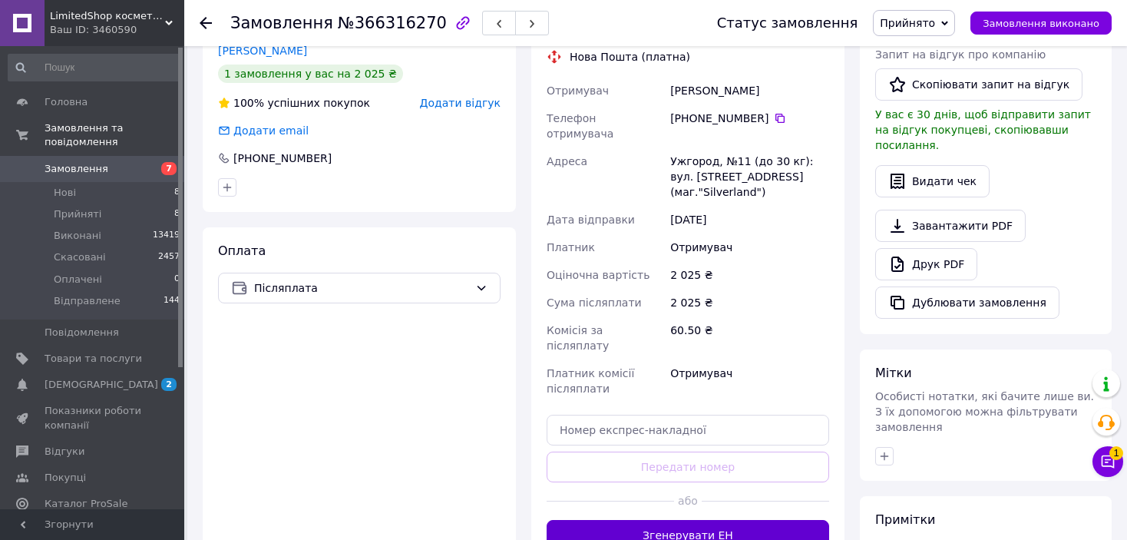
click at [709, 520] on button "Згенерувати ЕН" at bounding box center [687, 535] width 282 height 31
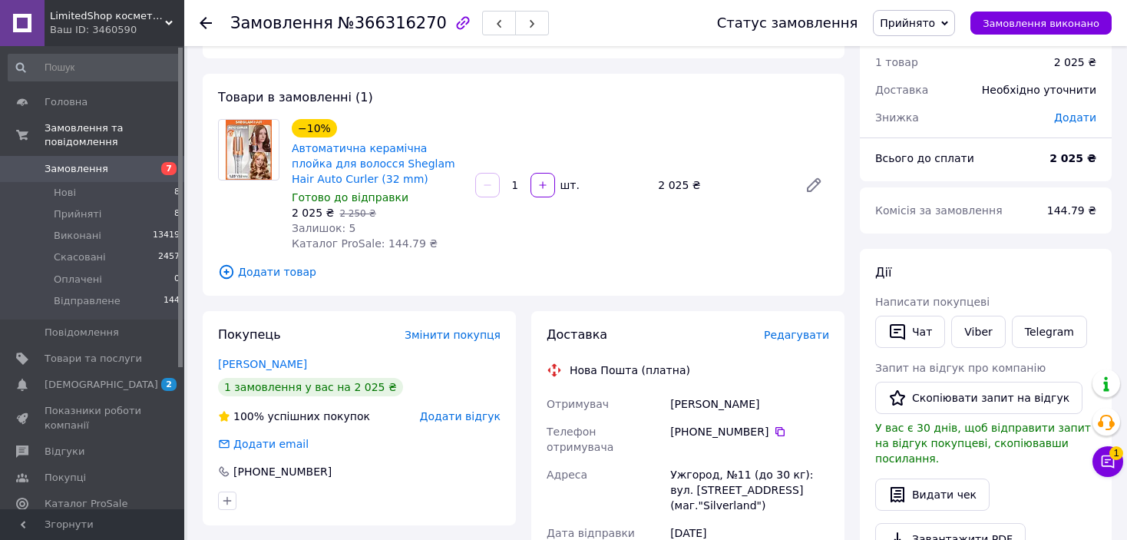
scroll to position [0, 0]
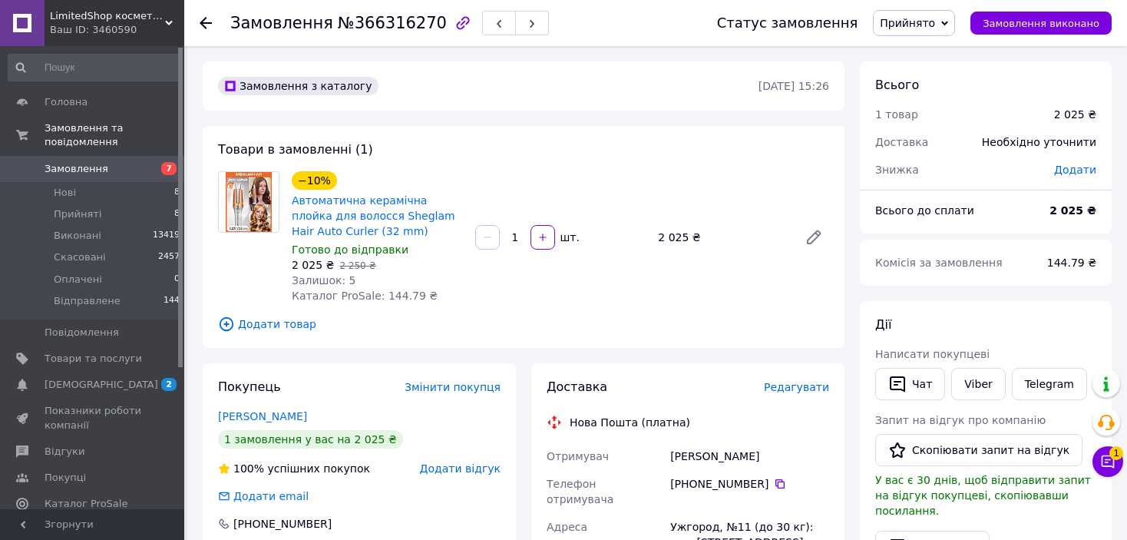
click at [905, 35] on span "Прийнято" at bounding box center [914, 23] width 82 height 26
click at [914, 119] on li "Відправлене" at bounding box center [914, 122] width 82 height 23
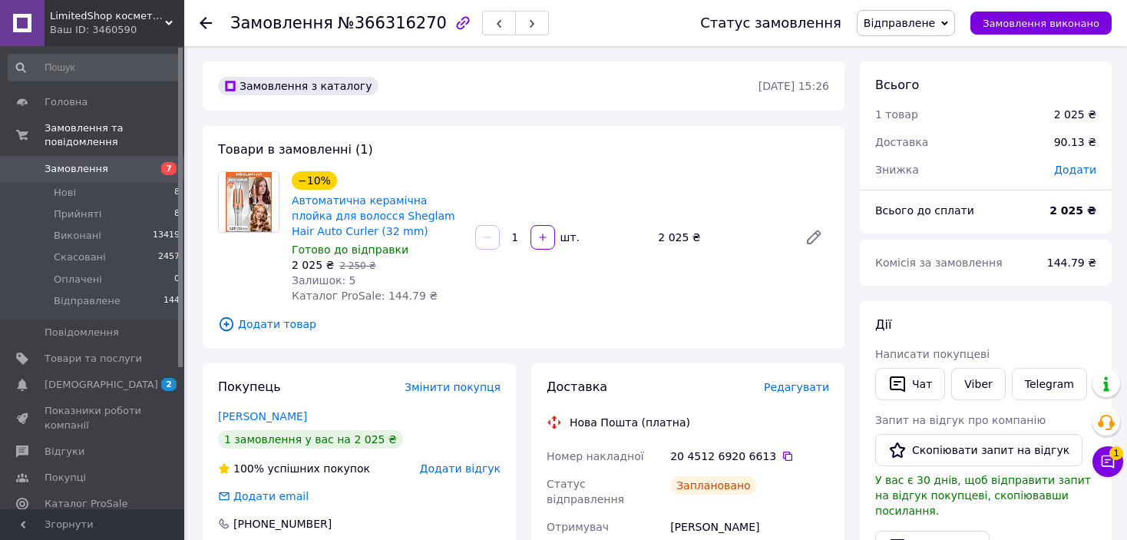
click at [203, 21] on use at bounding box center [206, 23] width 12 height 12
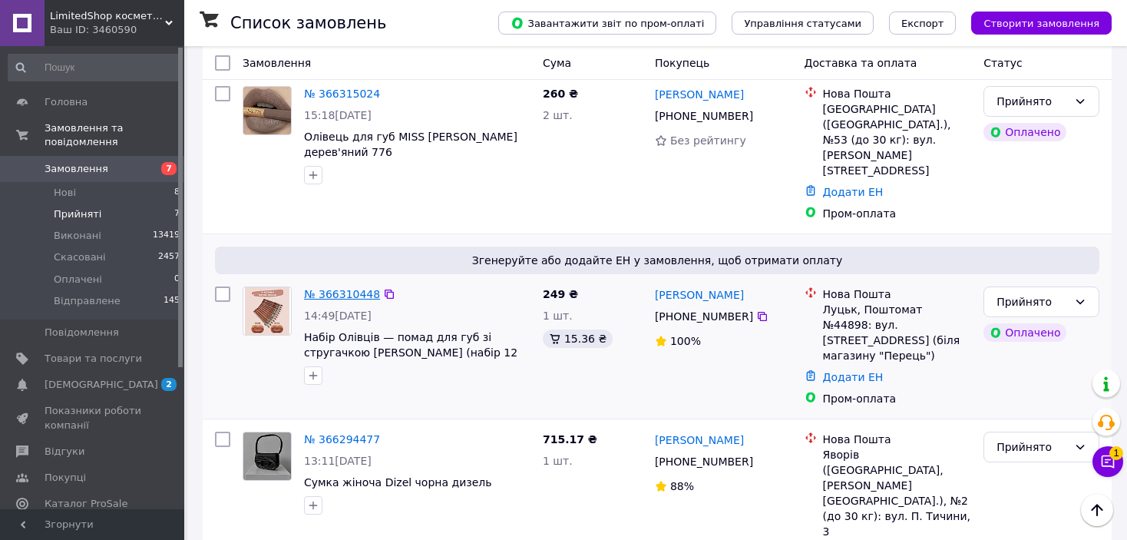
click at [345, 288] on link "№ 366310448" at bounding box center [342, 294] width 76 height 12
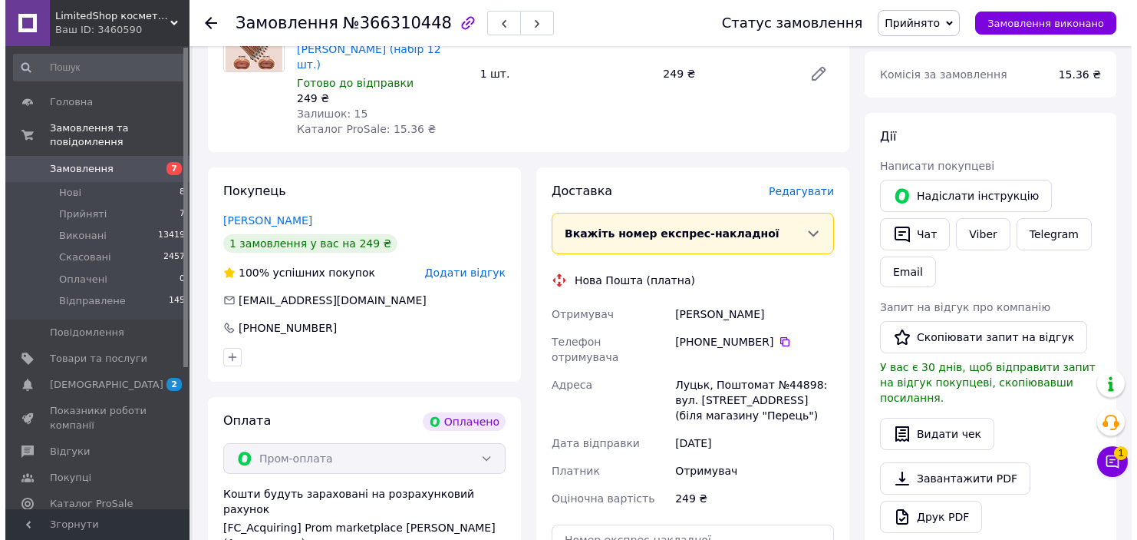
scroll to position [145, 0]
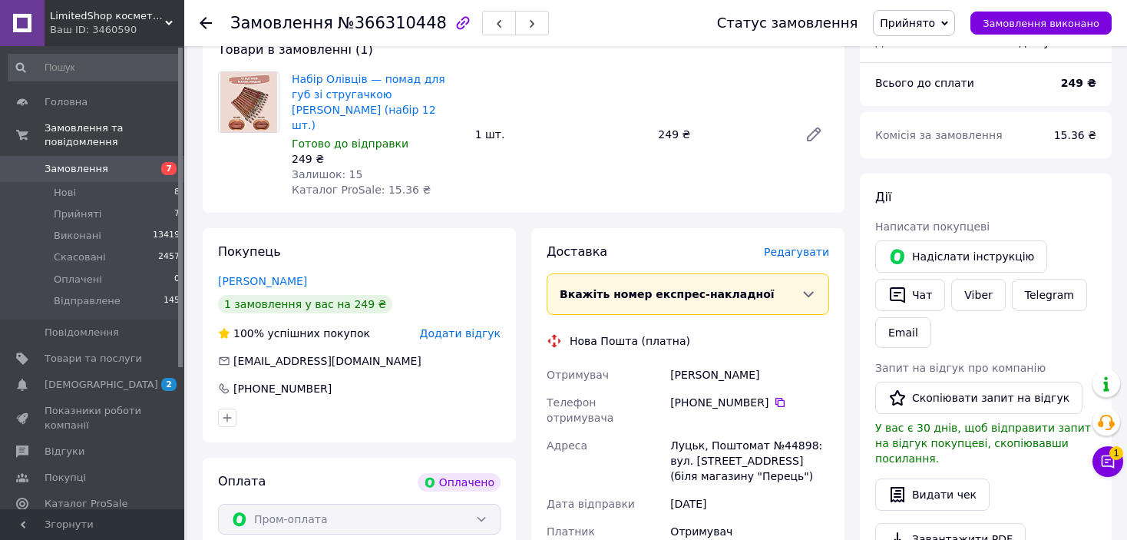
click at [810, 228] on div "Доставка [PERSON_NAME] Вкажіть номер експрес-накладної Обов'язково введіть номе…" at bounding box center [687, 482] width 313 height 508
click at [807, 246] on span "Редагувати" at bounding box center [796, 252] width 65 height 12
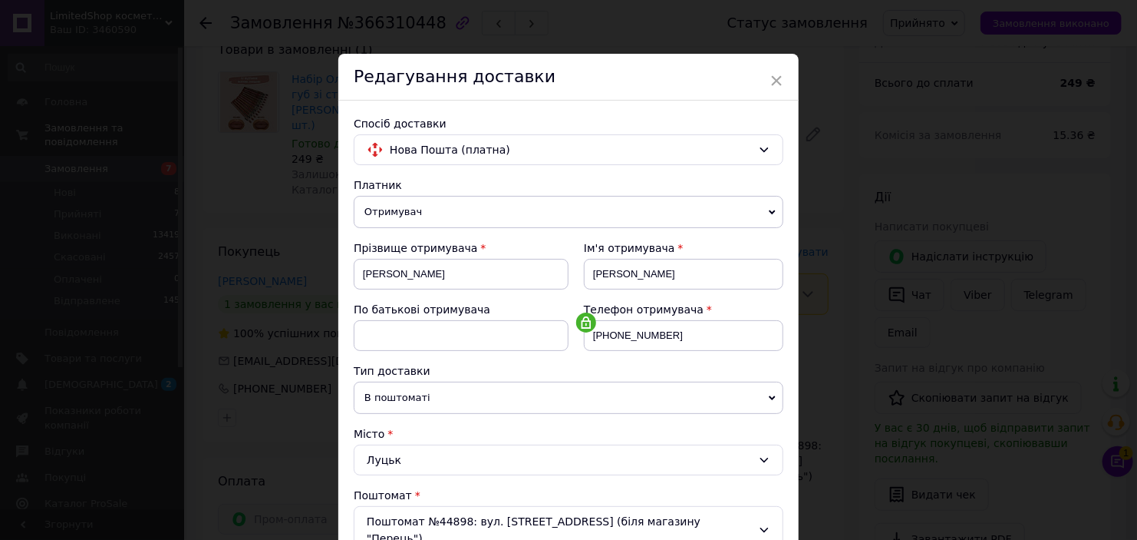
scroll to position [230, 0]
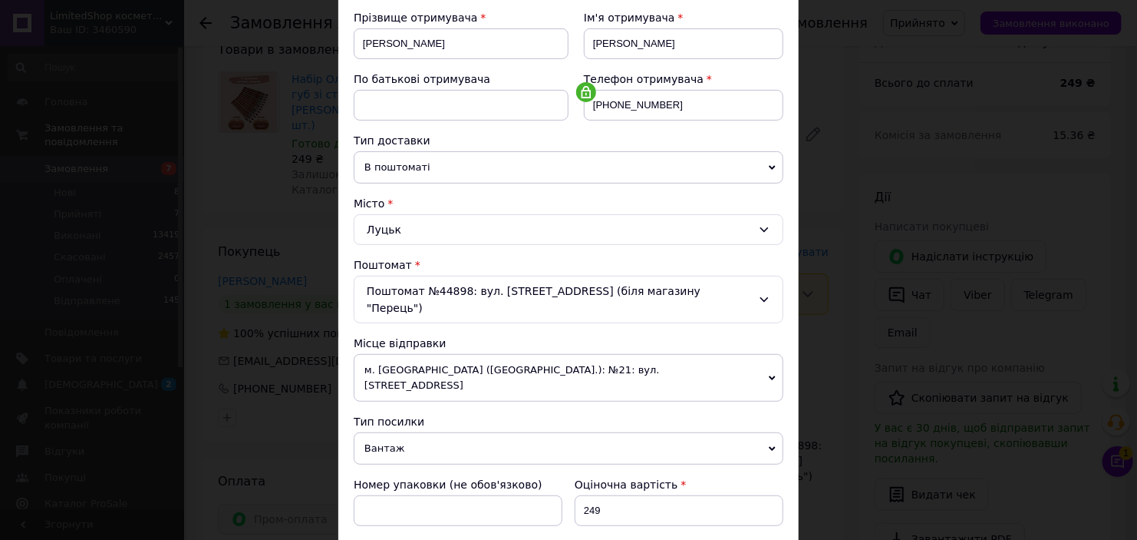
drag, startPoint x: 411, startPoint y: 415, endPoint x: 452, endPoint y: 350, distance: 77.3
click at [411, 432] on span "Вантаж" at bounding box center [569, 448] width 430 height 32
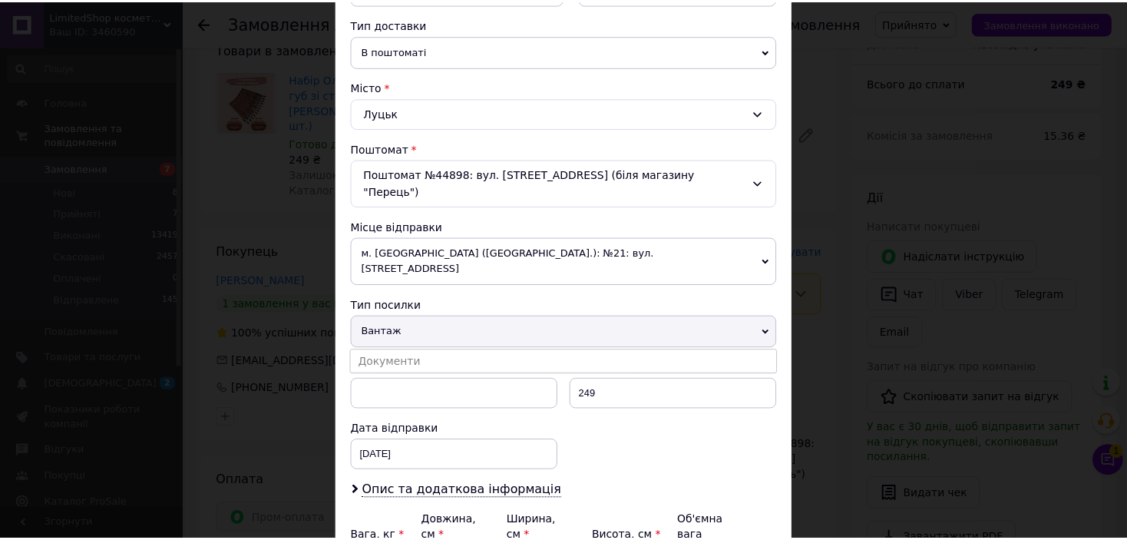
scroll to position [475, 0]
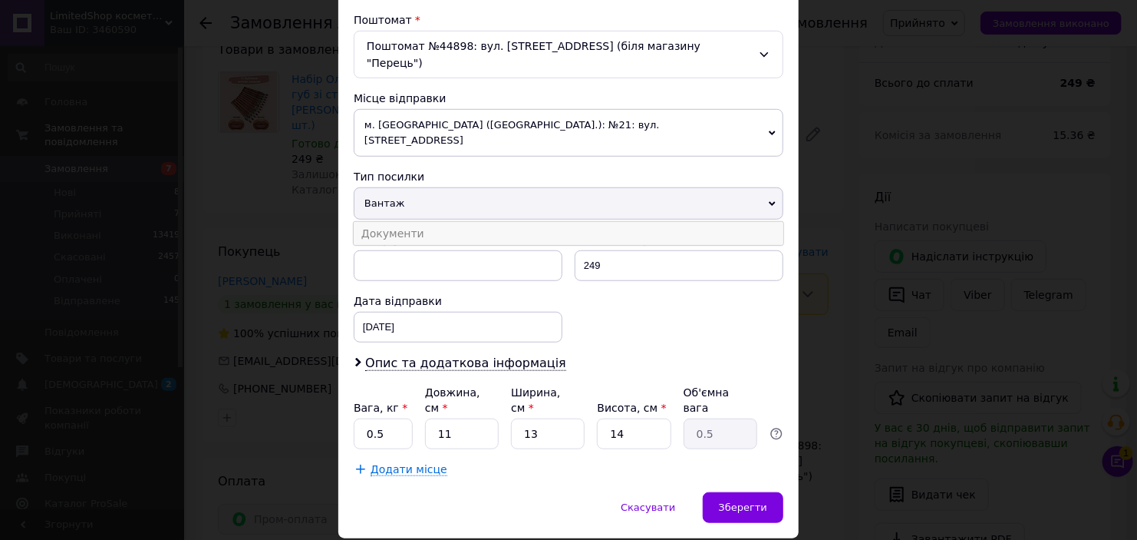
click at [429, 222] on li "Документи" at bounding box center [569, 233] width 430 height 23
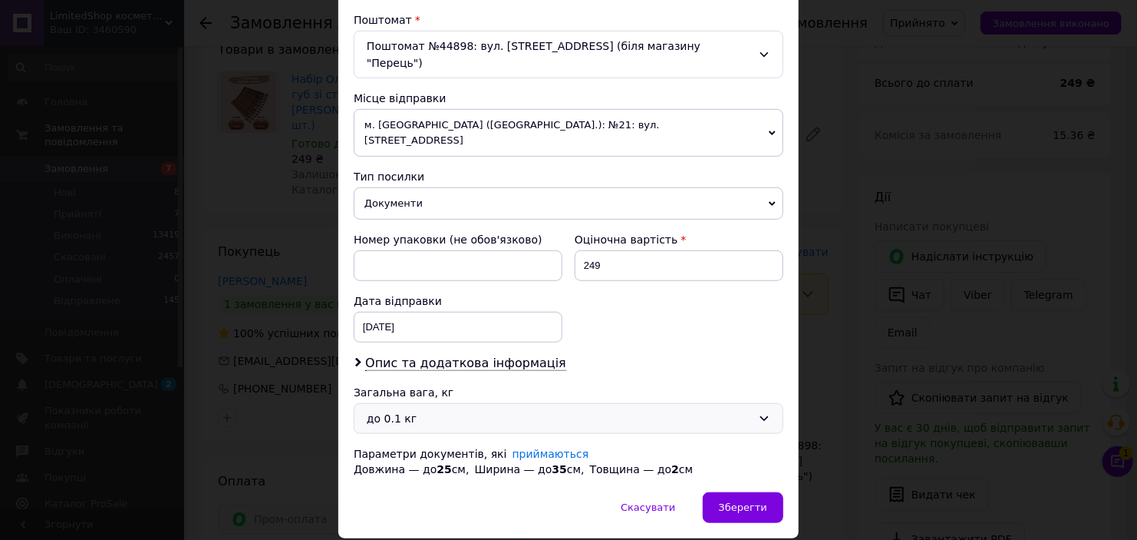
click at [427, 410] on div "до 0.1 кг" at bounding box center [559, 418] width 385 height 17
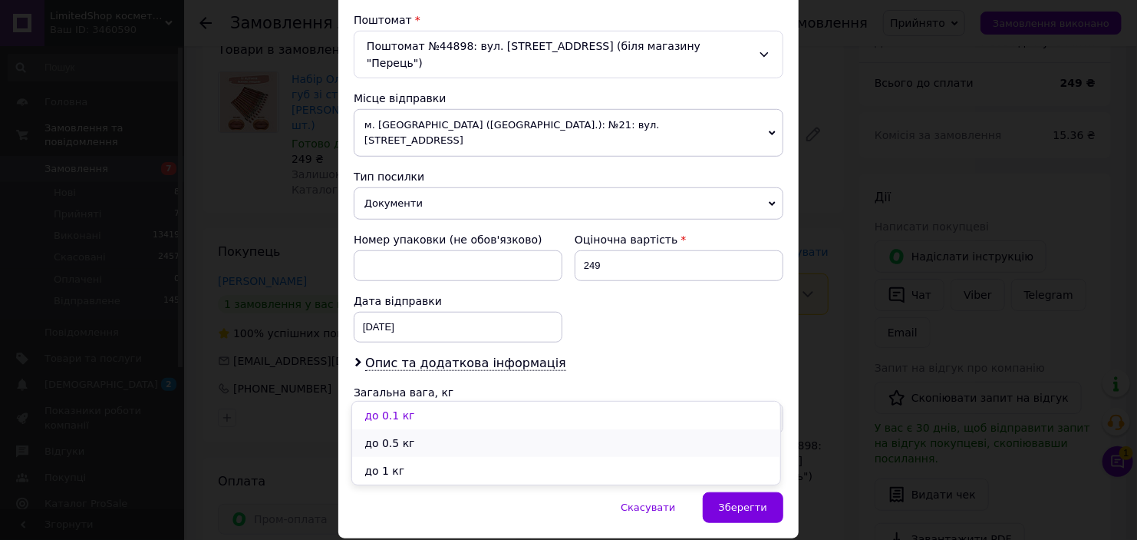
click at [414, 451] on li "до 0.5 кг" at bounding box center [566, 443] width 428 height 28
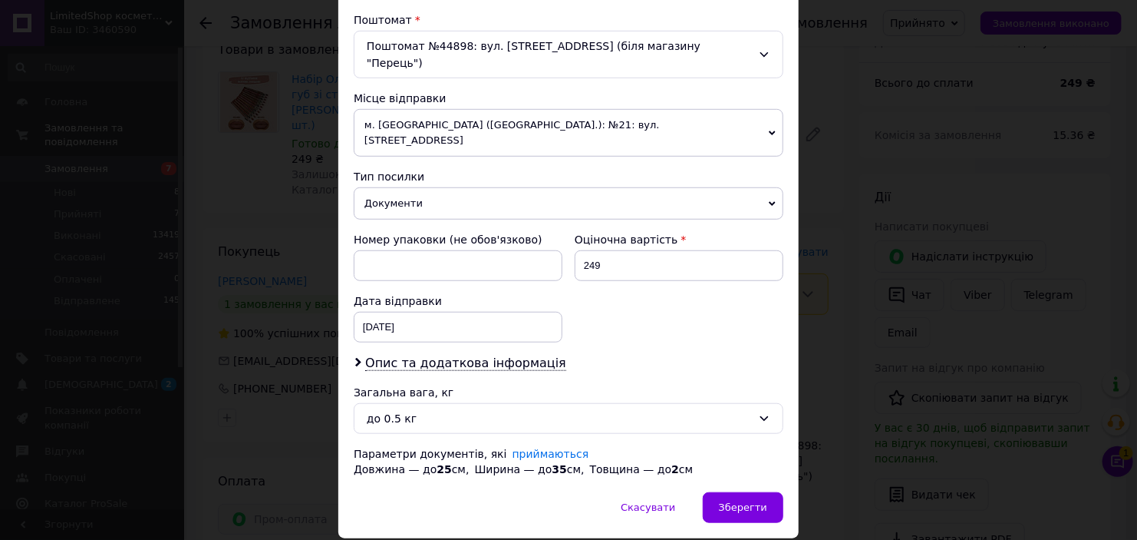
click at [702, 492] on div "Скасувати   Зберегти" at bounding box center [568, 515] width 460 height 46
click at [741, 492] on div "Зберегти" at bounding box center [743, 507] width 81 height 31
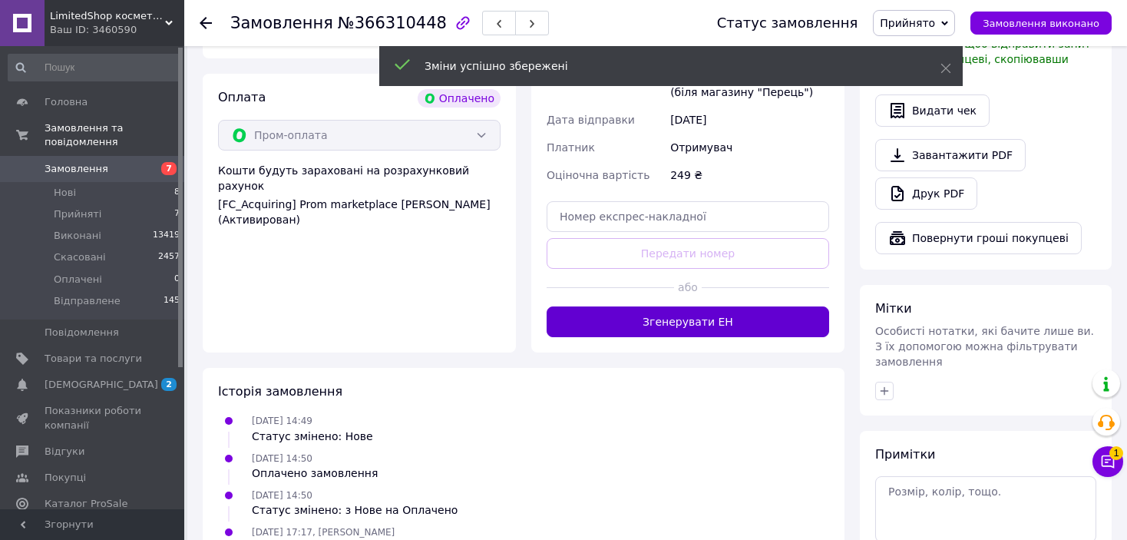
click at [747, 306] on button "Згенерувати ЕН" at bounding box center [687, 321] width 282 height 31
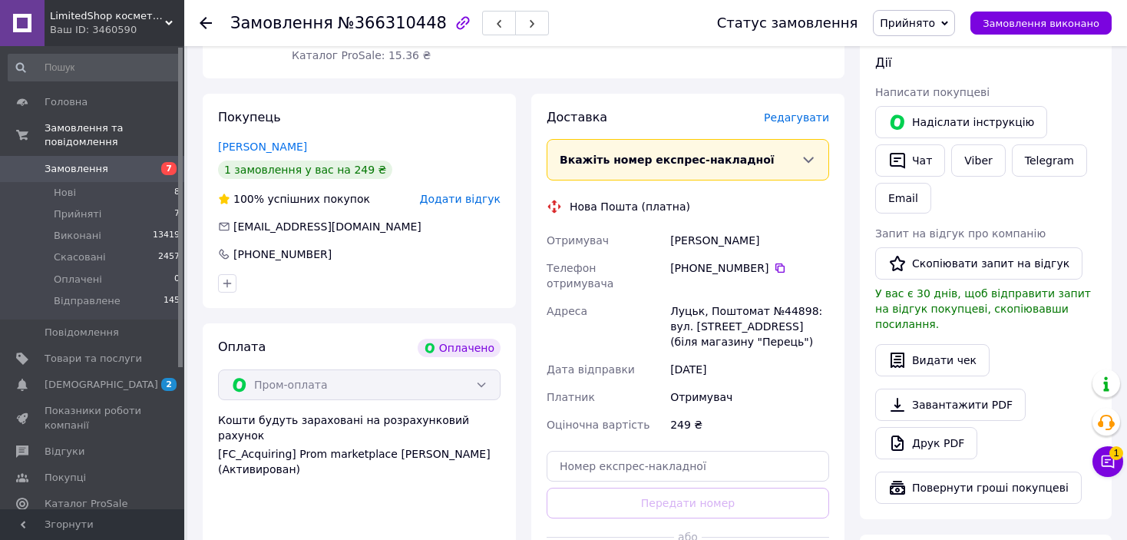
scroll to position [222, 0]
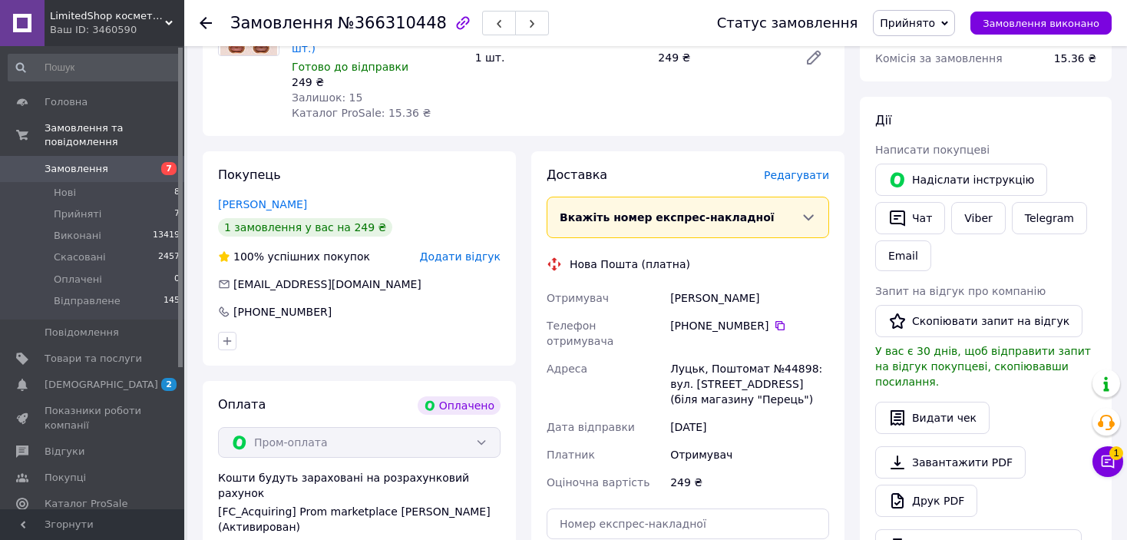
click at [955, 18] on span "Прийнято" at bounding box center [914, 23] width 82 height 26
click at [941, 119] on li "Відправлене" at bounding box center [914, 122] width 82 height 23
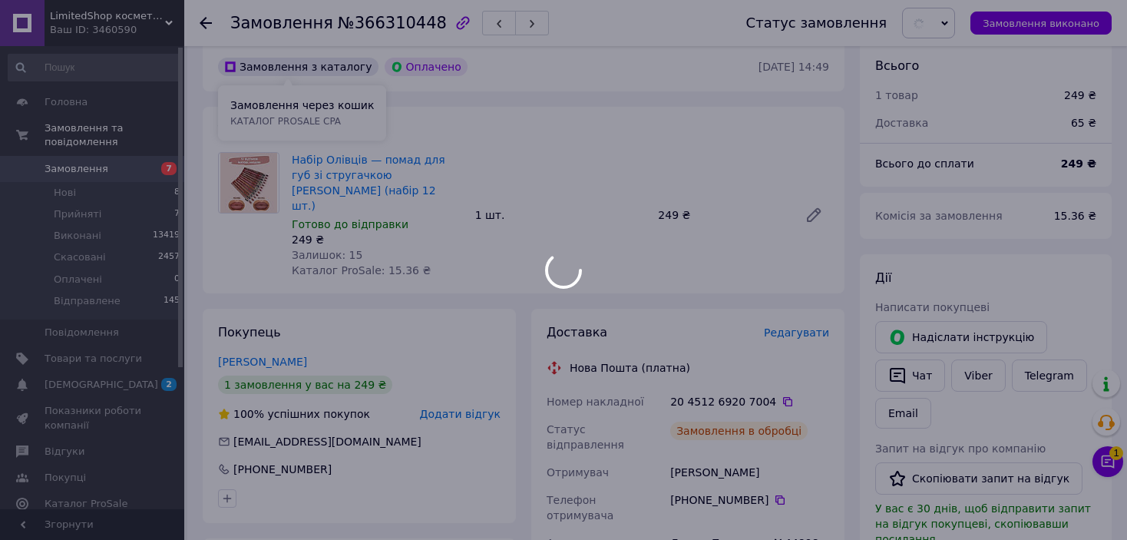
scroll to position [0, 0]
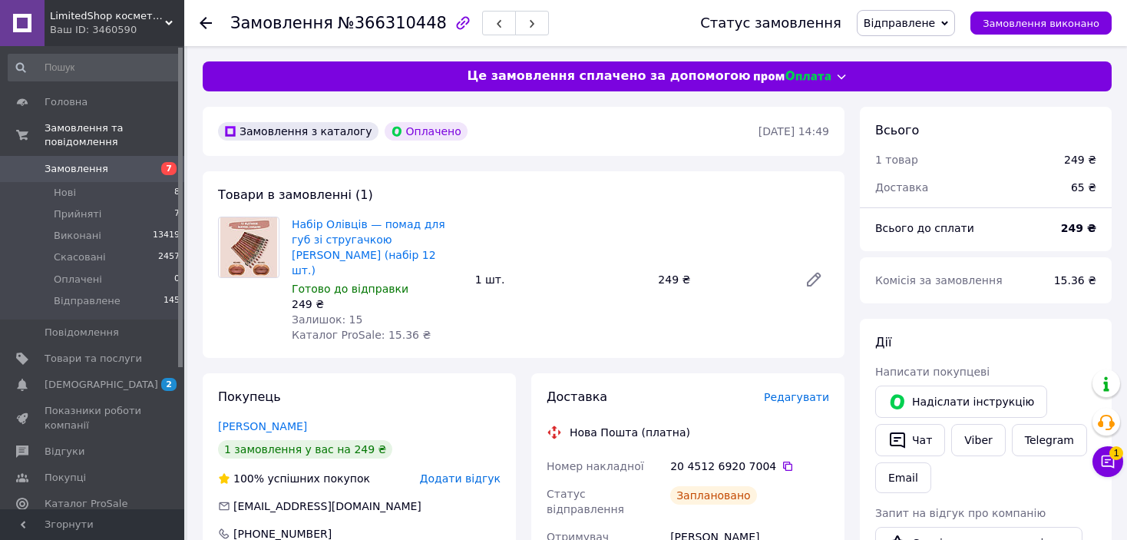
click at [203, 23] on use at bounding box center [206, 23] width 12 height 12
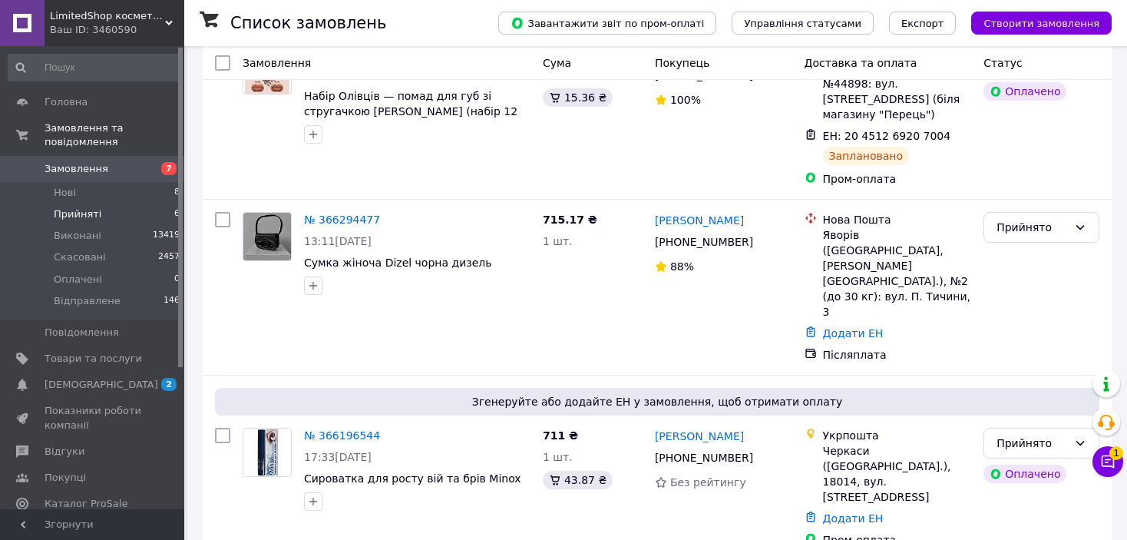
scroll to position [767, 0]
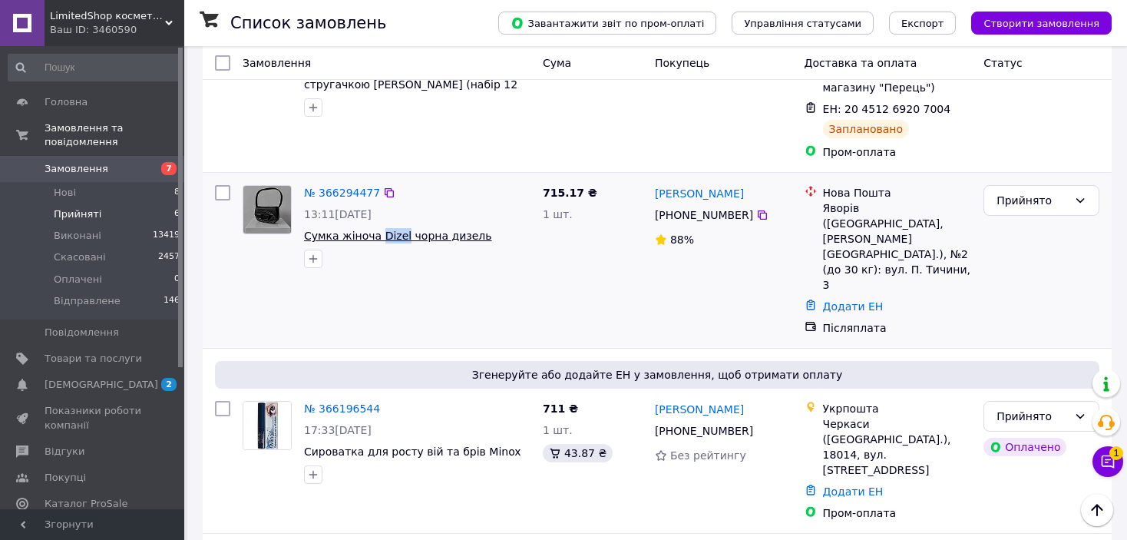
drag, startPoint x: 398, startPoint y: 178, endPoint x: 377, endPoint y: 179, distance: 21.5
click at [358, 186] on link "№ 366294477" at bounding box center [342, 192] width 76 height 12
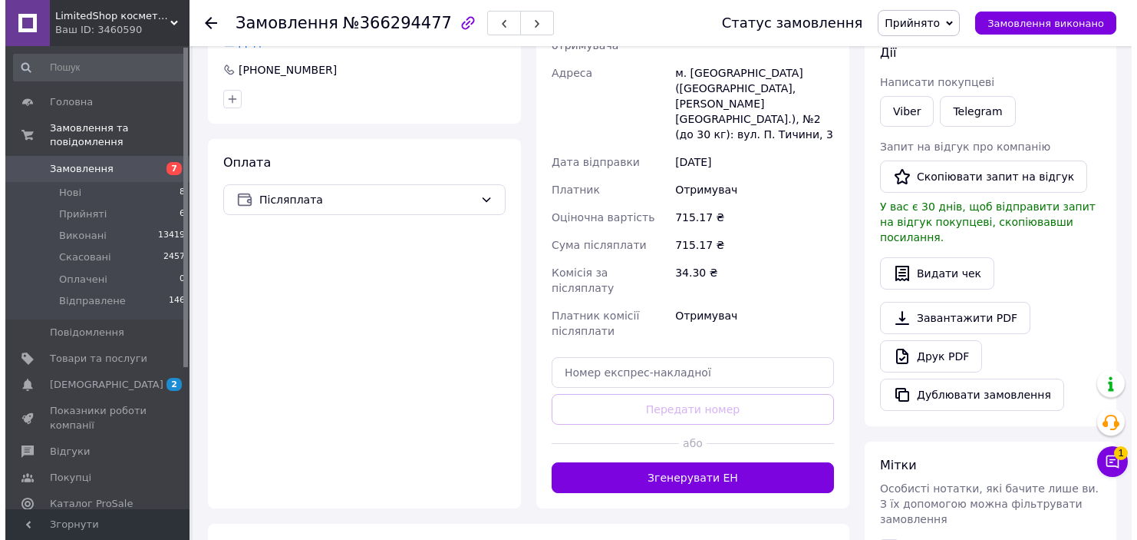
scroll to position [219, 0]
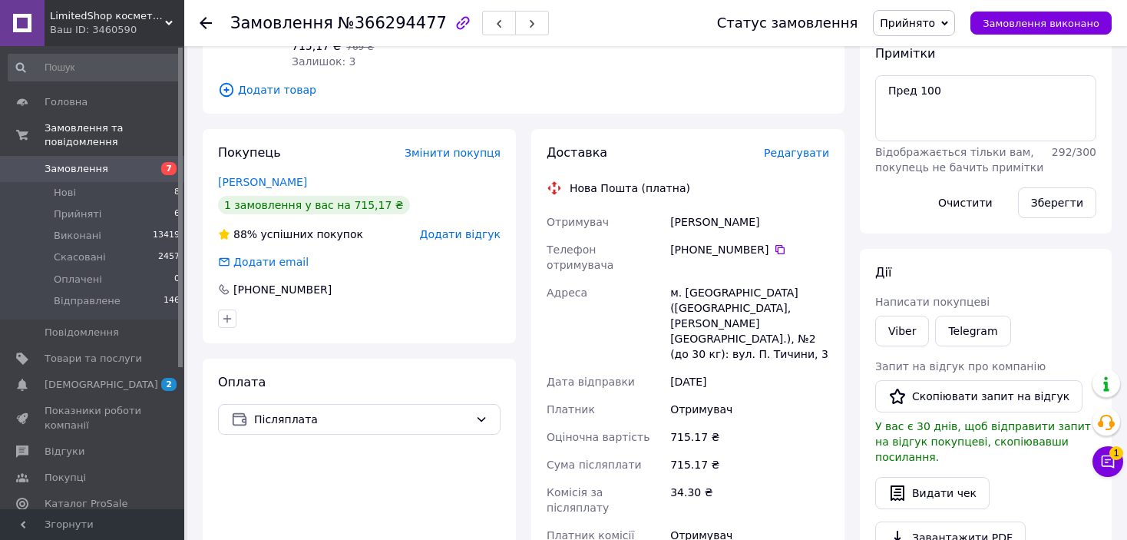
click at [820, 147] on span "Редагувати" at bounding box center [796, 153] width 65 height 12
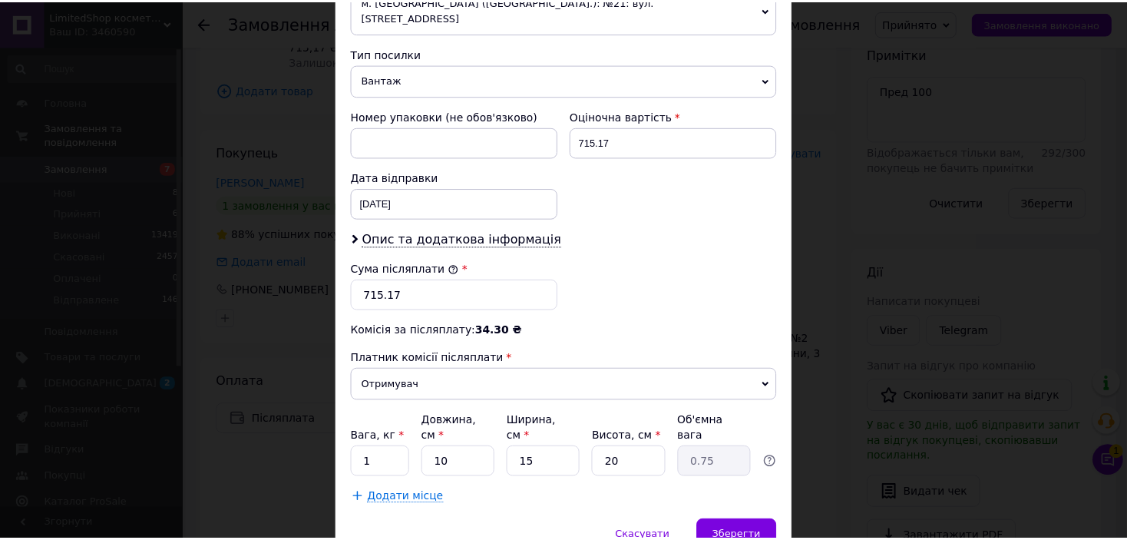
scroll to position [614, 0]
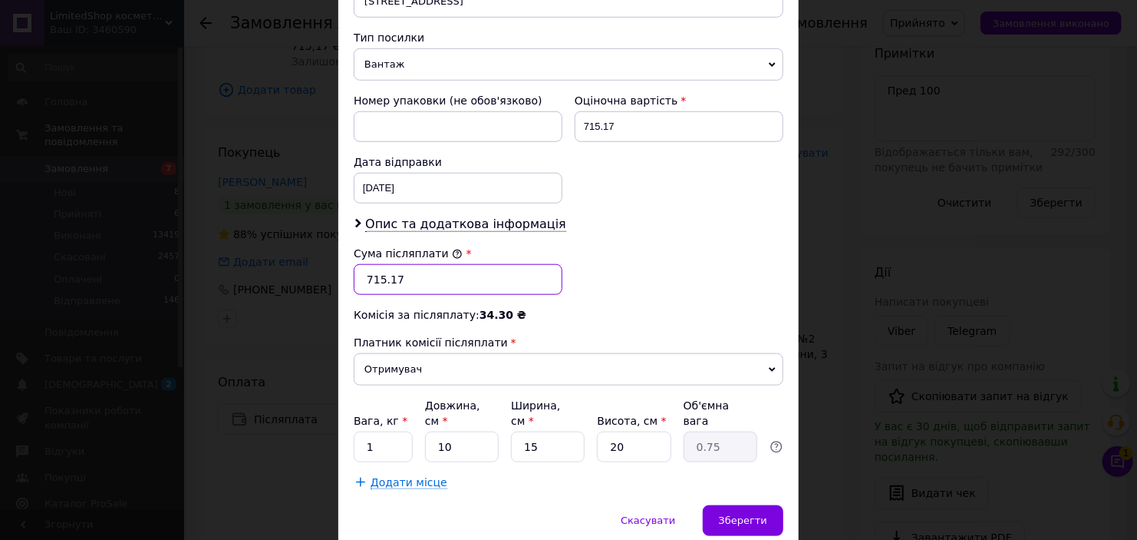
click at [373, 264] on input "715.17" at bounding box center [458, 279] width 209 height 31
type input "615.17"
click at [721, 505] on div "Зберегти" at bounding box center [743, 520] width 81 height 31
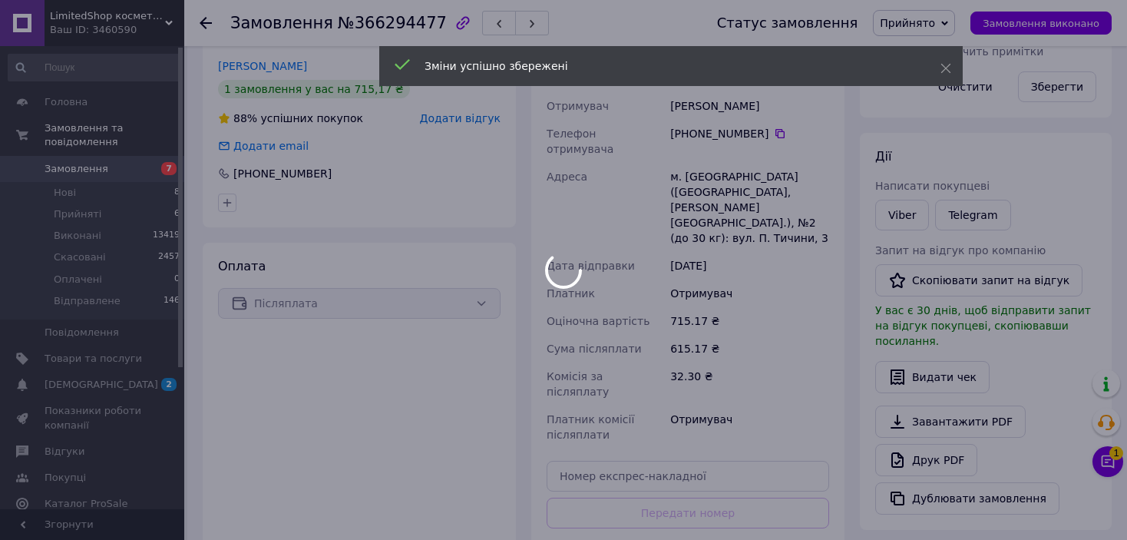
scroll to position [526, 0]
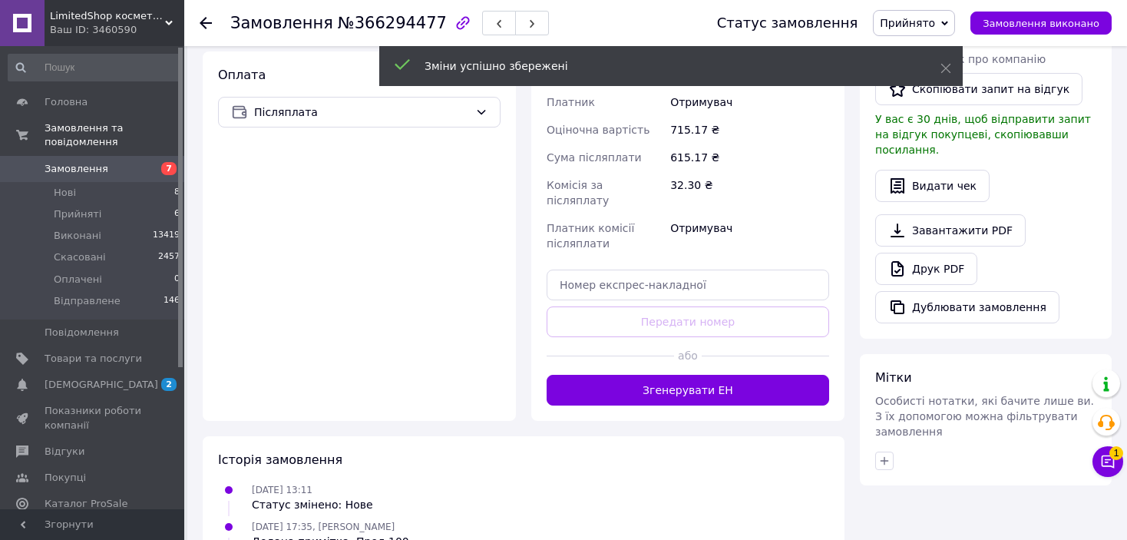
click at [717, 375] on button "Згенерувати ЕН" at bounding box center [687, 390] width 282 height 31
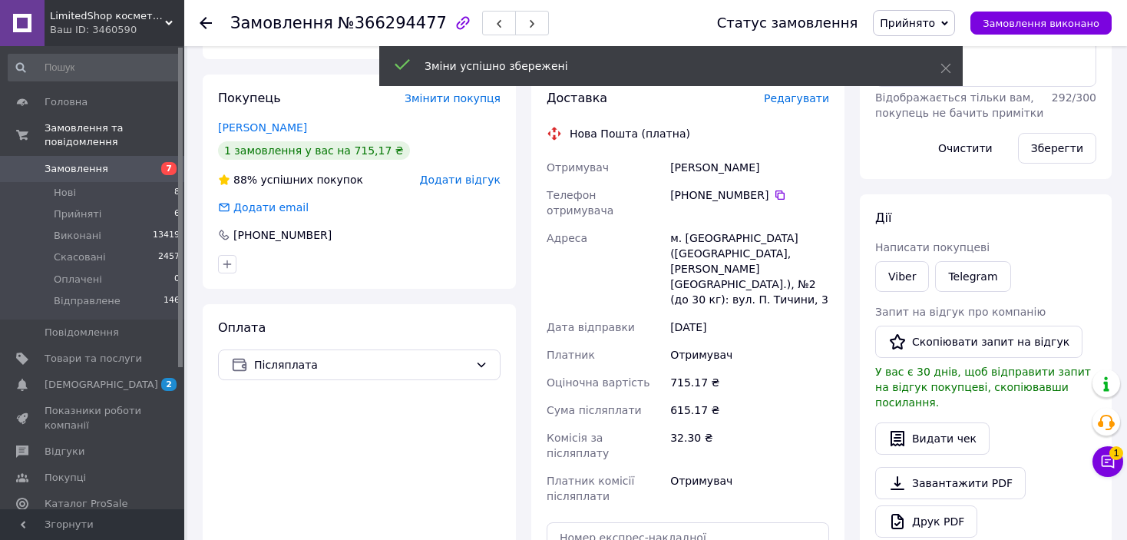
scroll to position [219, 0]
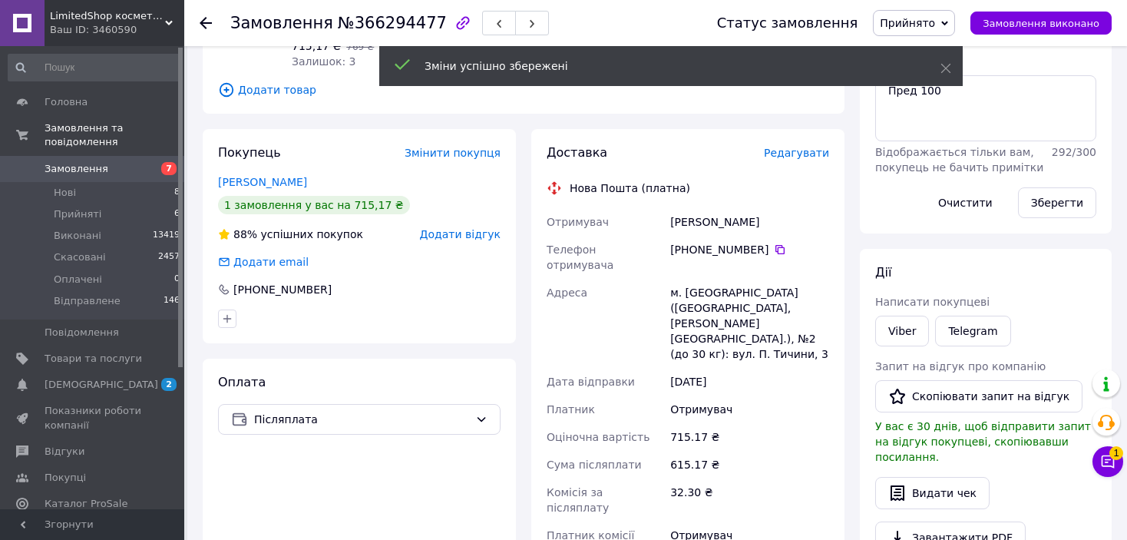
click at [920, 13] on span "Прийнято" at bounding box center [914, 23] width 82 height 26
click at [914, 126] on li "Відправлене" at bounding box center [914, 122] width 82 height 23
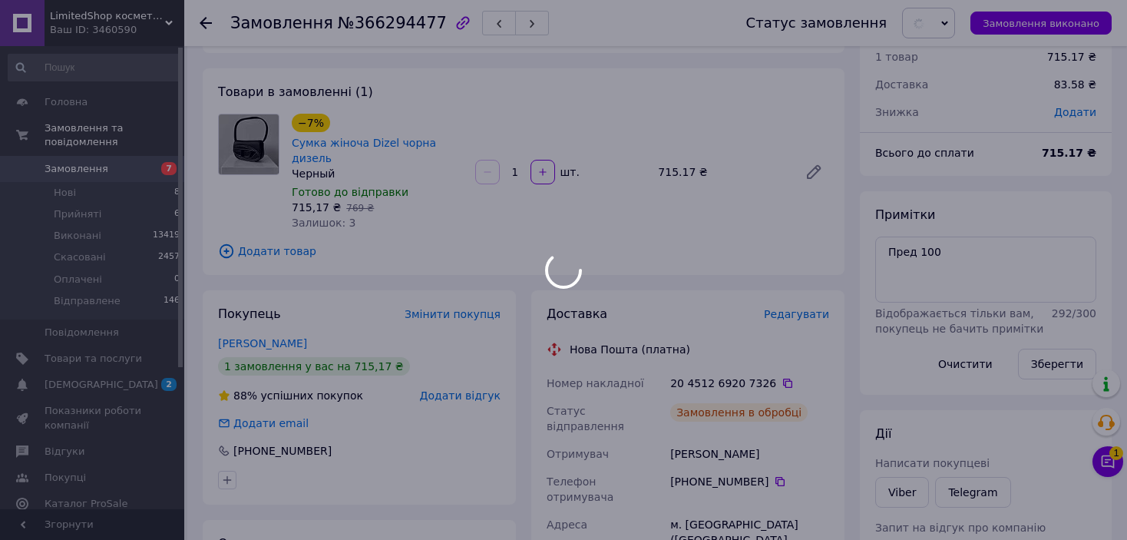
scroll to position [0, 0]
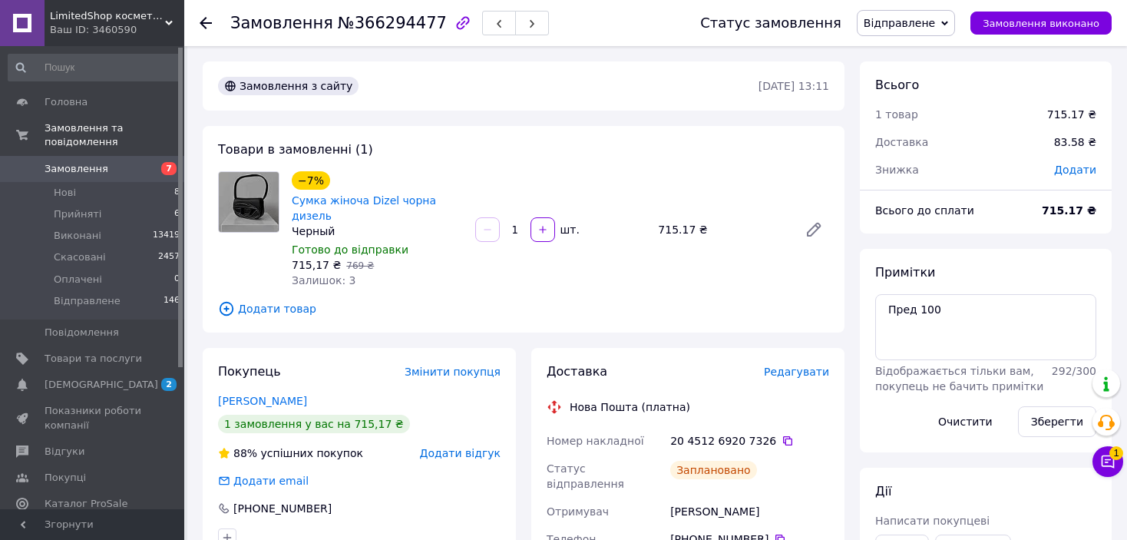
click at [201, 17] on icon at bounding box center [206, 23] width 12 height 12
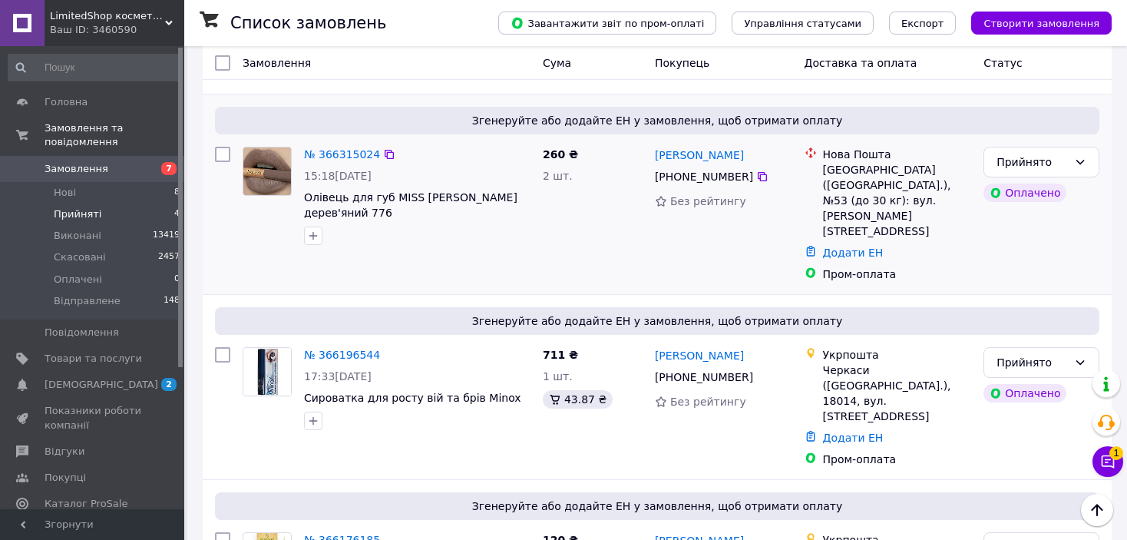
scroll to position [320, 0]
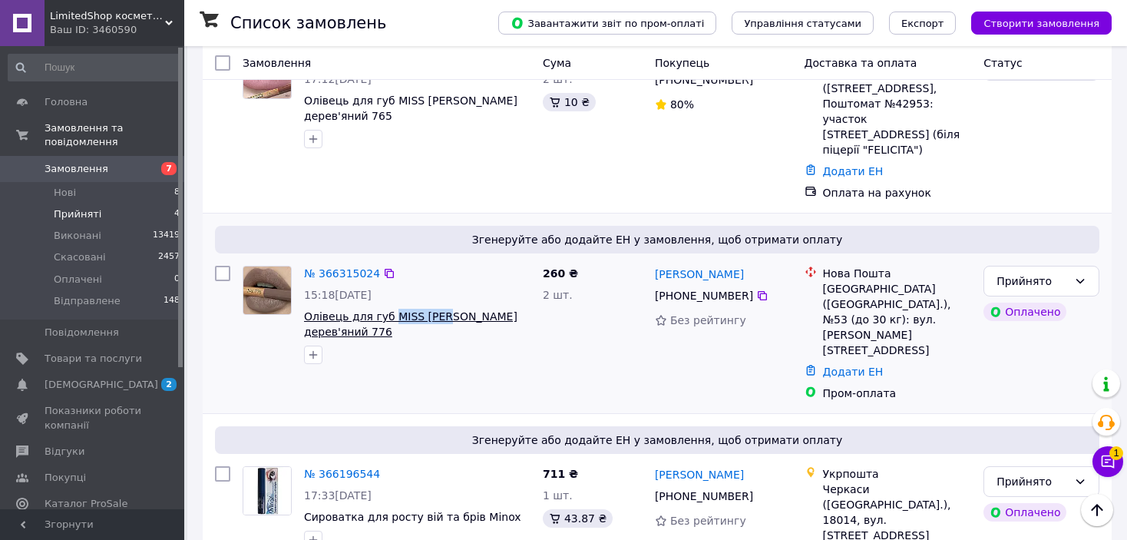
drag, startPoint x: 432, startPoint y: 302, endPoint x: 383, endPoint y: 303, distance: 49.1
click at [320, 270] on div "№ 366315024 15:18[DATE] Олівець для губ MISS [PERSON_NAME] дерев'яний 776" at bounding box center [417, 314] width 239 height 111
click at [322, 267] on div "№ 366315024" at bounding box center [341, 273] width 79 height 18
click at [328, 267] on link "№ 366315024" at bounding box center [342, 273] width 76 height 12
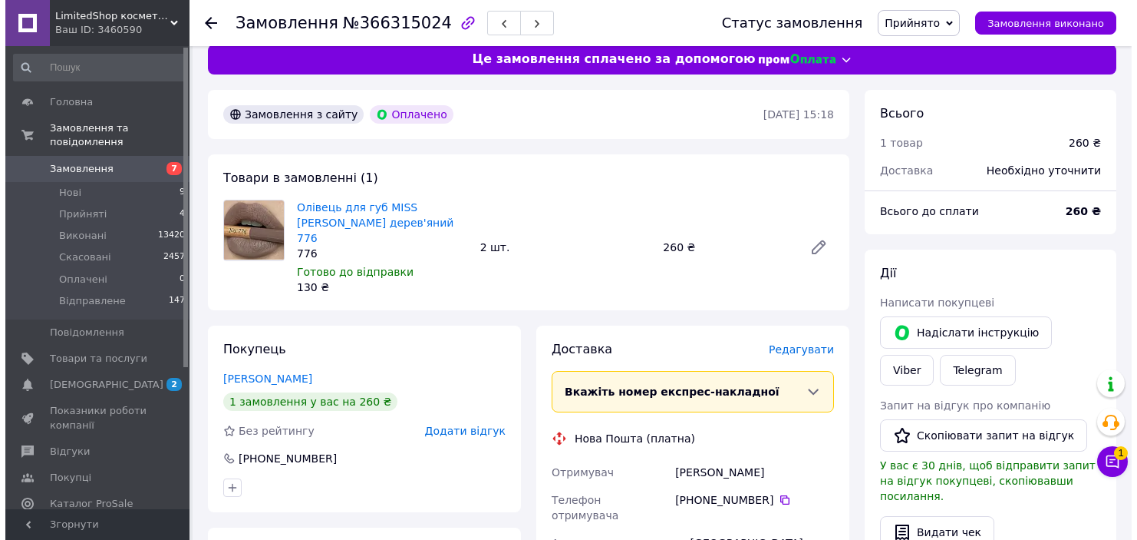
scroll to position [13, 0]
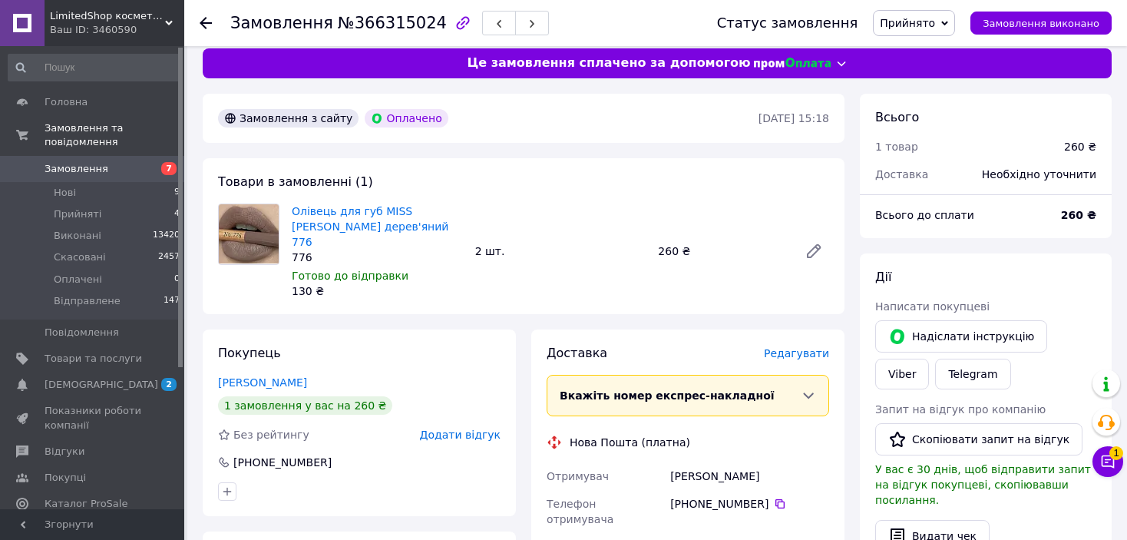
click at [819, 347] on span "Редагувати" at bounding box center [796, 353] width 65 height 12
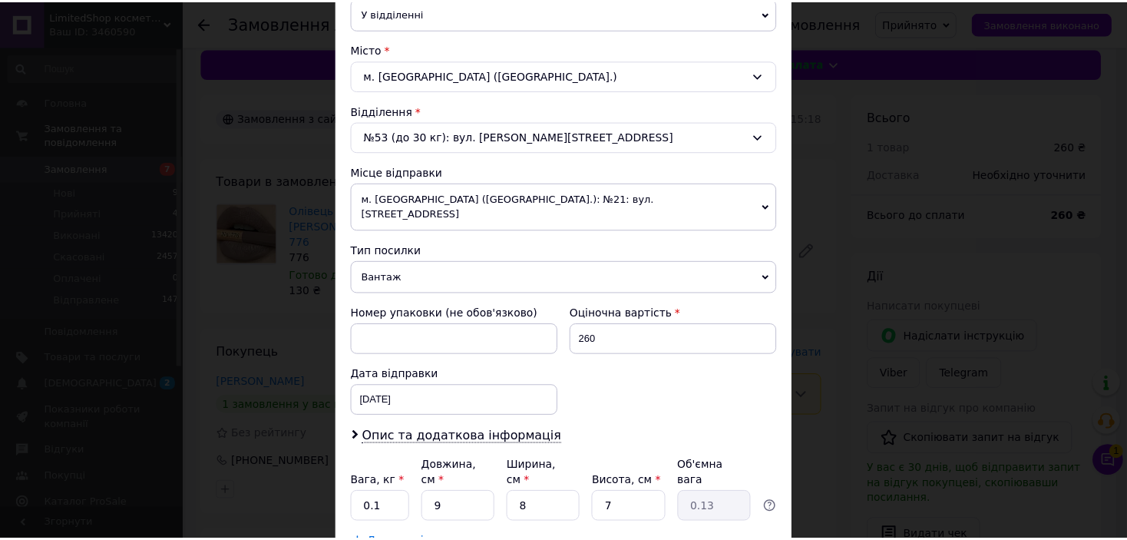
scroll to position [460, 0]
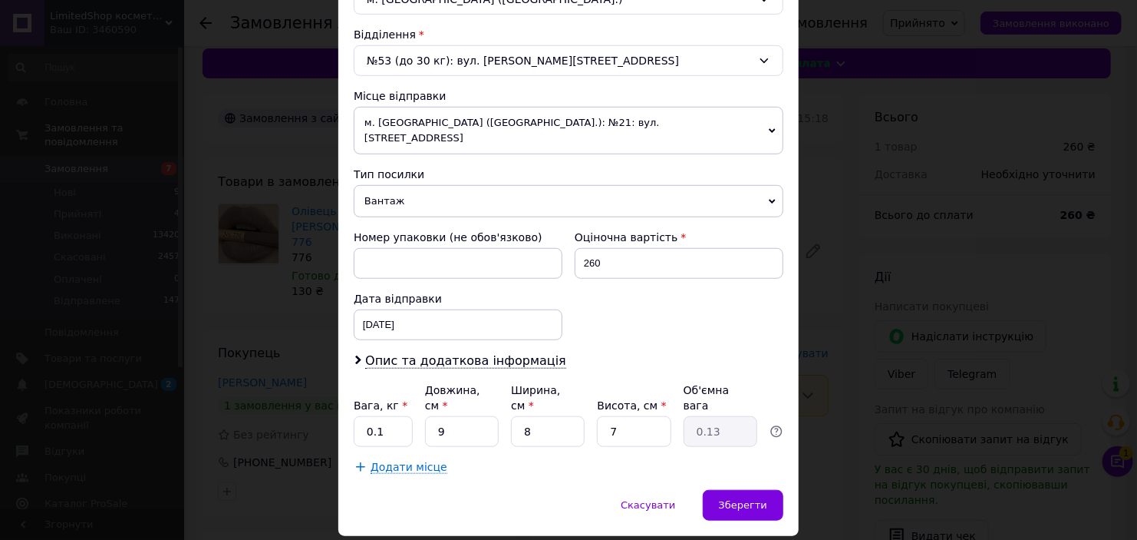
click at [531, 185] on span "Вантаж" at bounding box center [569, 201] width 430 height 32
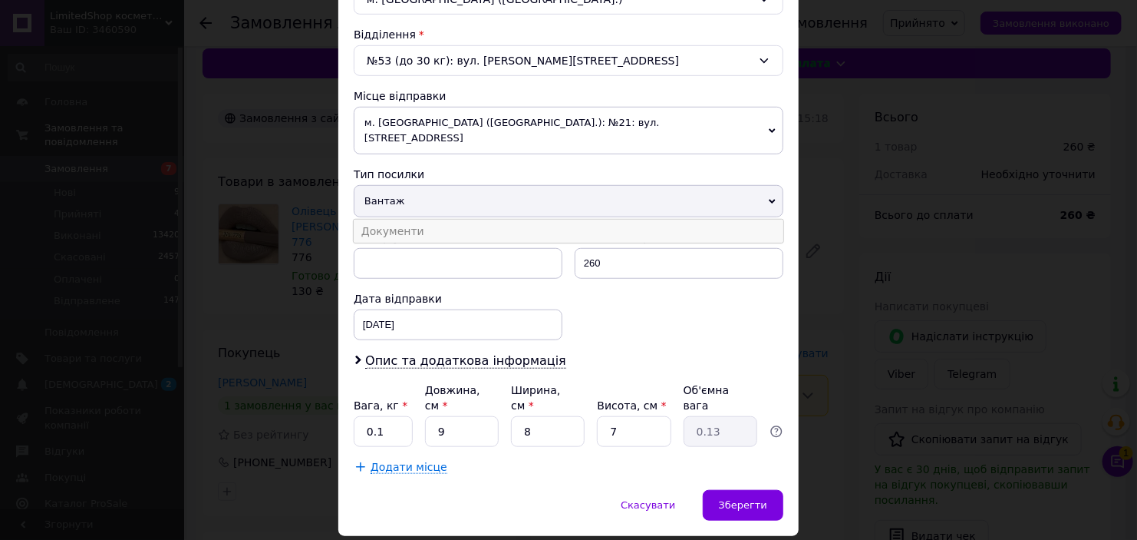
click at [512, 221] on li "Документи" at bounding box center [569, 230] width 430 height 23
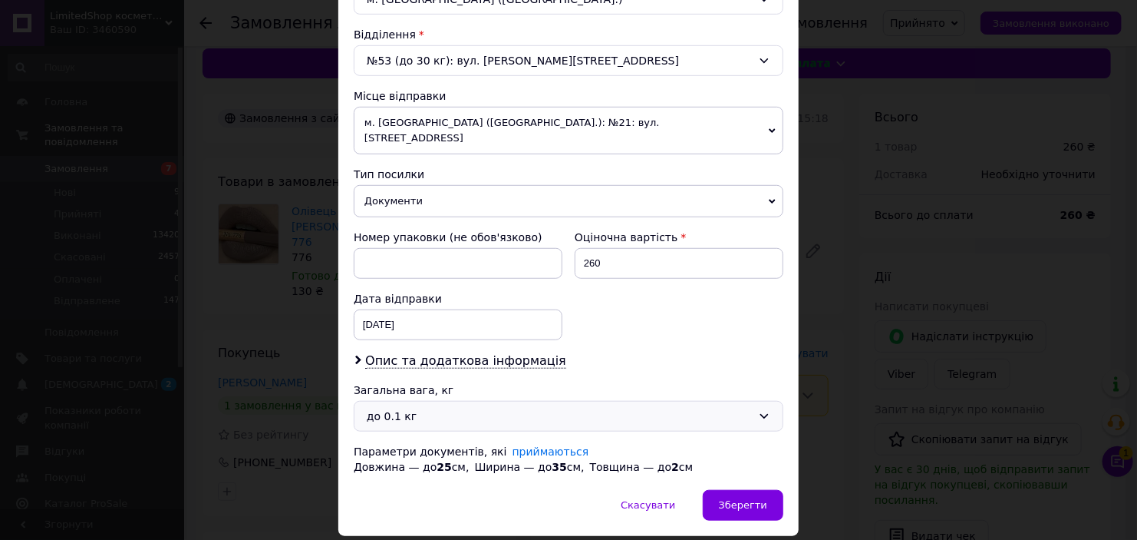
click at [477, 408] on div "до 0.1 кг" at bounding box center [559, 416] width 385 height 17
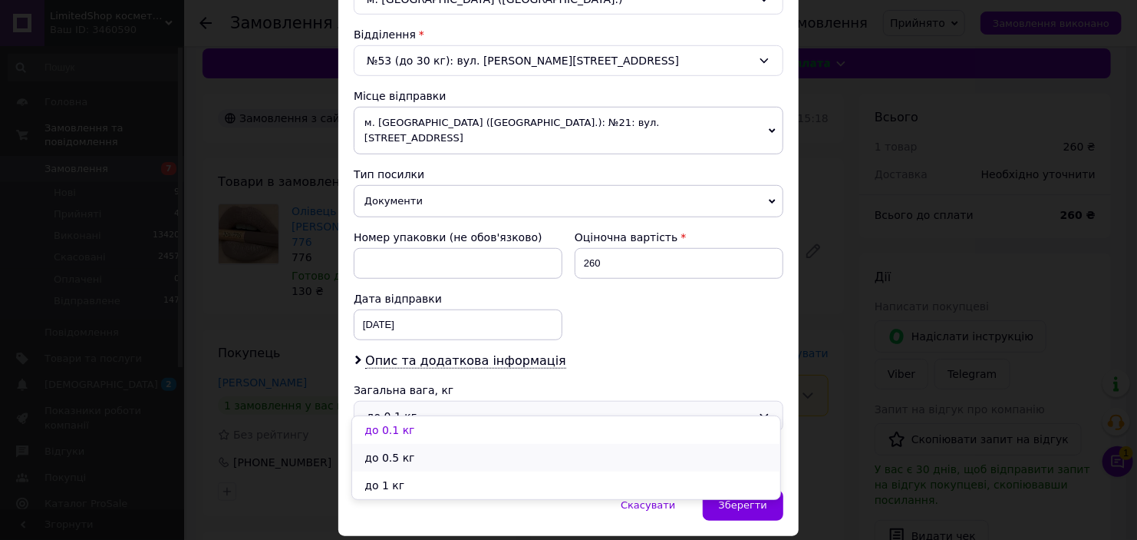
click at [463, 454] on li "до 0.5 кг" at bounding box center [566, 458] width 428 height 28
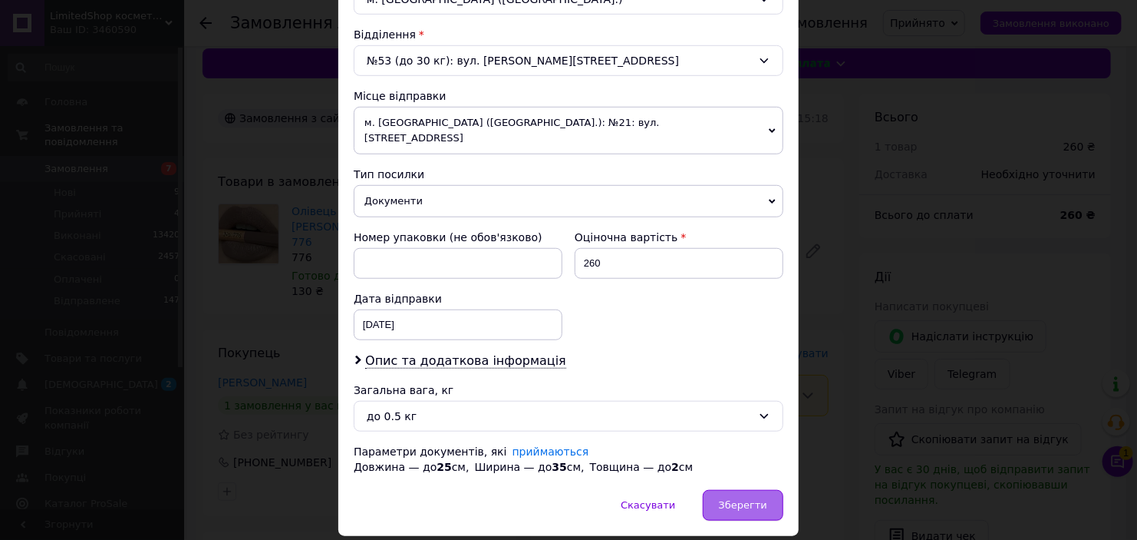
click at [733, 499] on span "Зберегти" at bounding box center [743, 505] width 48 height 12
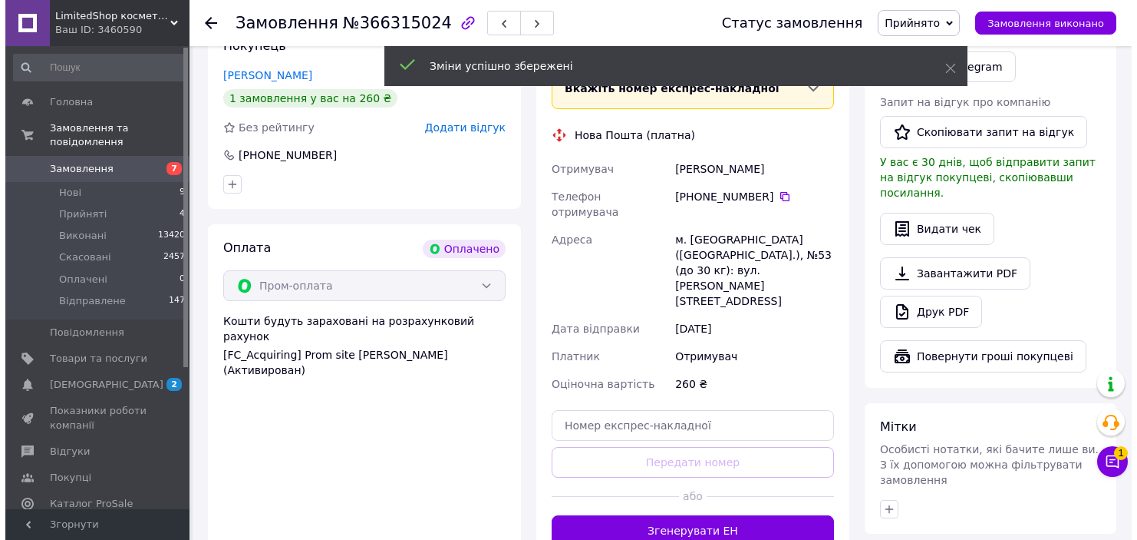
scroll to position [167, 0]
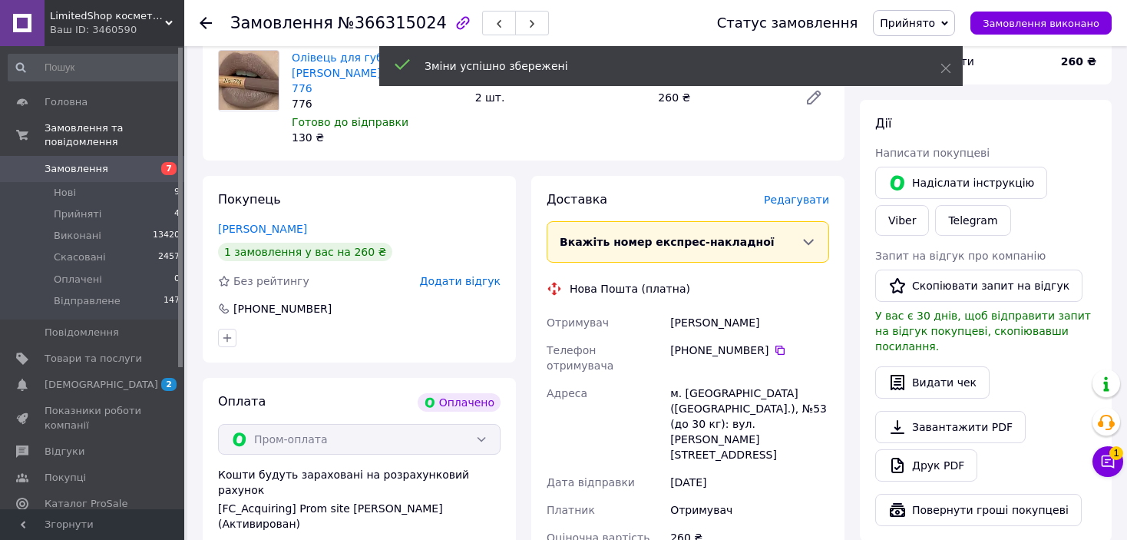
click at [804, 176] on div "Доставка [PERSON_NAME] Вкажіть номер експрес-накладної Обов'язково введіть номе…" at bounding box center [687, 445] width 313 height 539
click at [804, 193] on span "Редагувати" at bounding box center [796, 199] width 65 height 12
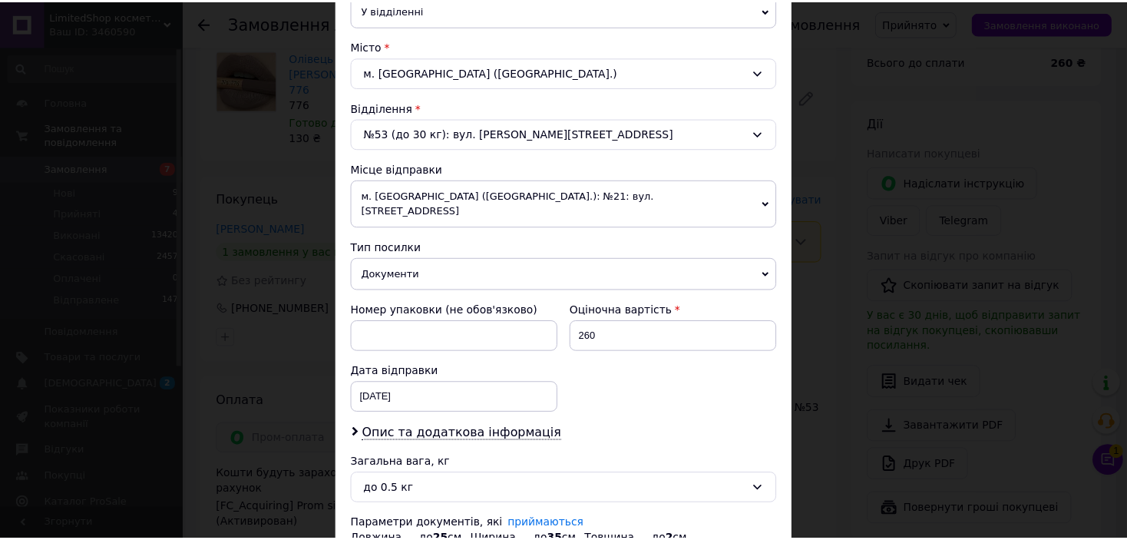
scroll to position [460, 0]
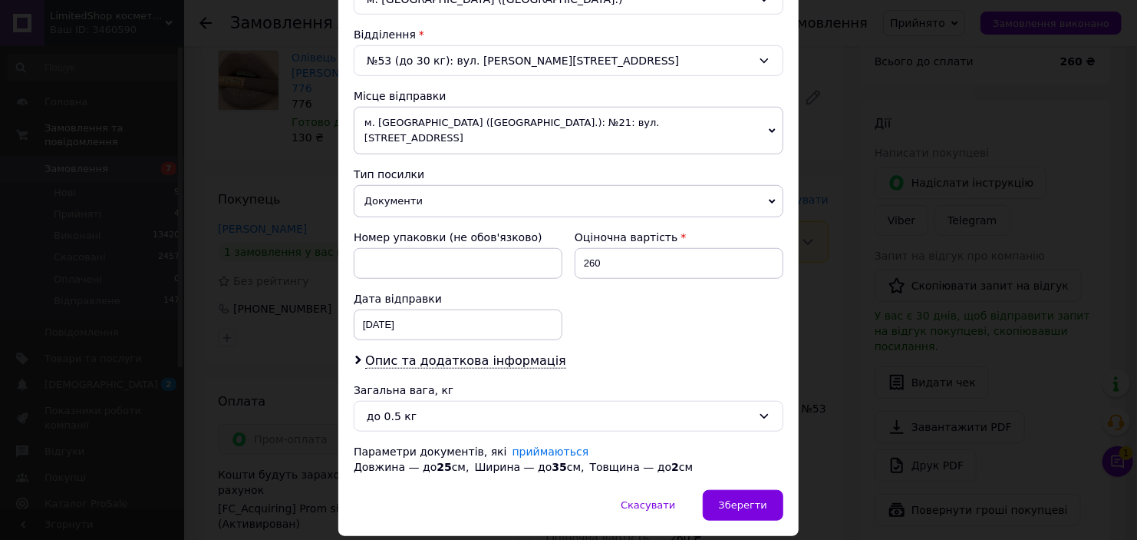
click at [864, 236] on div "× Редагування доставки Спосіб доставки Нова Пошта (платна) Платник Отримувач Ві…" at bounding box center [568, 270] width 1137 height 540
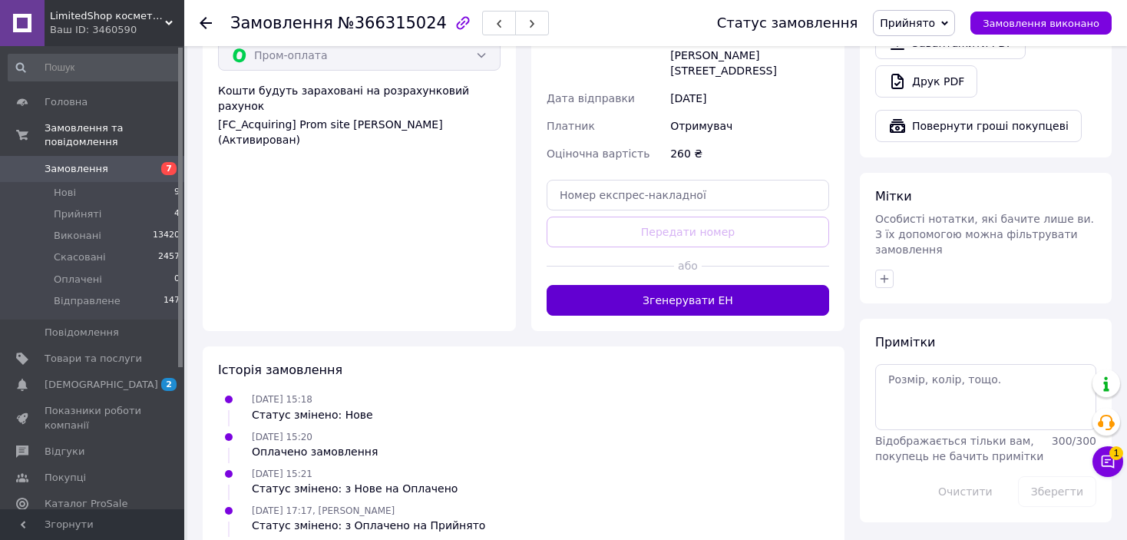
click at [744, 285] on button "Згенерувати ЕН" at bounding box center [687, 300] width 282 height 31
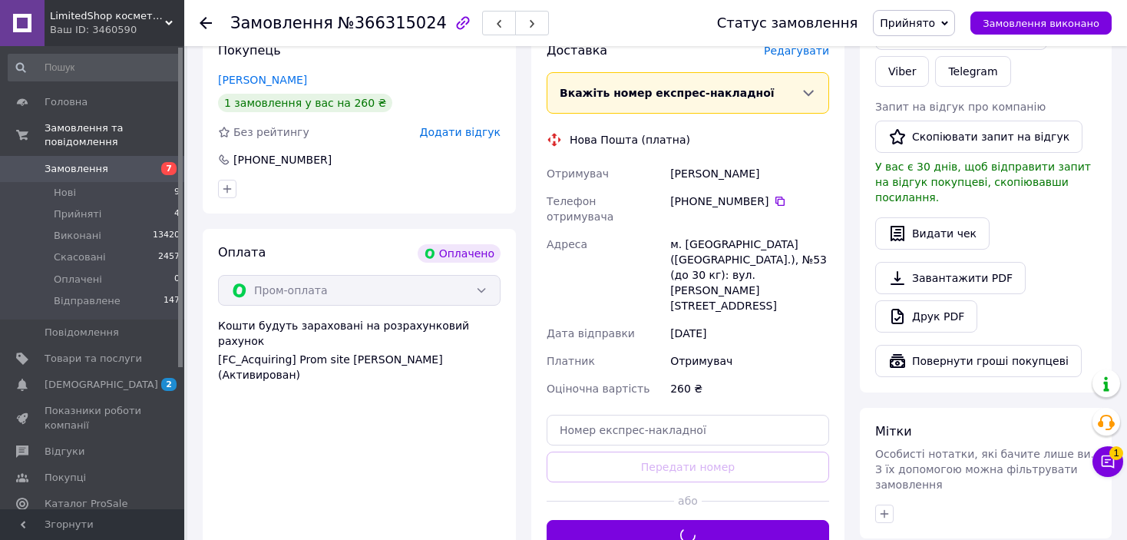
scroll to position [167, 0]
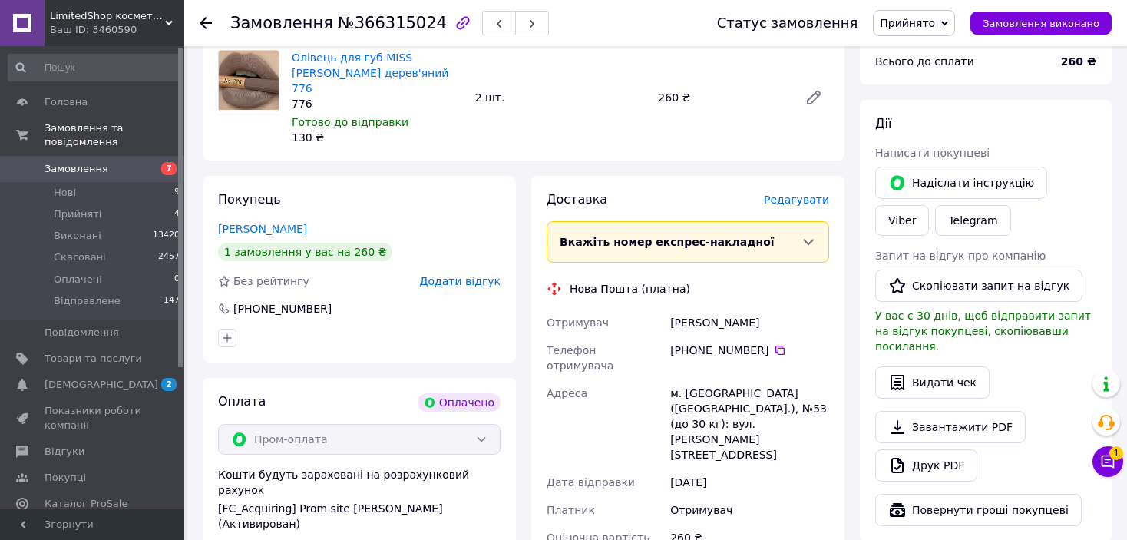
click at [928, 31] on span "Прийнято" at bounding box center [914, 23] width 82 height 26
click at [926, 121] on li "Відправлене" at bounding box center [914, 122] width 82 height 23
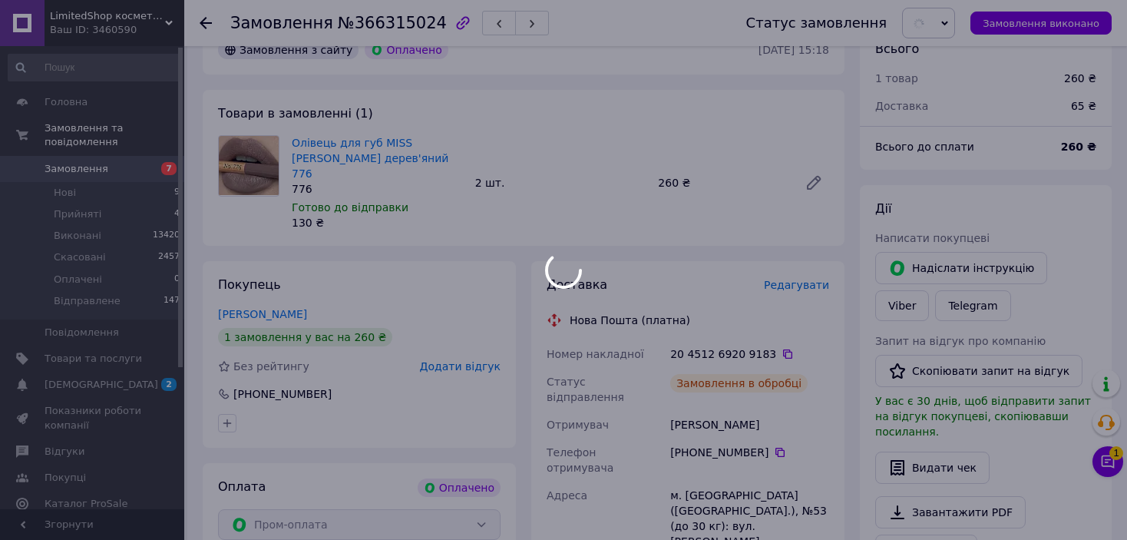
scroll to position [0, 0]
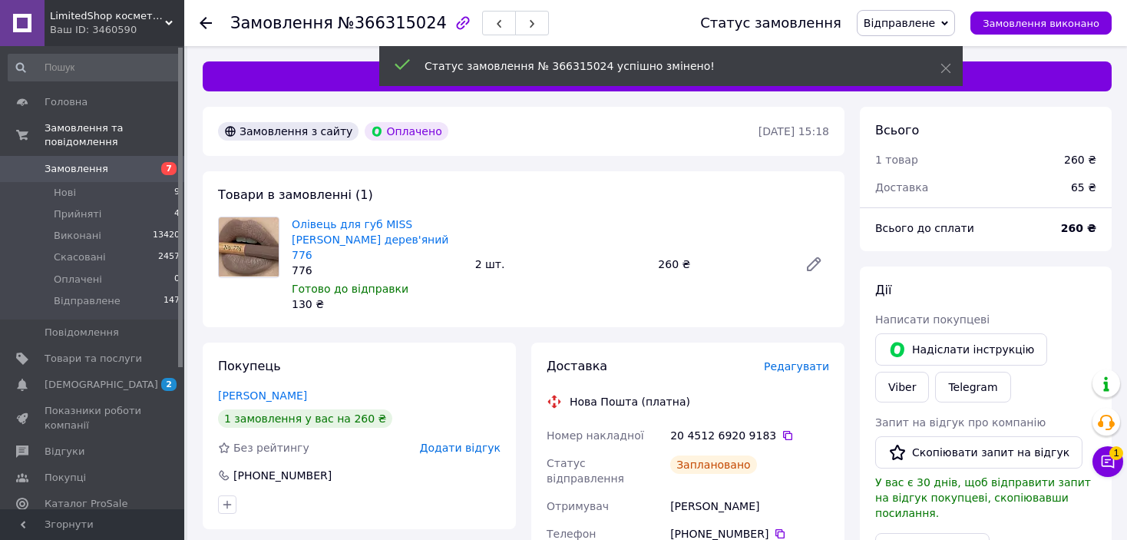
click at [211, 21] on use at bounding box center [206, 23] width 12 height 12
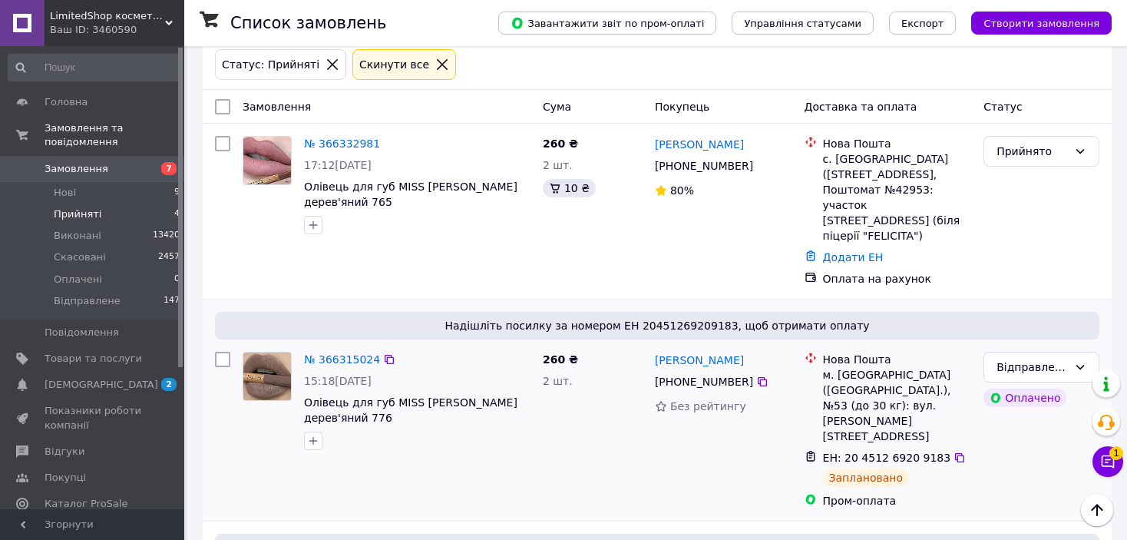
scroll to position [112, 0]
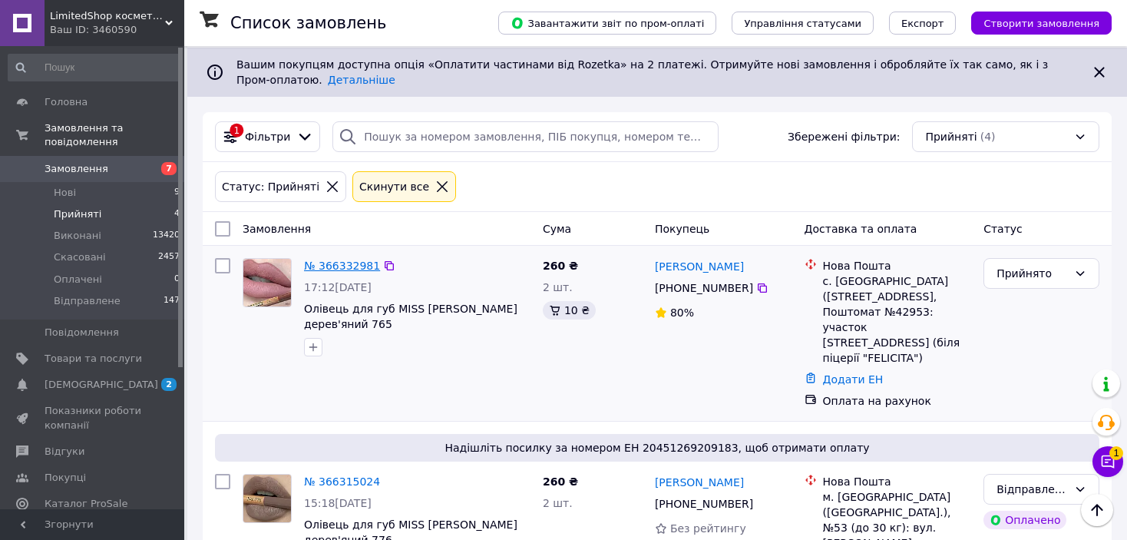
click at [343, 259] on link "№ 366332981" at bounding box center [342, 265] width 76 height 12
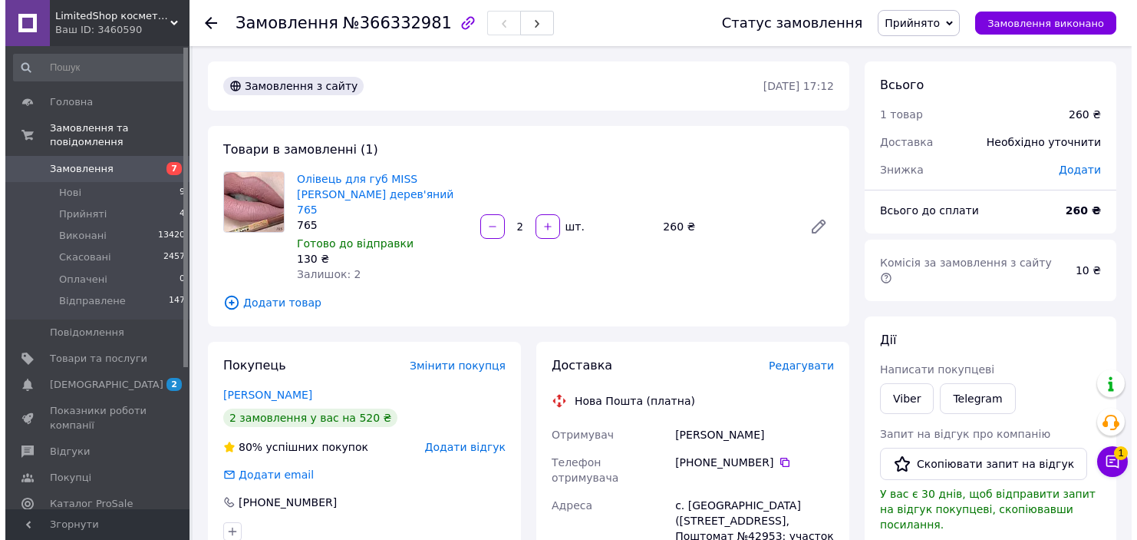
scroll to position [77, 0]
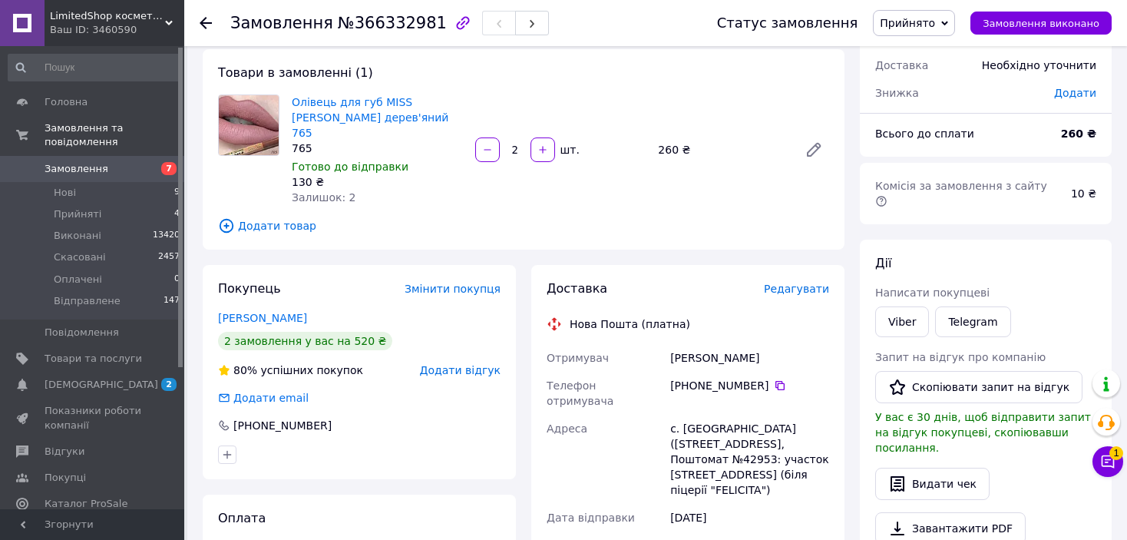
click at [813, 282] on span "Редагувати" at bounding box center [796, 288] width 65 height 12
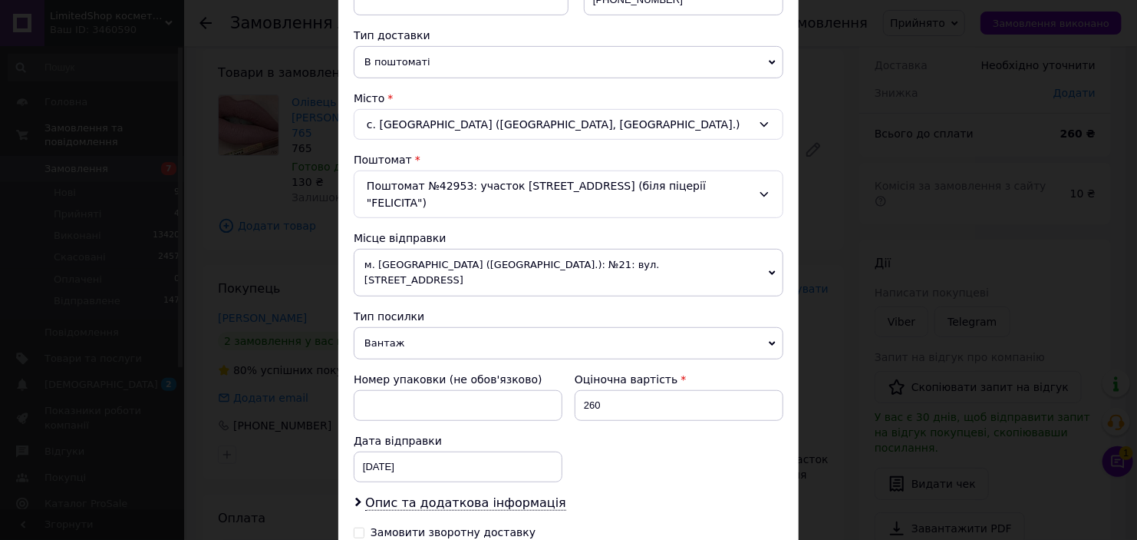
scroll to position [460, 0]
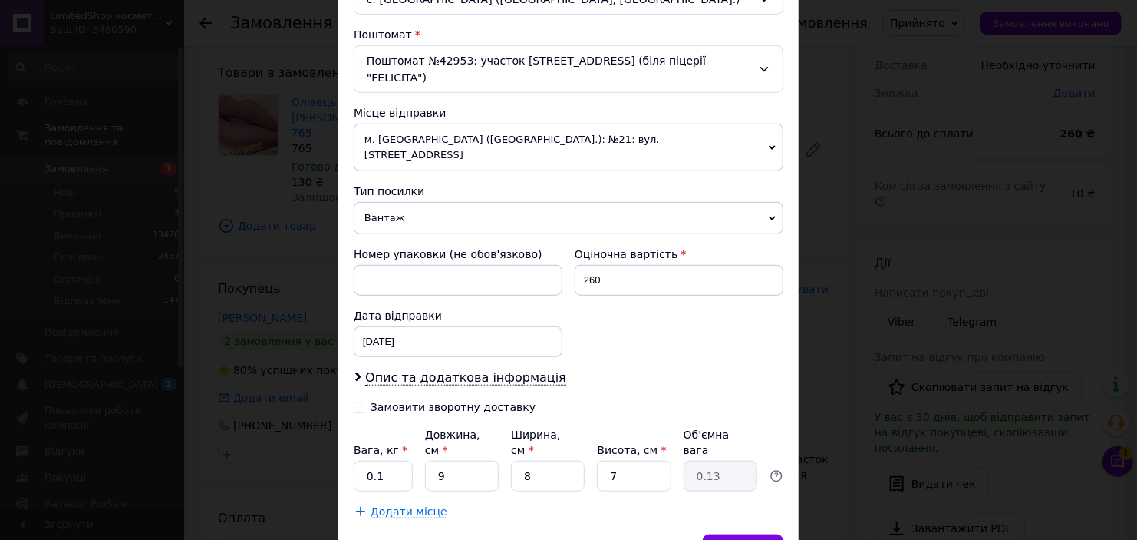
click at [490, 202] on span "Вантаж" at bounding box center [569, 218] width 430 height 32
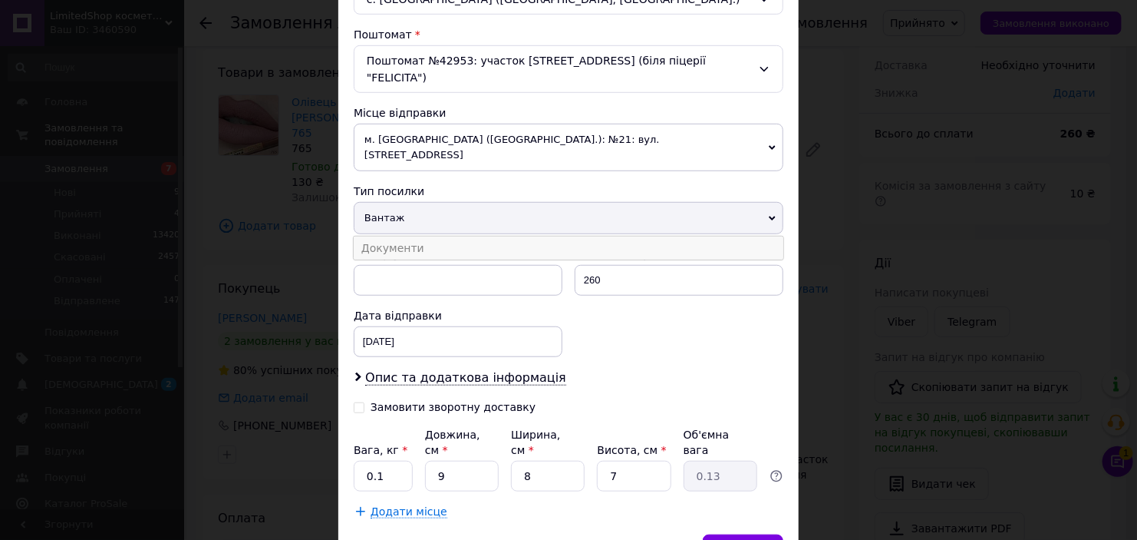
click at [471, 236] on li "Документи" at bounding box center [569, 247] width 430 height 23
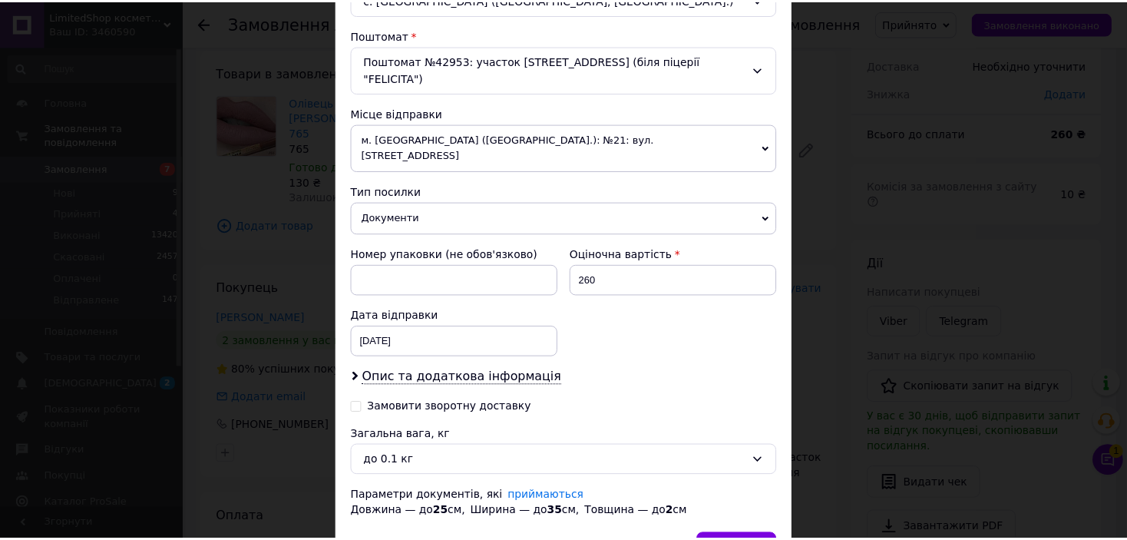
scroll to position [518, 0]
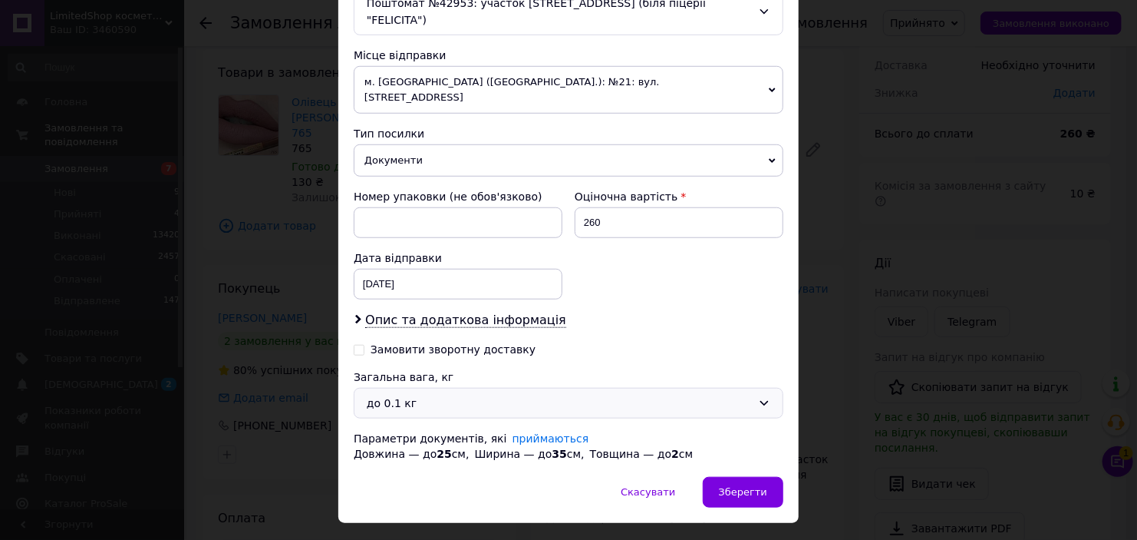
click at [447, 394] on div "до 0.1 кг" at bounding box center [559, 402] width 385 height 17
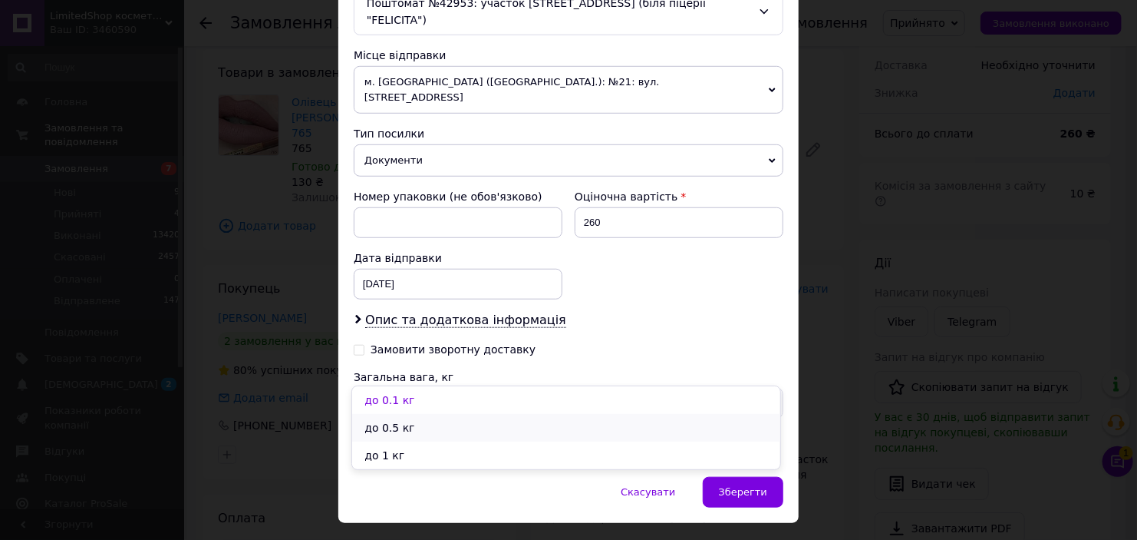
click at [426, 421] on li "до 0.5 кг" at bounding box center [566, 428] width 428 height 28
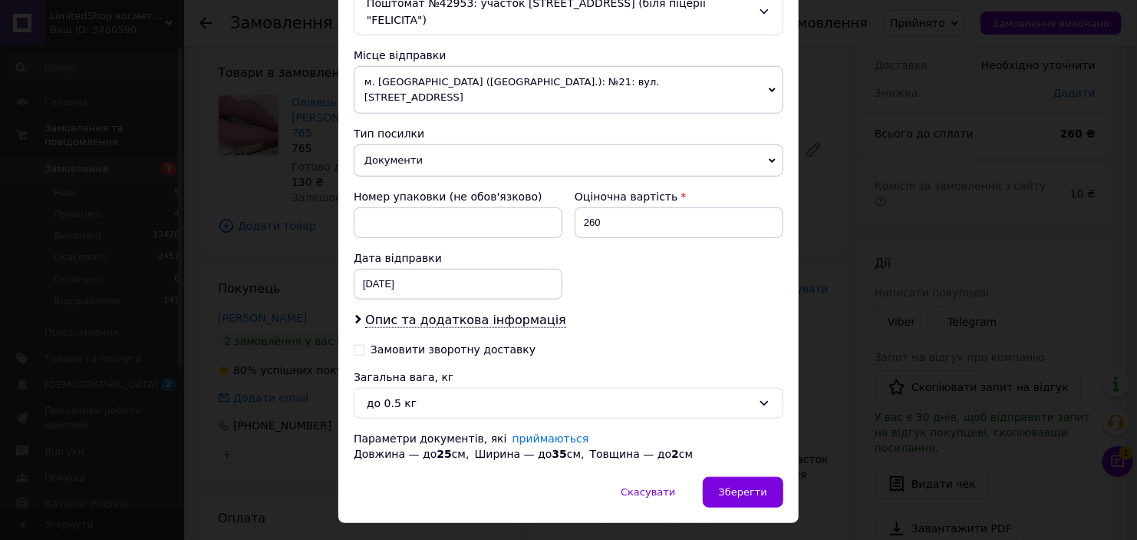
click at [787, 477] on div "Скасувати   Зберегти" at bounding box center [568, 500] width 460 height 46
click at [757, 486] on span "Зберегти" at bounding box center [743, 492] width 48 height 12
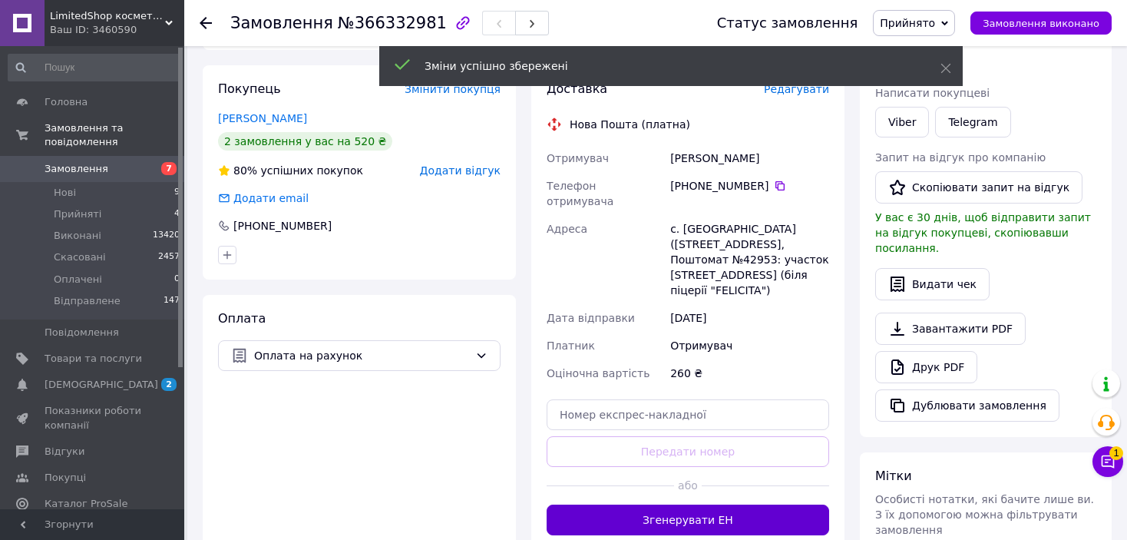
scroll to position [384, 0]
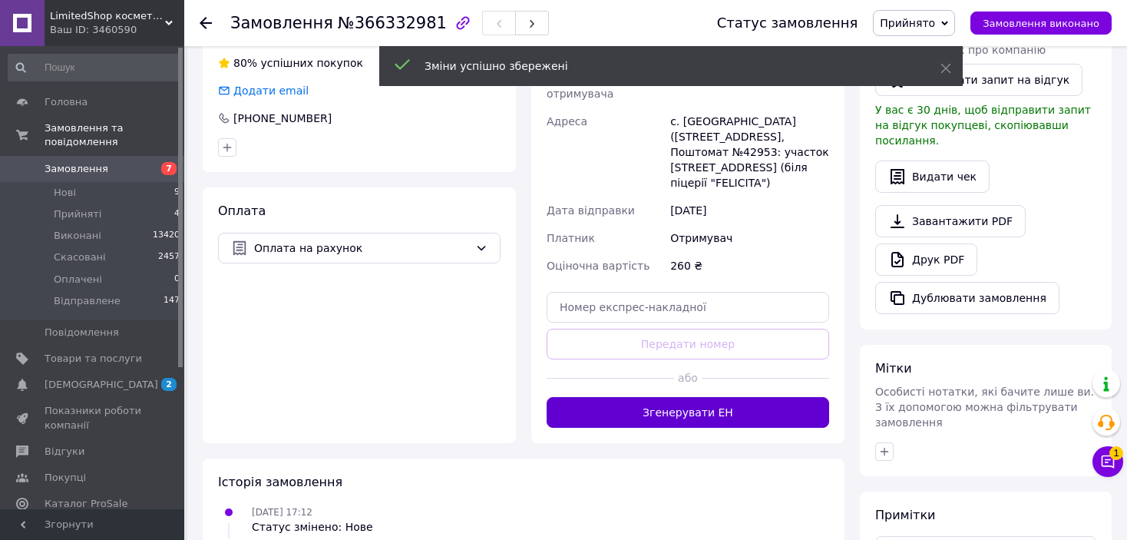
click at [711, 397] on button "Згенерувати ЕН" at bounding box center [687, 412] width 282 height 31
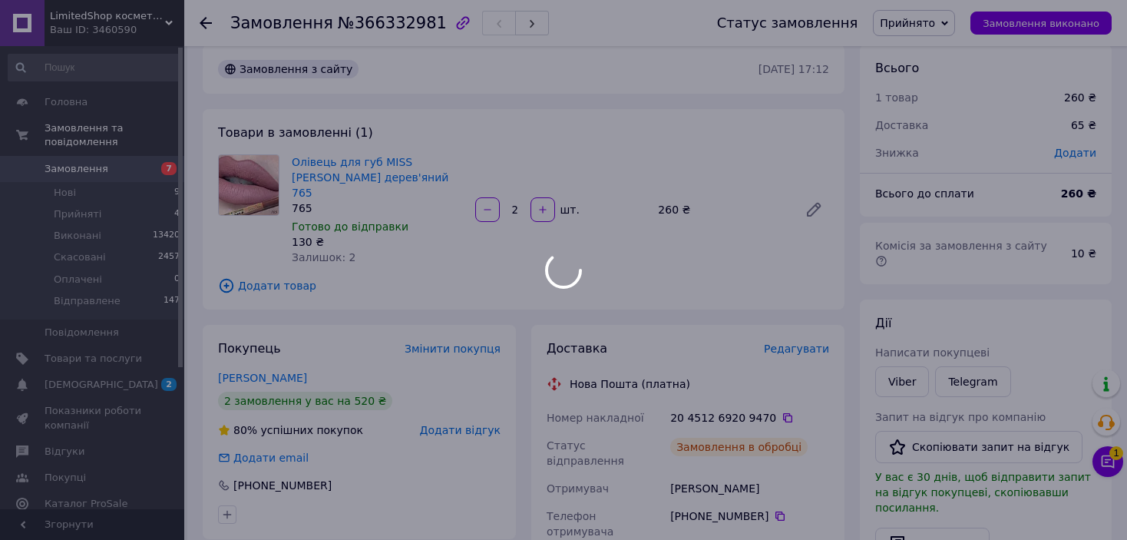
scroll to position [0, 0]
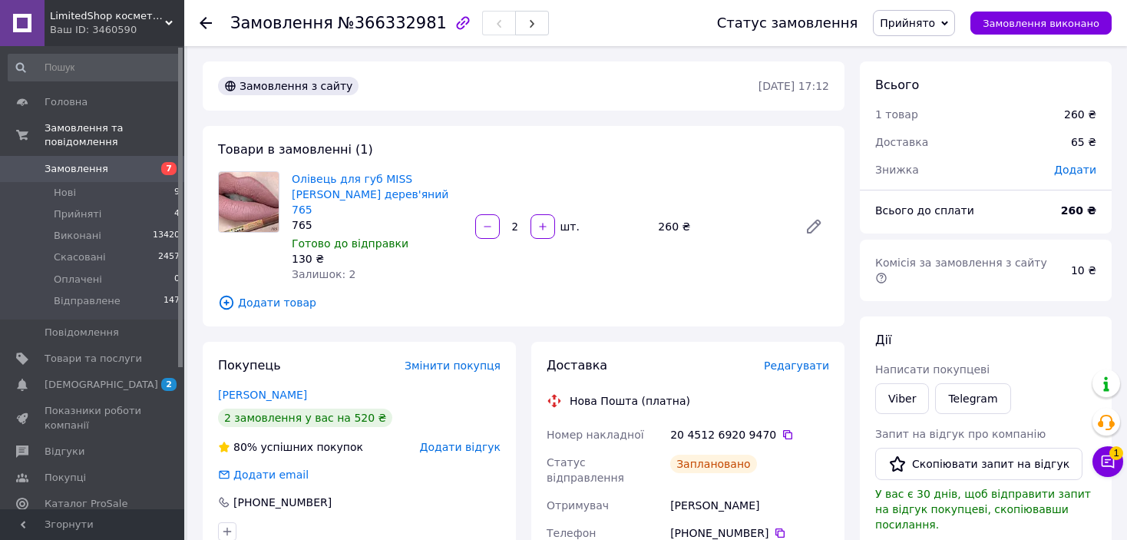
click at [935, 21] on span "Прийнято" at bounding box center [906, 23] width 55 height 12
click at [932, 126] on li "Відправлене" at bounding box center [914, 122] width 82 height 23
click at [205, 25] on icon at bounding box center [206, 23] width 12 height 12
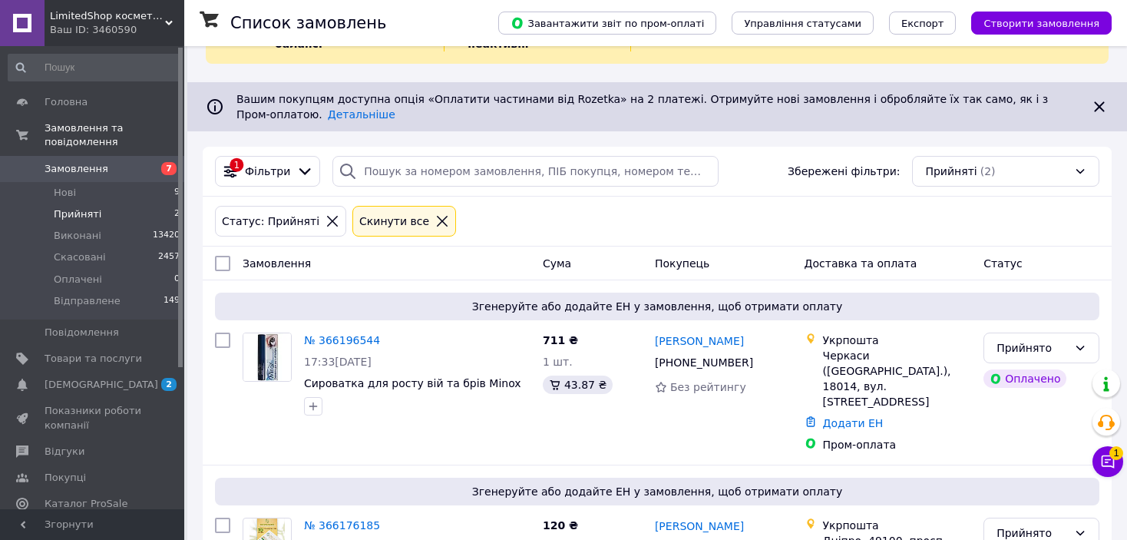
scroll to position [129, 0]
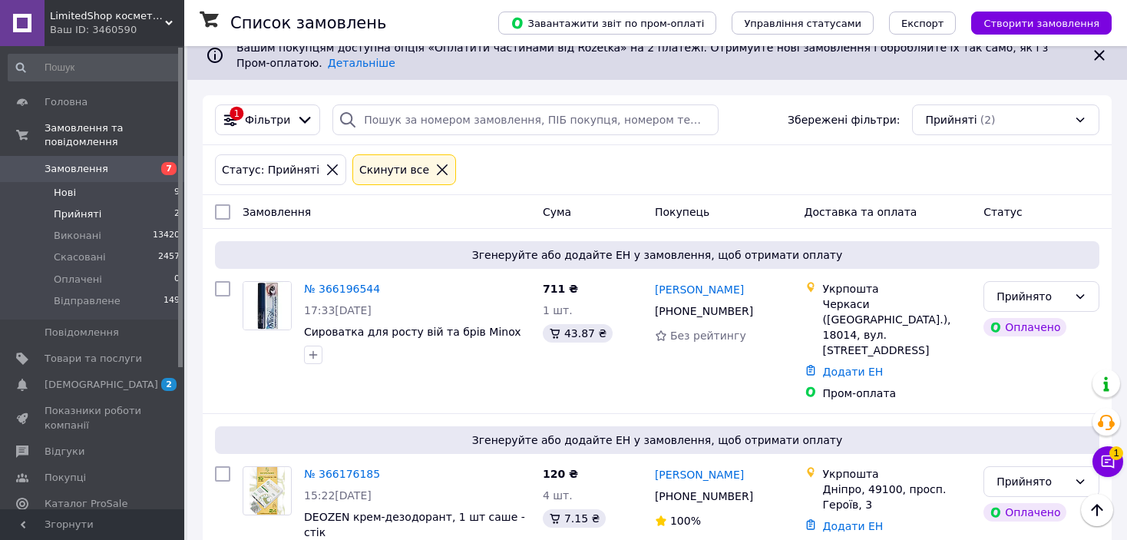
click at [122, 182] on li "Нові 9" at bounding box center [94, 192] width 189 height 21
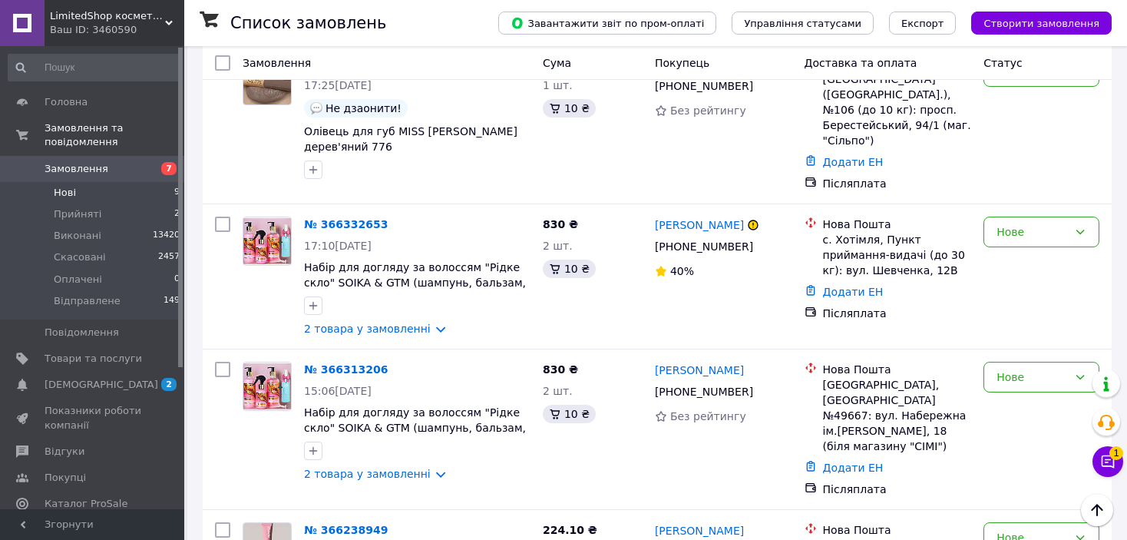
scroll to position [691, 0]
